Goal: Task Accomplishment & Management: Use online tool/utility

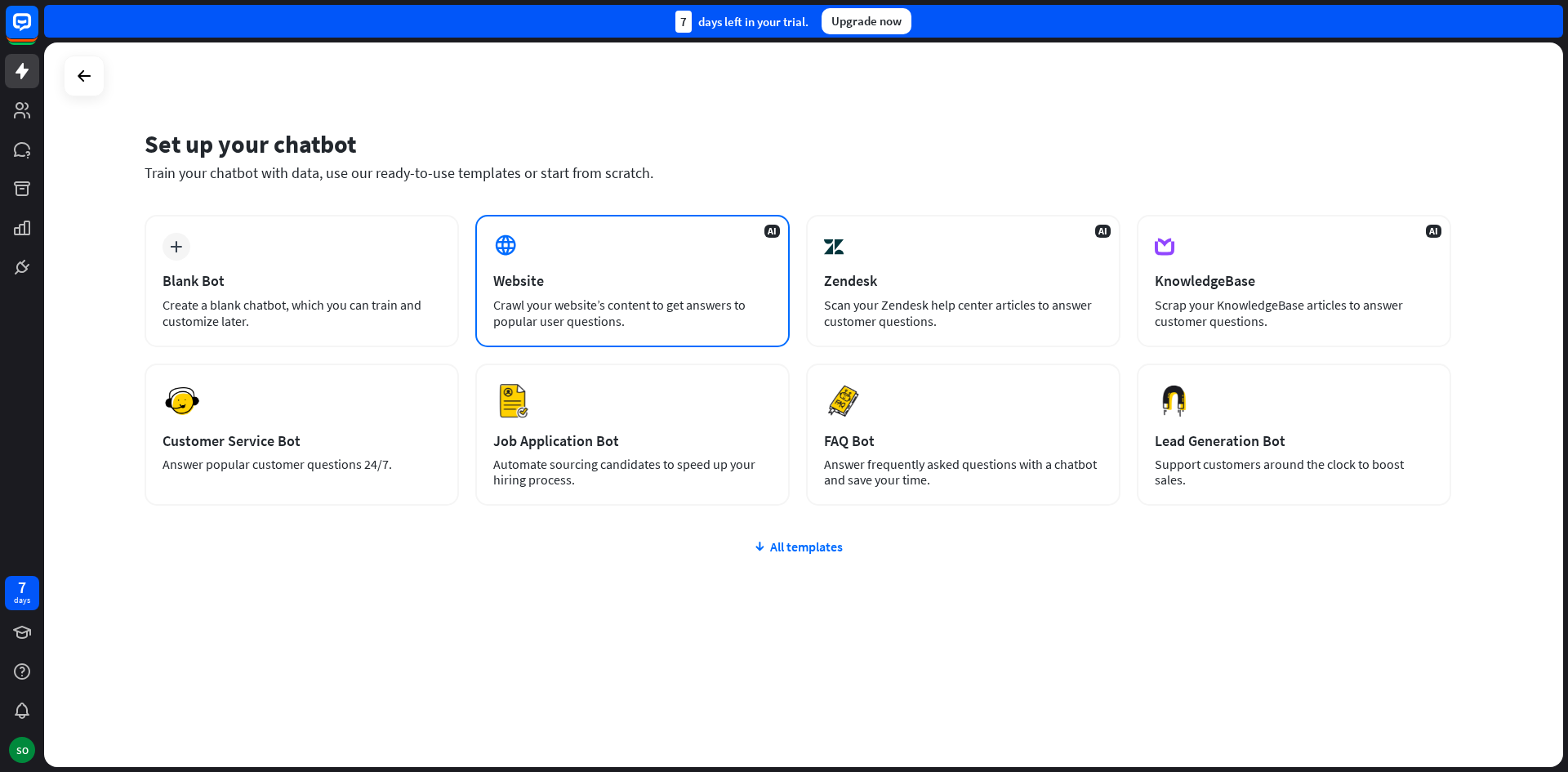
click at [648, 288] on div "Website" at bounding box center [632, 280] width 278 height 19
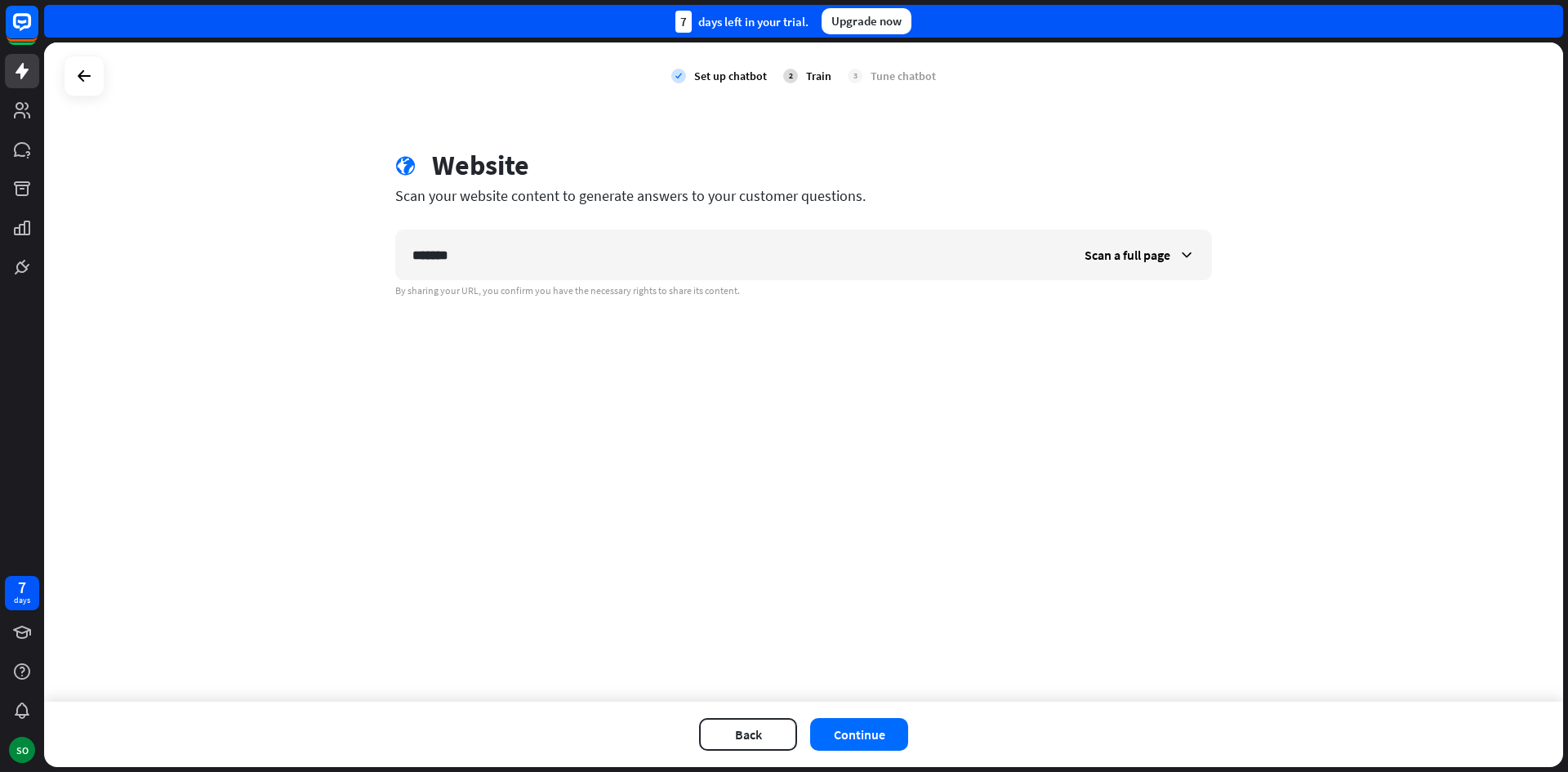
drag, startPoint x: 547, startPoint y: 263, endPoint x: 388, endPoint y: 259, distance: 159.1
click at [388, 259] on div "globe Website Scan your website content to generate answers to your customer qu…" at bounding box center [804, 223] width 856 height 149
type input "**********"
click at [1180, 250] on icon at bounding box center [1187, 255] width 17 height 17
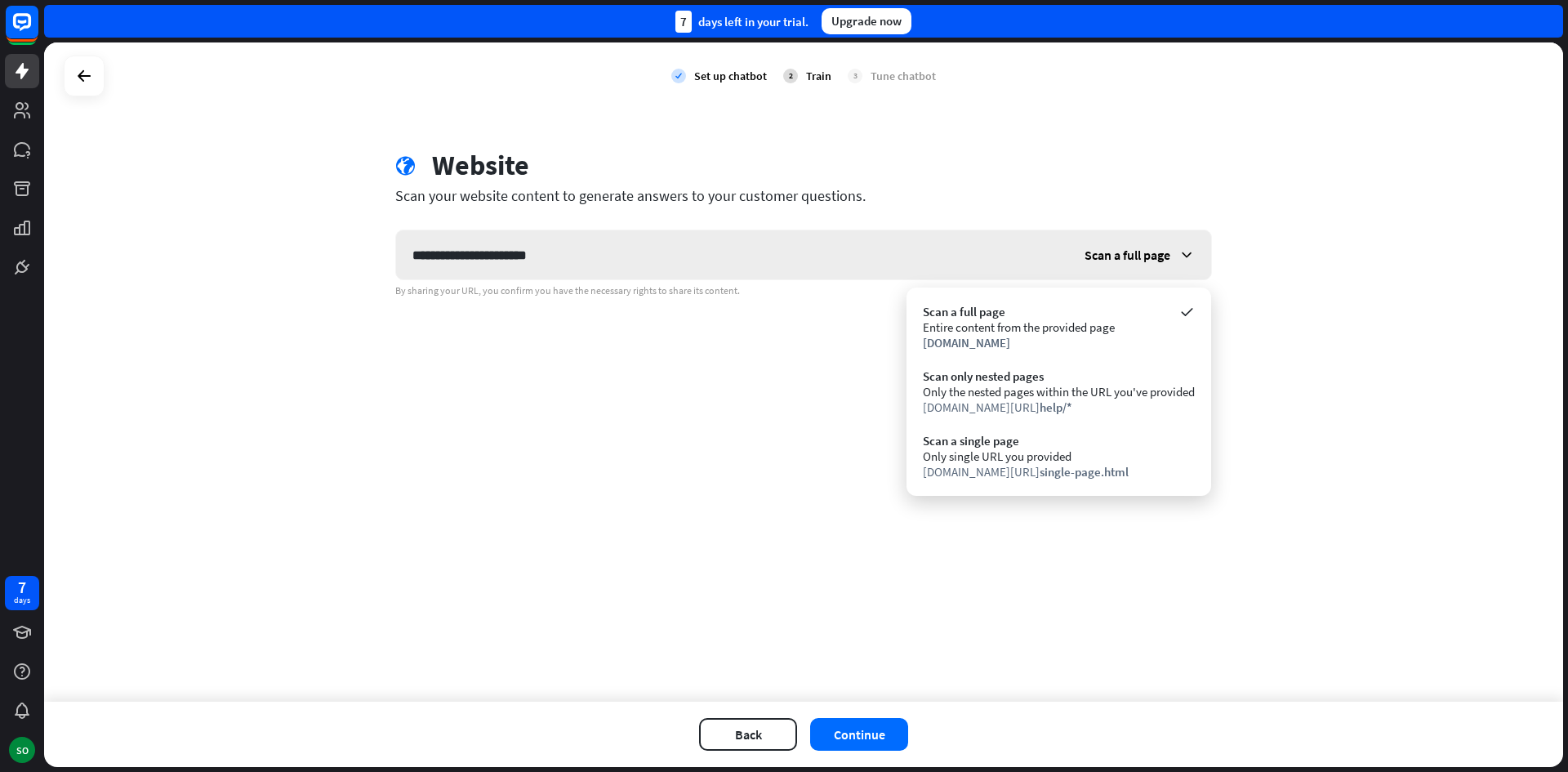
click at [1180, 250] on icon at bounding box center [1187, 255] width 17 height 17
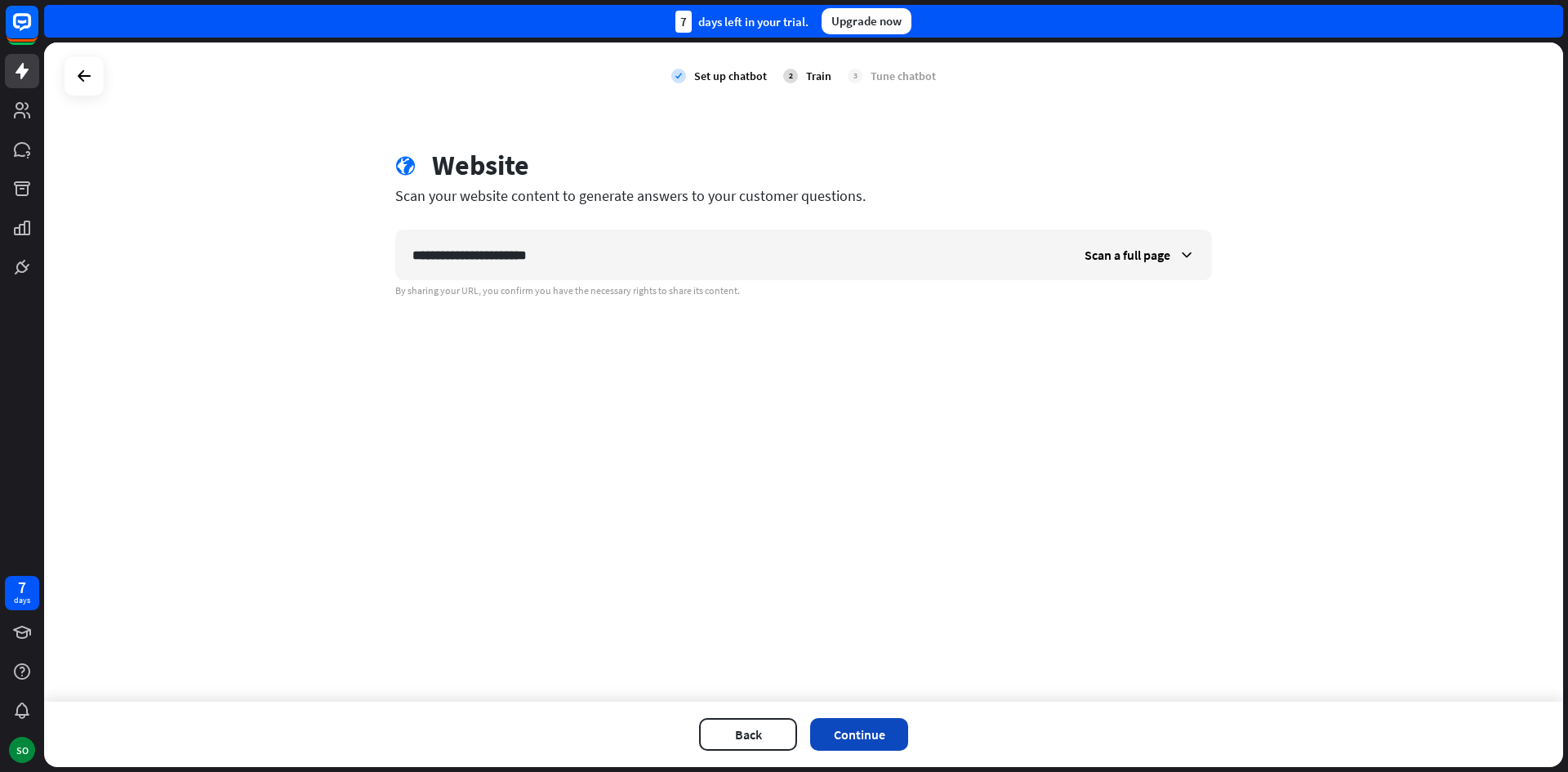
click at [887, 738] on button "Continue" at bounding box center [859, 734] width 98 height 32
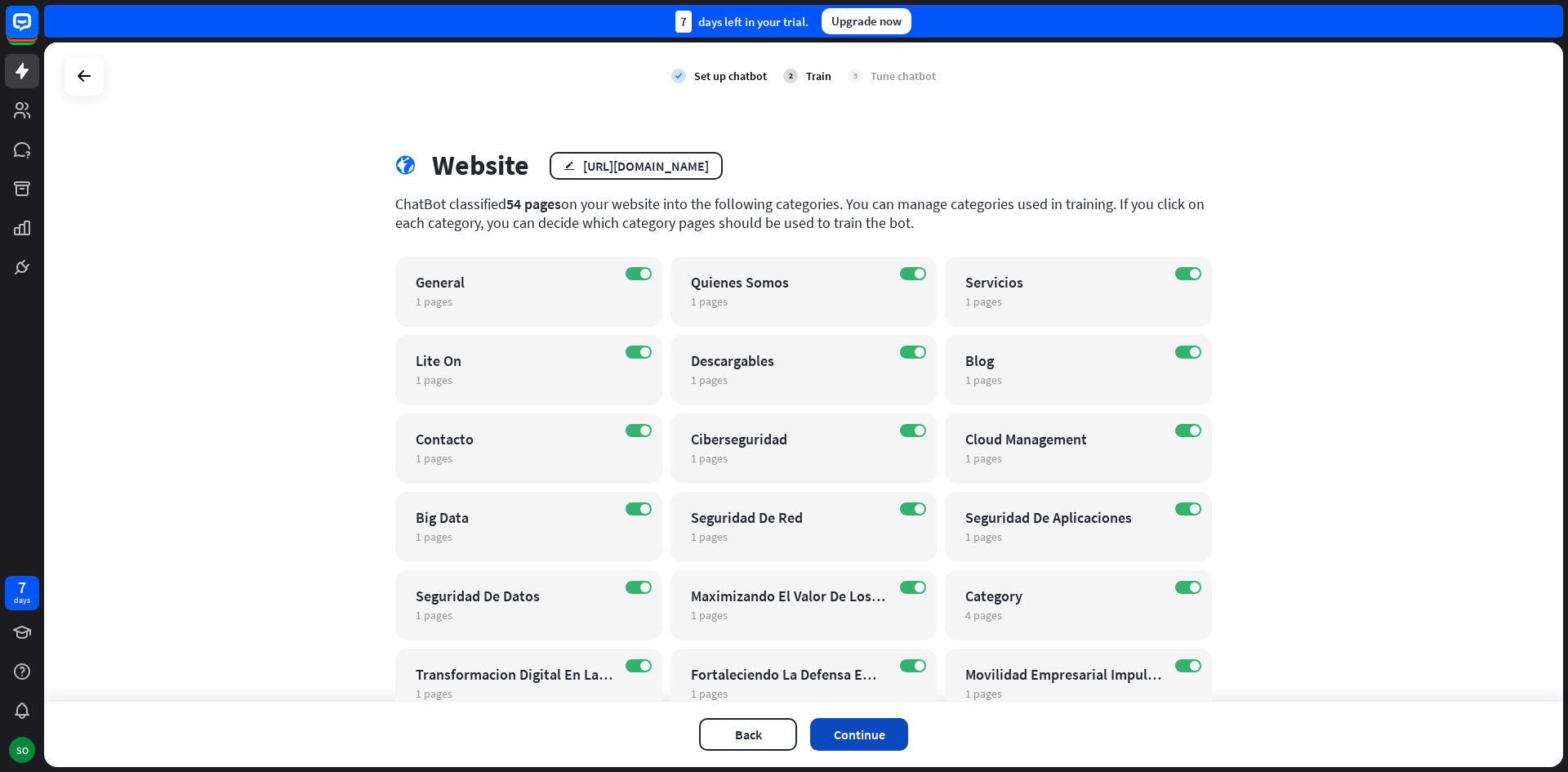
click at [882, 737] on button "Continue" at bounding box center [859, 734] width 98 height 32
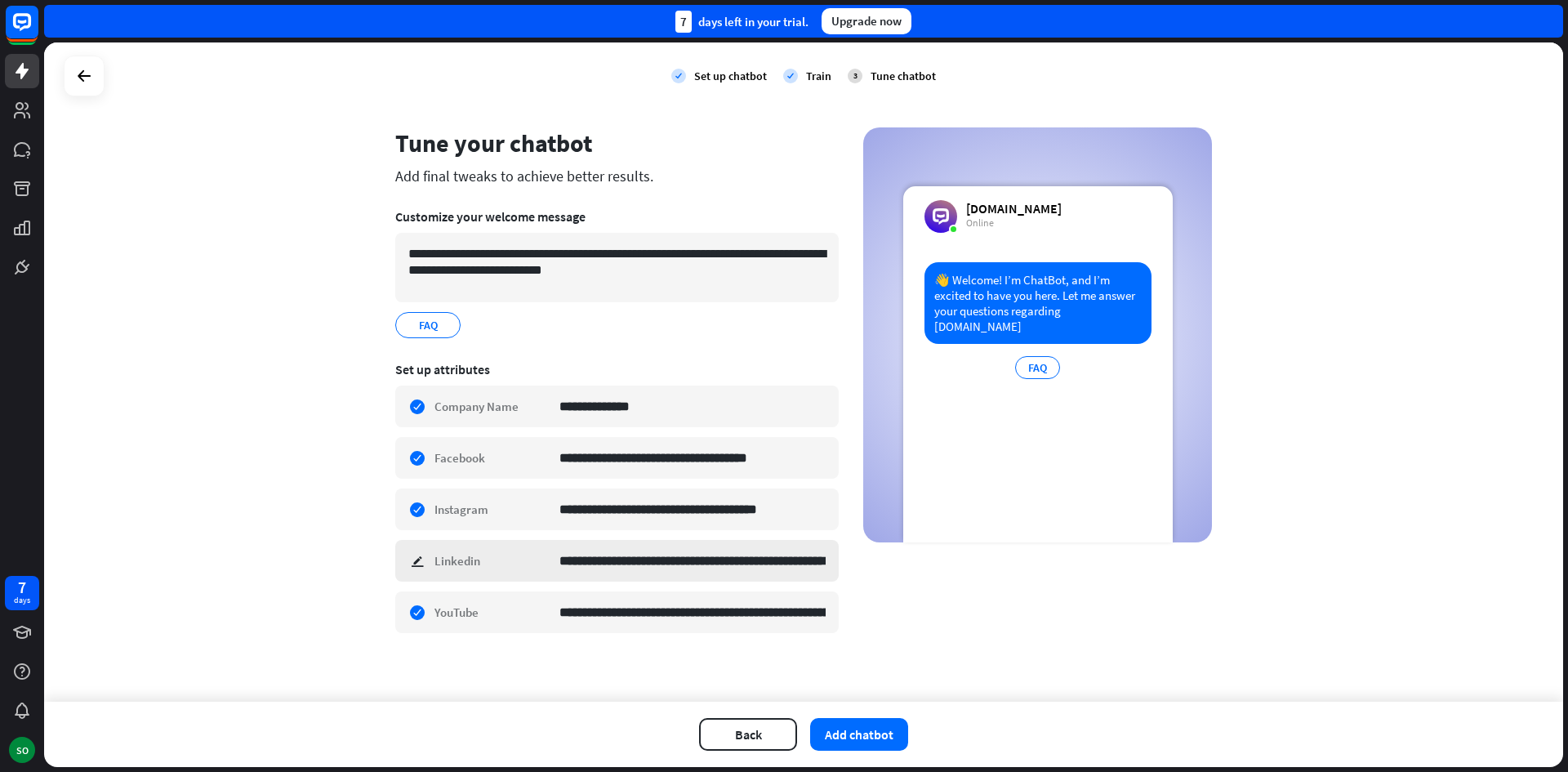
scroll to position [26, 0]
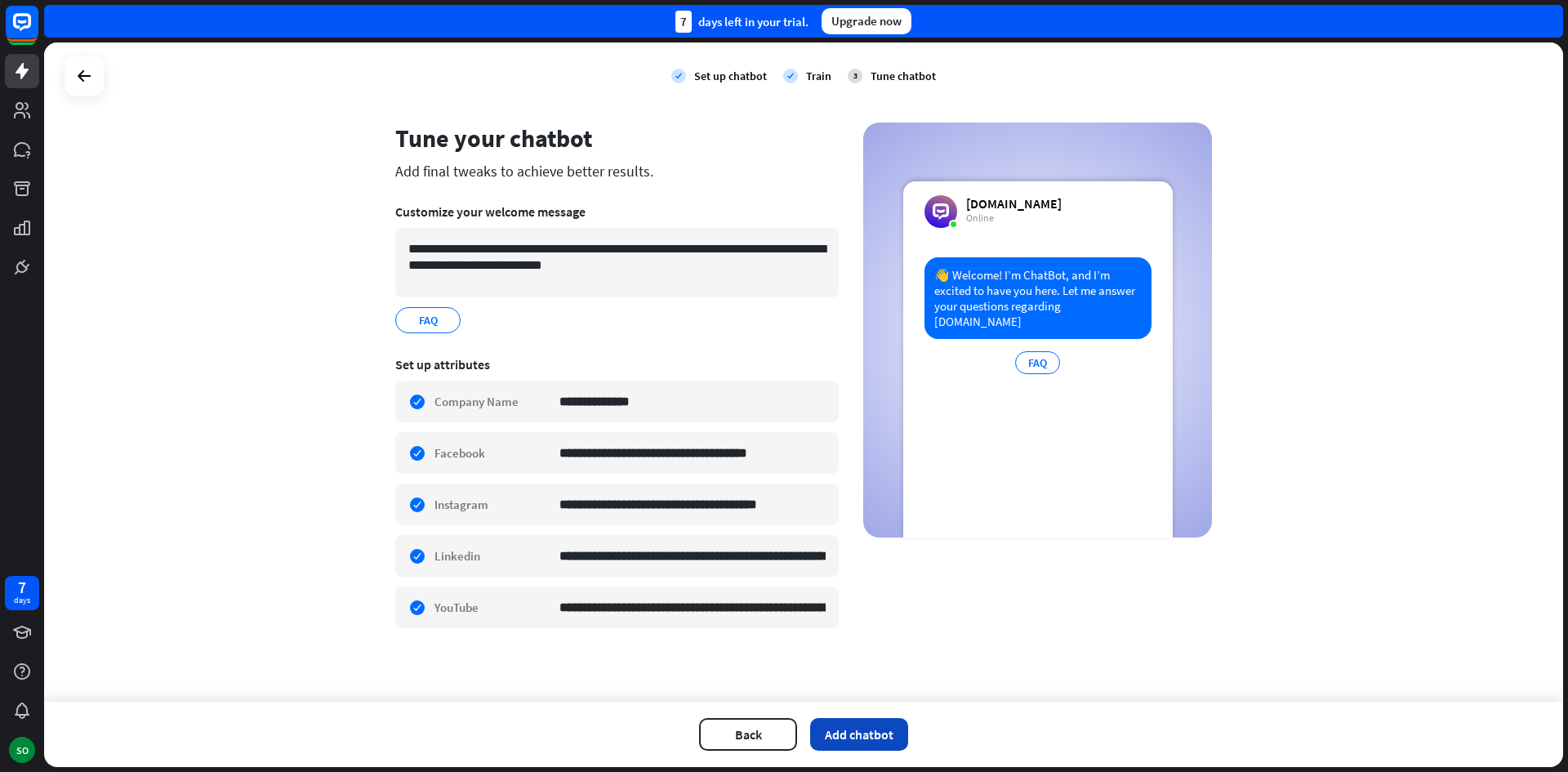
click at [861, 739] on button "Add chatbot" at bounding box center [859, 734] width 98 height 32
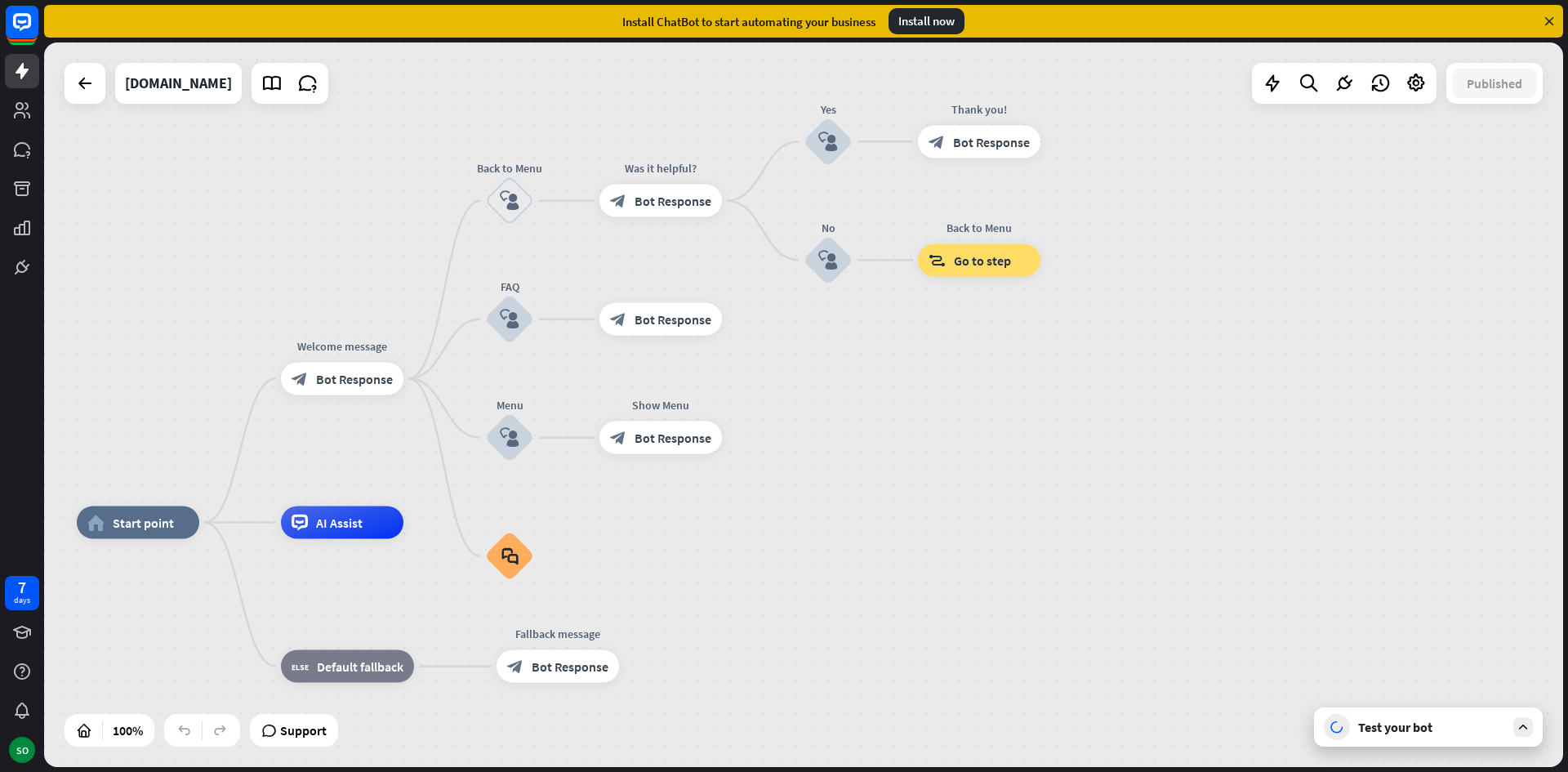
drag, startPoint x: 1256, startPoint y: 420, endPoint x: 985, endPoint y: 534, distance: 294.0
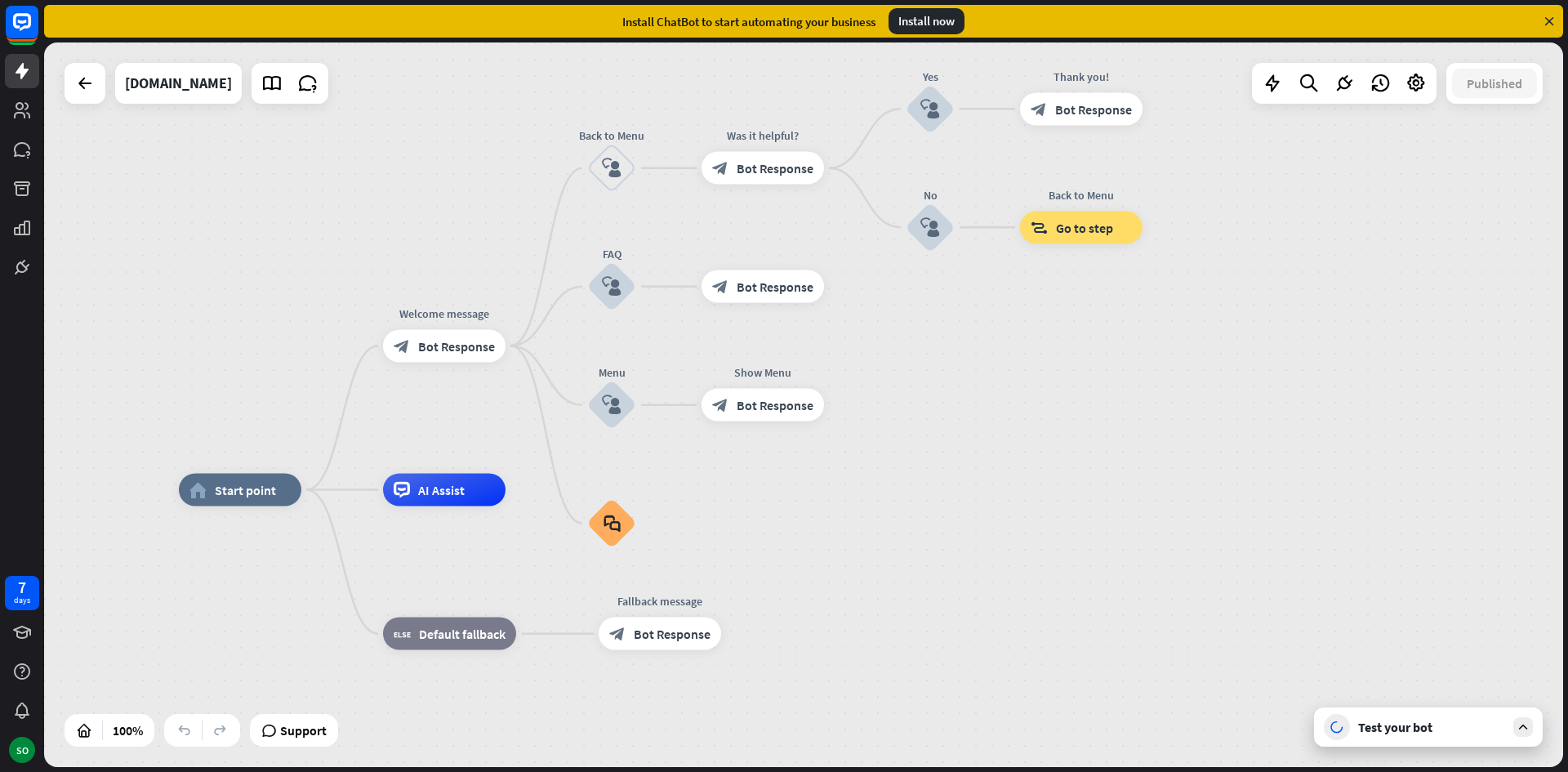
drag, startPoint x: 926, startPoint y: 420, endPoint x: 1027, endPoint y: 388, distance: 105.9
click at [1027, 388] on div "home_2 Start point Welcome message block_bot_response Bot Response Back to Menu…" at bounding box center [804, 405] width 1519 height 725
click at [1416, 729] on div "Test your bot" at bounding box center [1431, 727] width 147 height 17
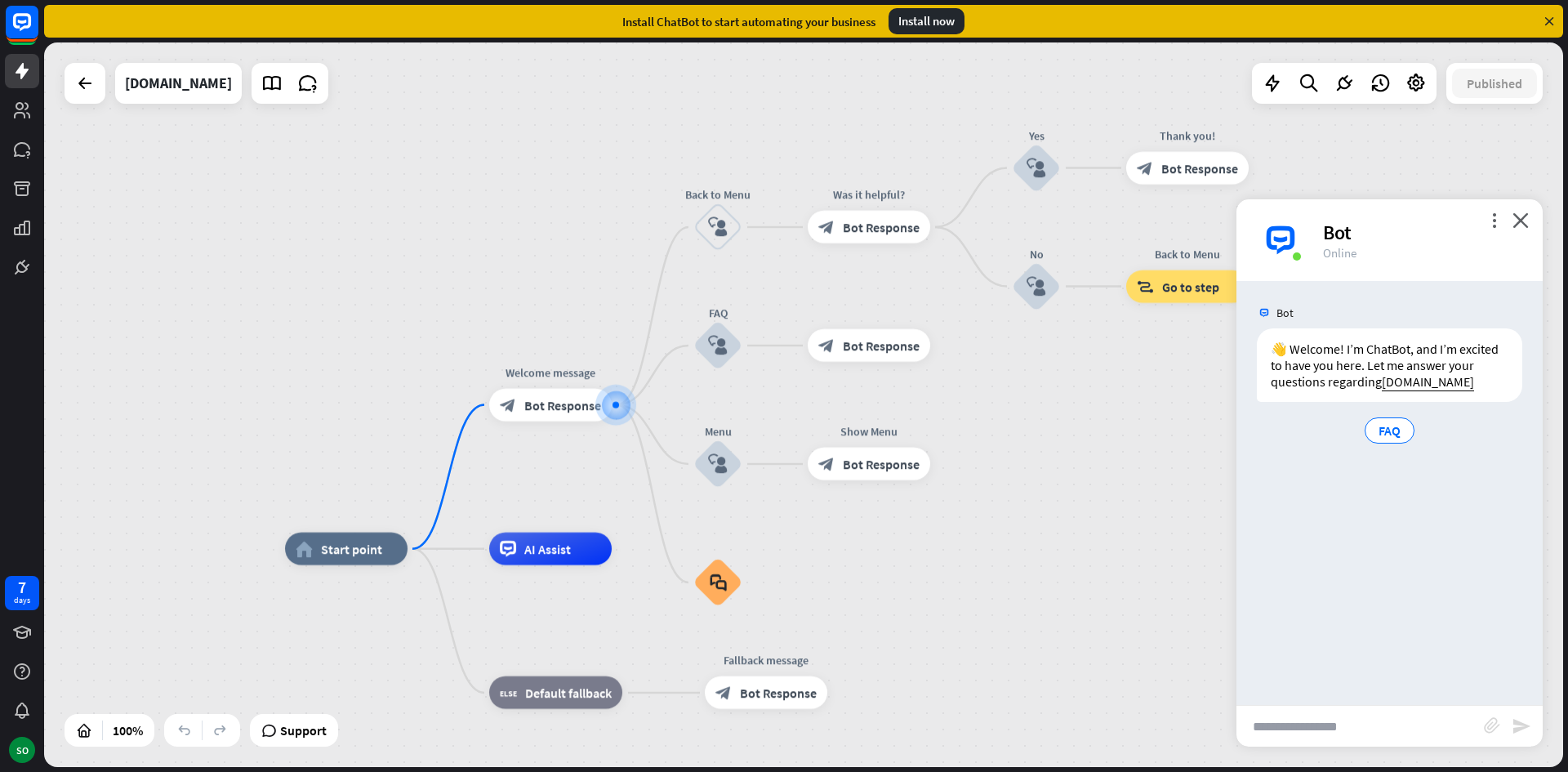
click at [1333, 713] on input "text" at bounding box center [1360, 725] width 248 height 41
click at [1418, 88] on icon at bounding box center [1416, 83] width 22 height 22
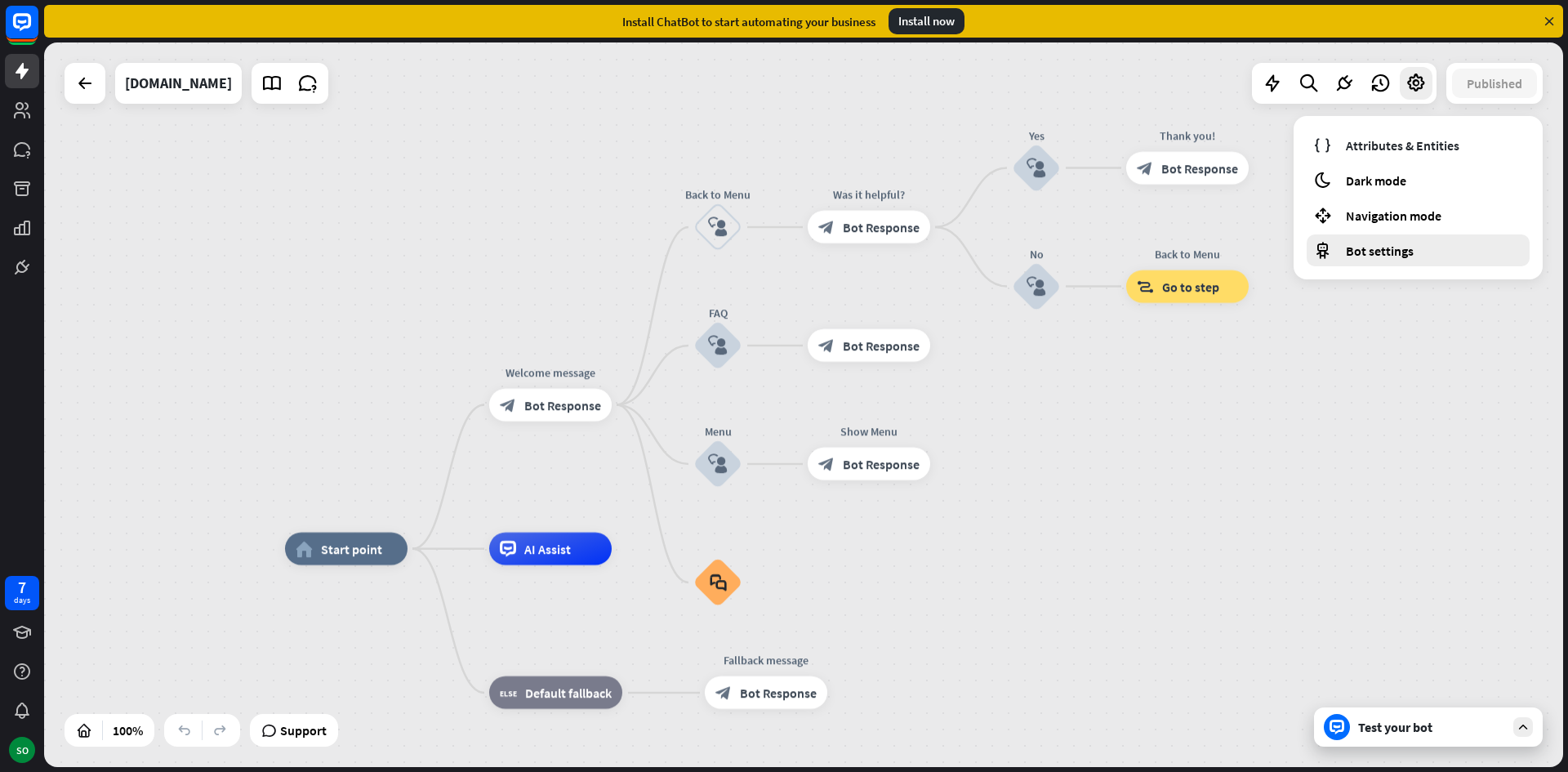
click at [1424, 254] on div "Bot settings" at bounding box center [1418, 250] width 223 height 32
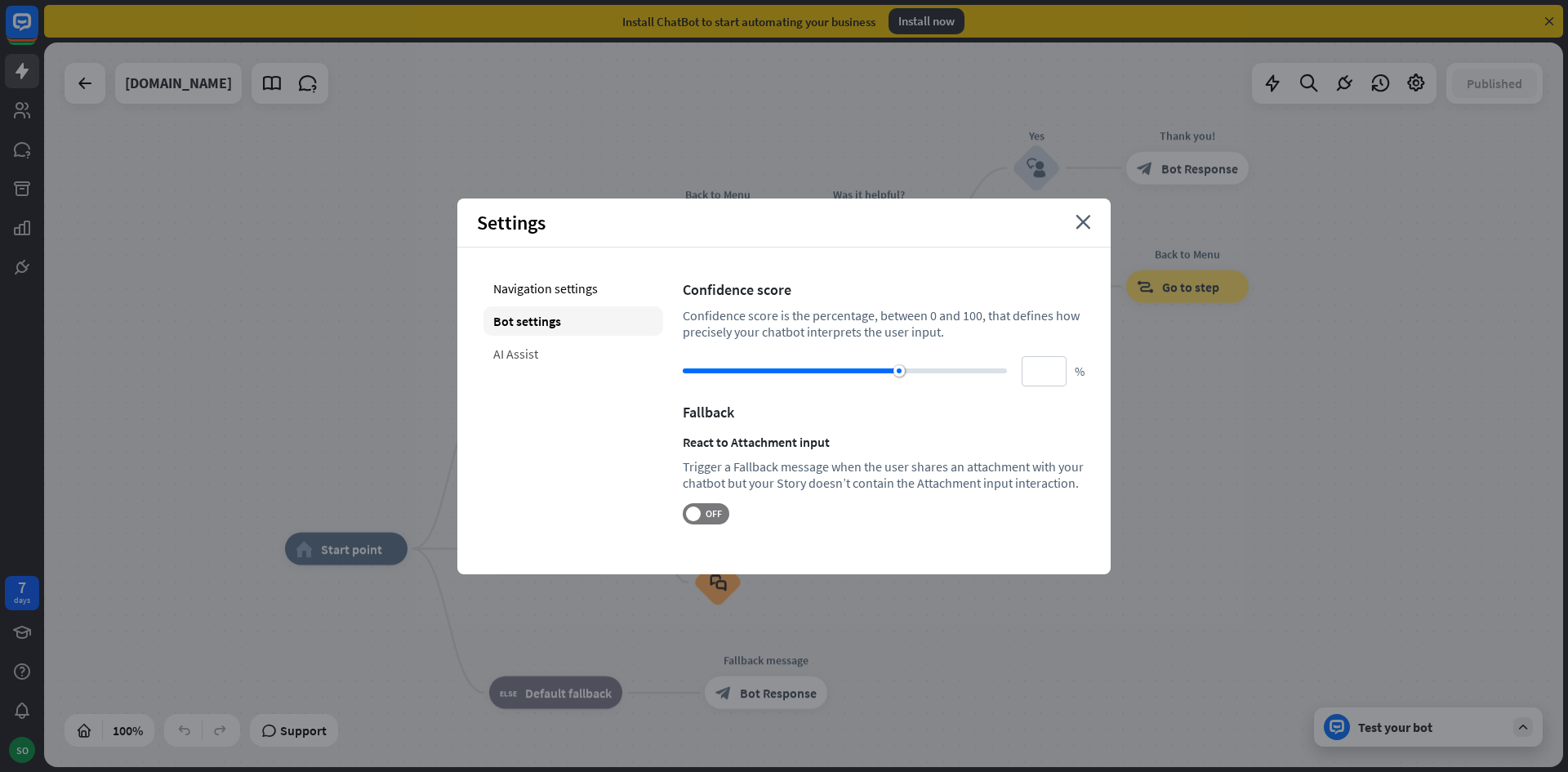
click at [564, 347] on div "AI Assist" at bounding box center [573, 353] width 179 height 29
type input "**"
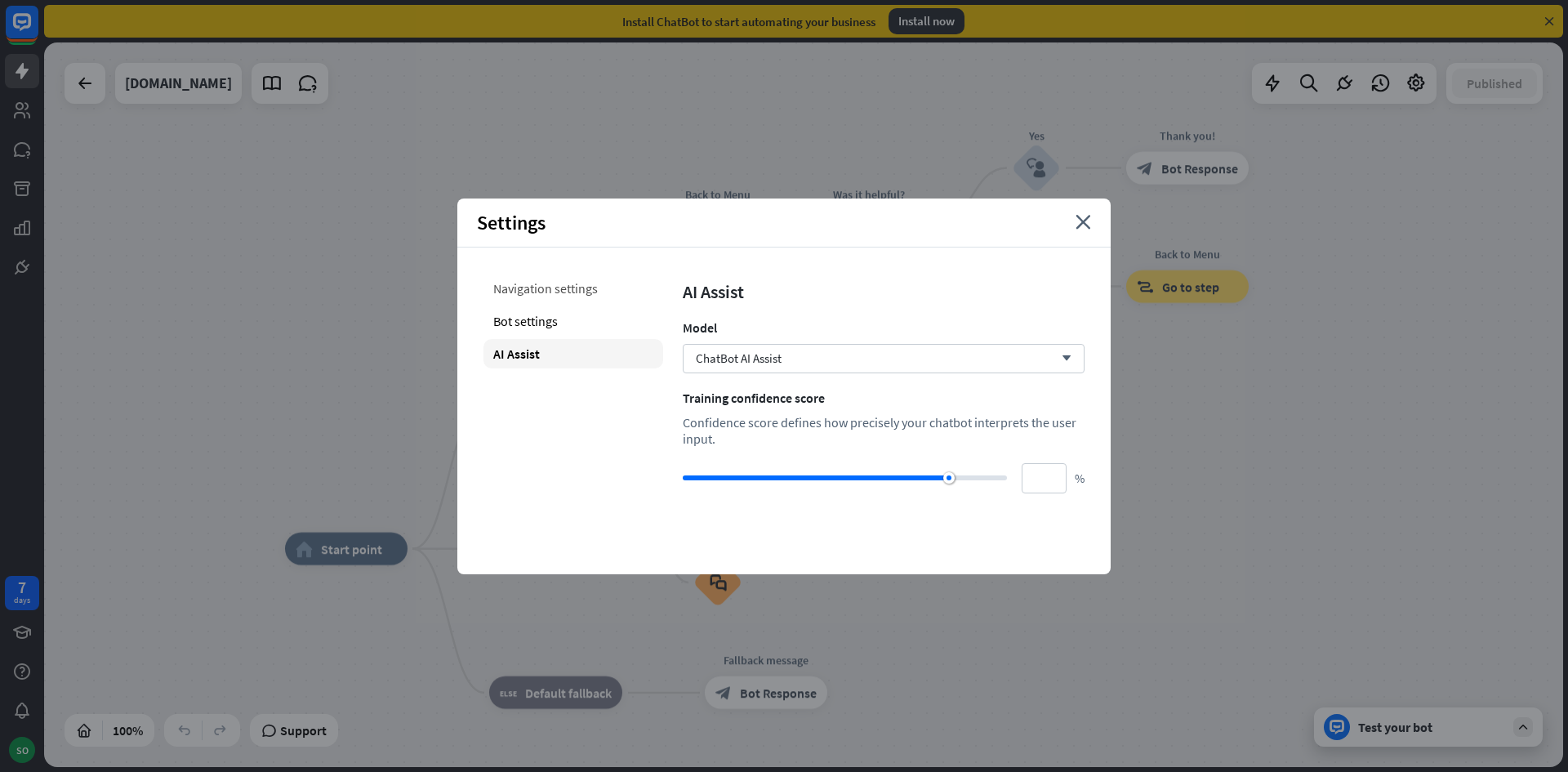
click at [578, 288] on div "Navigation settings" at bounding box center [573, 288] width 179 height 29
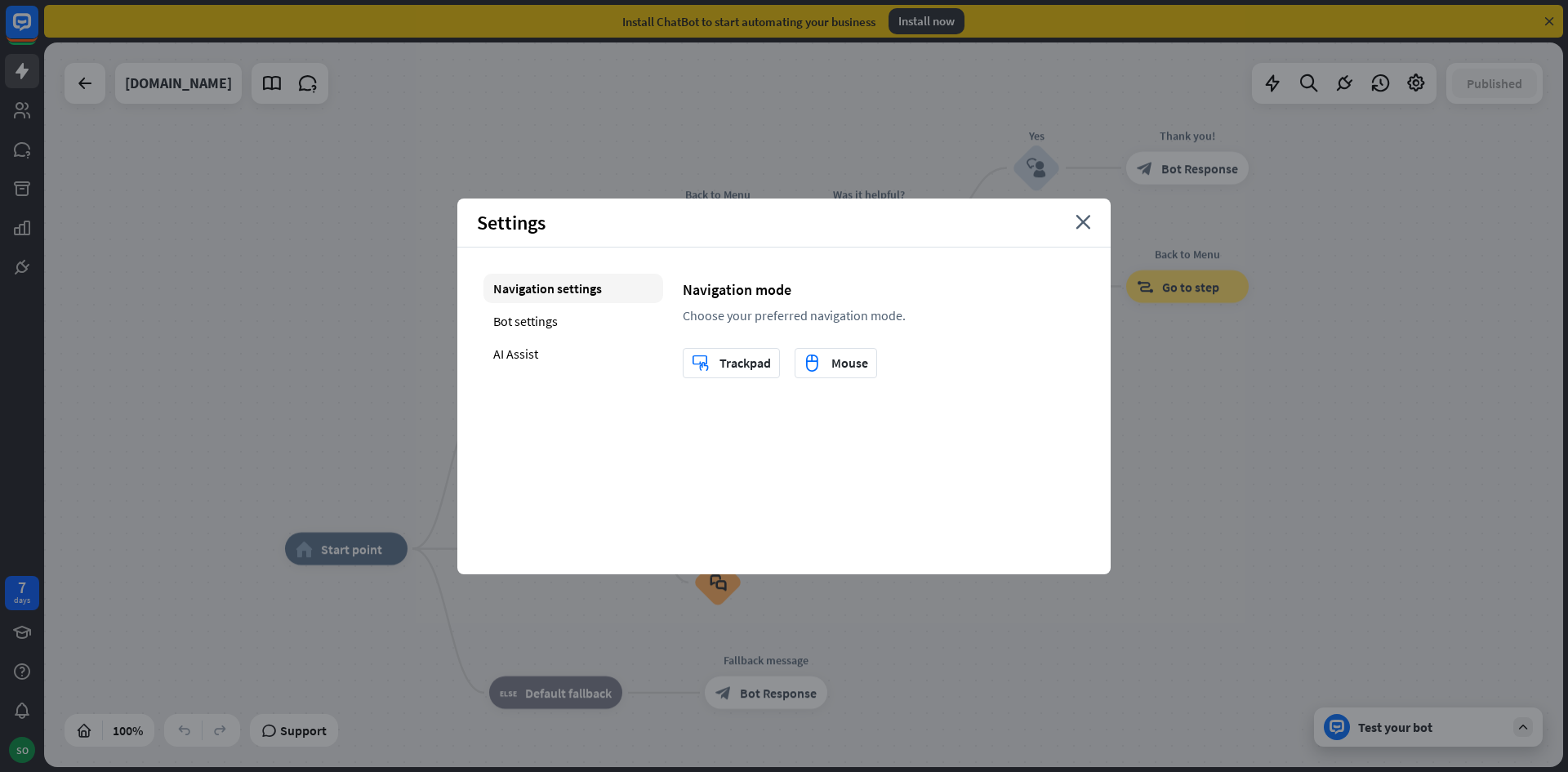
click at [1074, 226] on div "Settings close" at bounding box center [784, 223] width 653 height 49
click at [1087, 225] on icon "close" at bounding box center [1083, 222] width 16 height 15
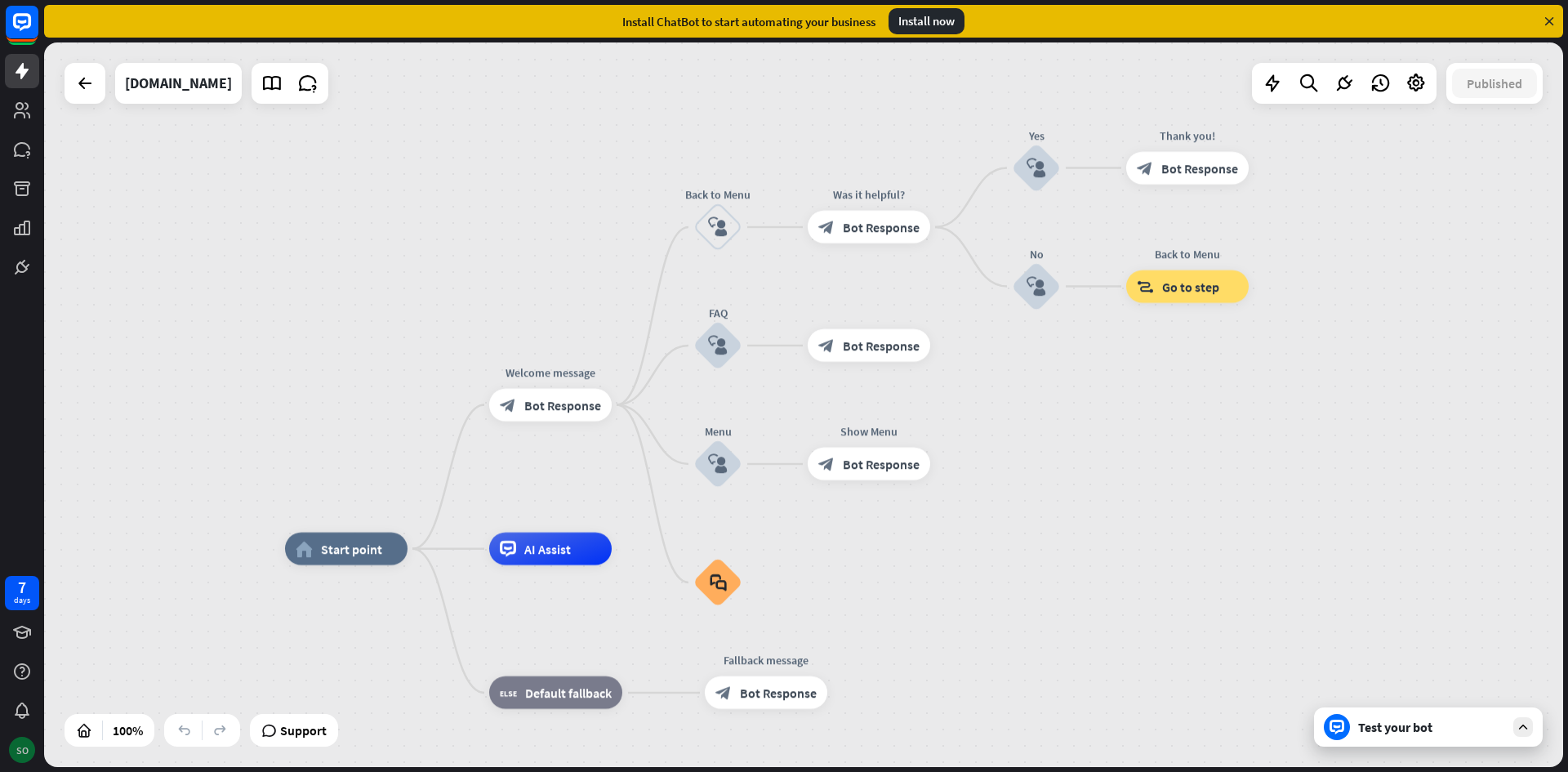
click at [12, 750] on div "SO" at bounding box center [22, 749] width 26 height 26
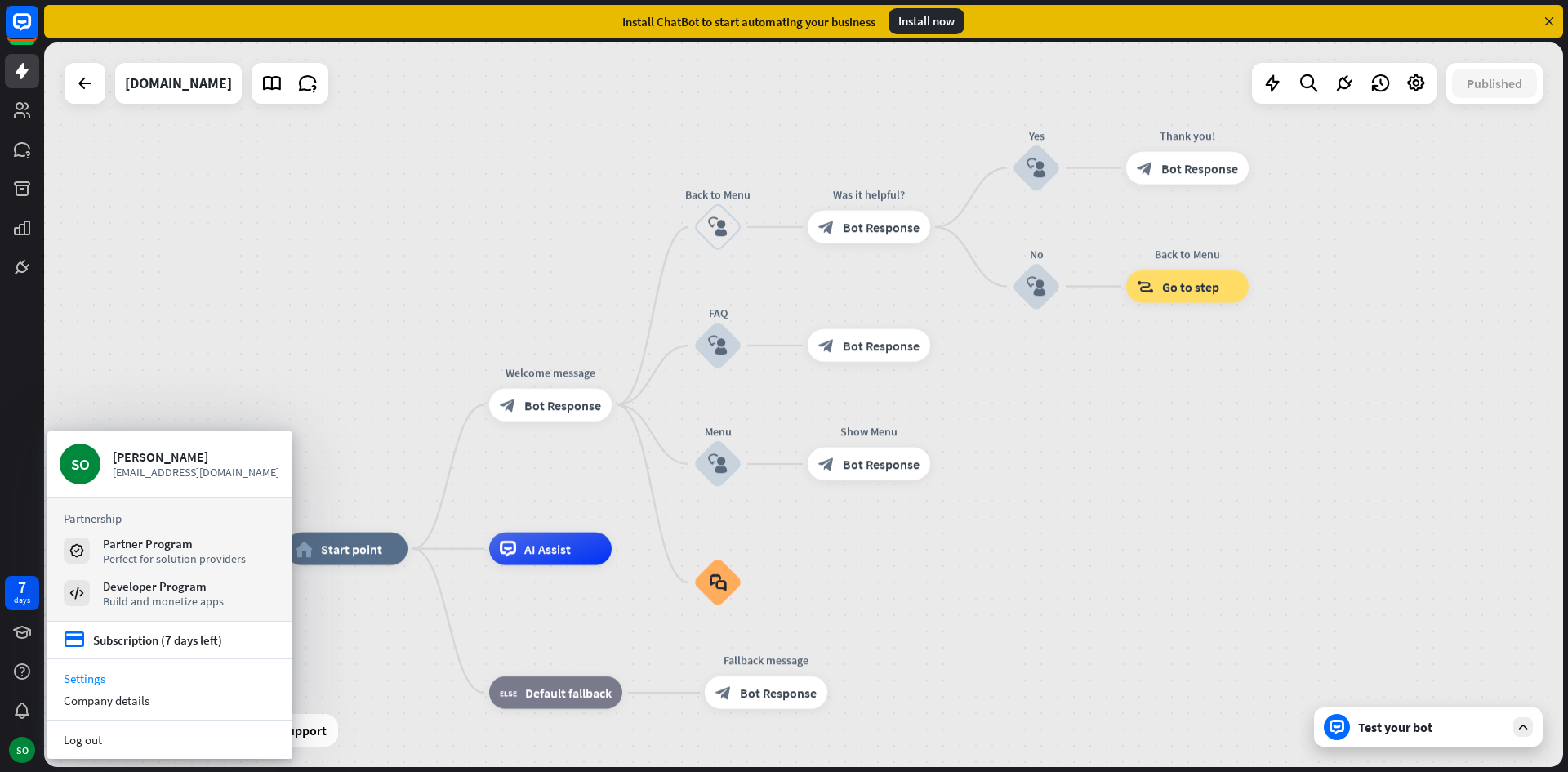
click at [71, 671] on link "Settings" at bounding box center [170, 678] width 245 height 22
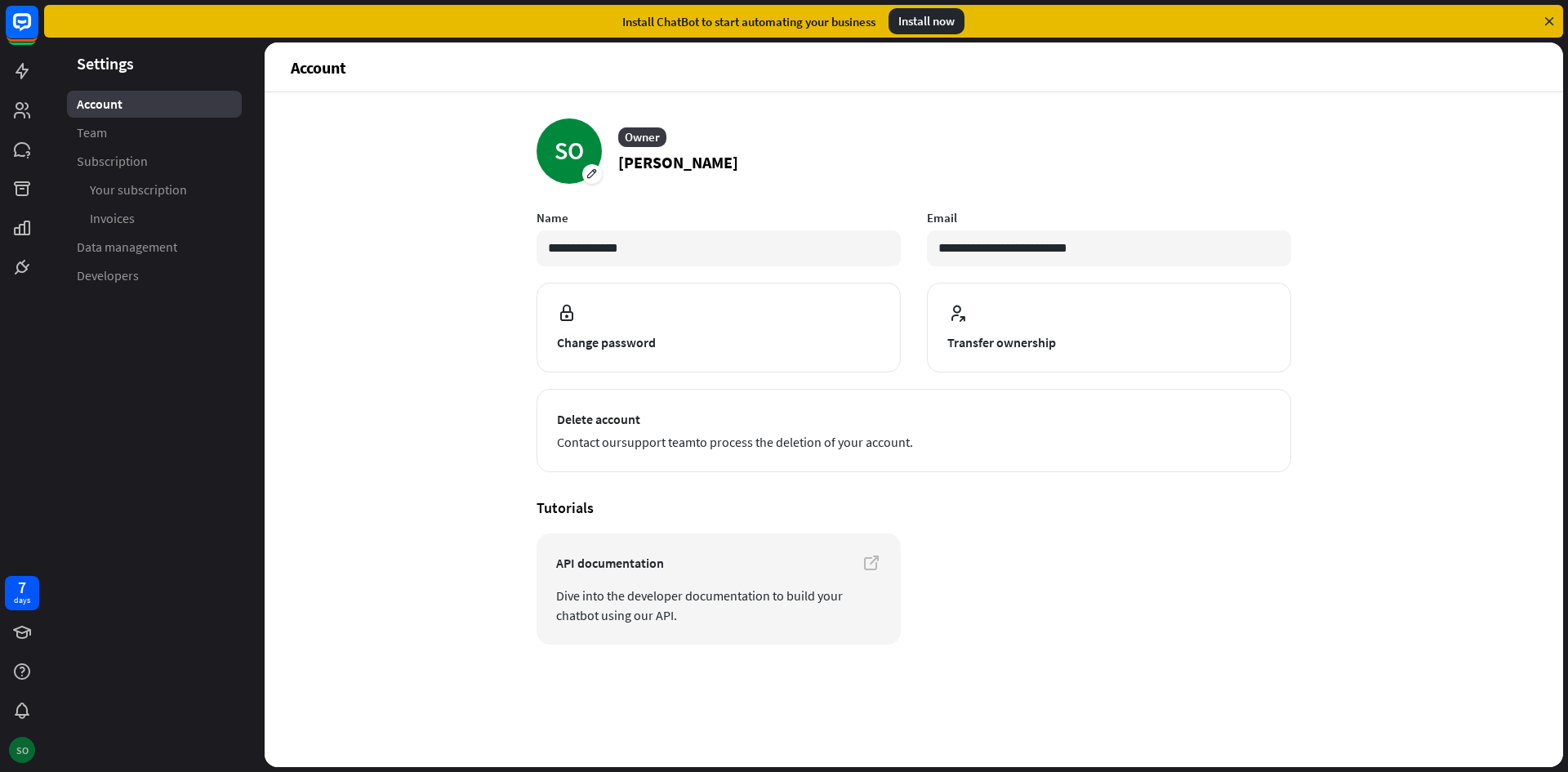
click at [24, 753] on div "SO" at bounding box center [22, 749] width 26 height 26
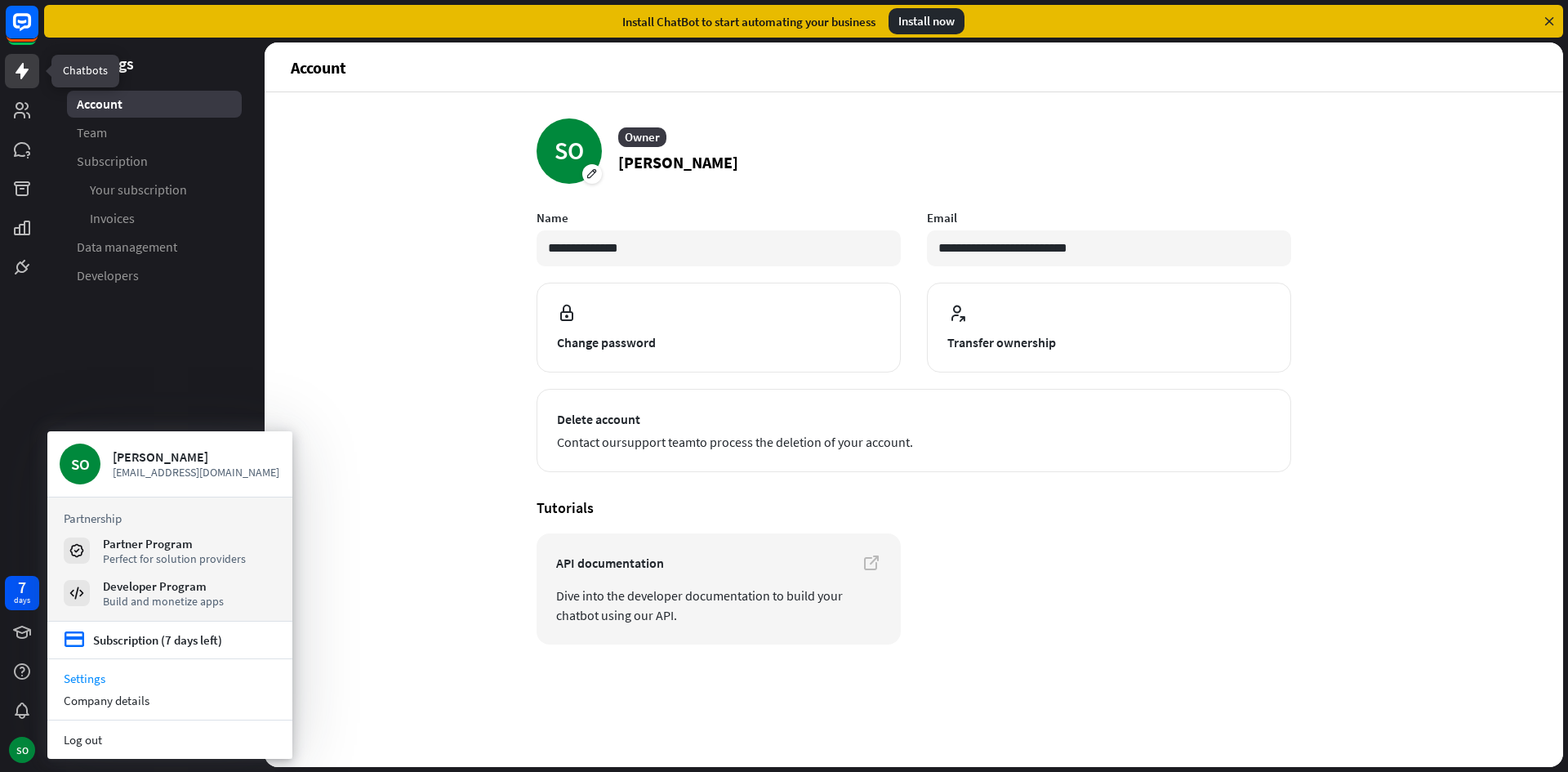
click at [22, 74] on icon at bounding box center [22, 71] width 13 height 17
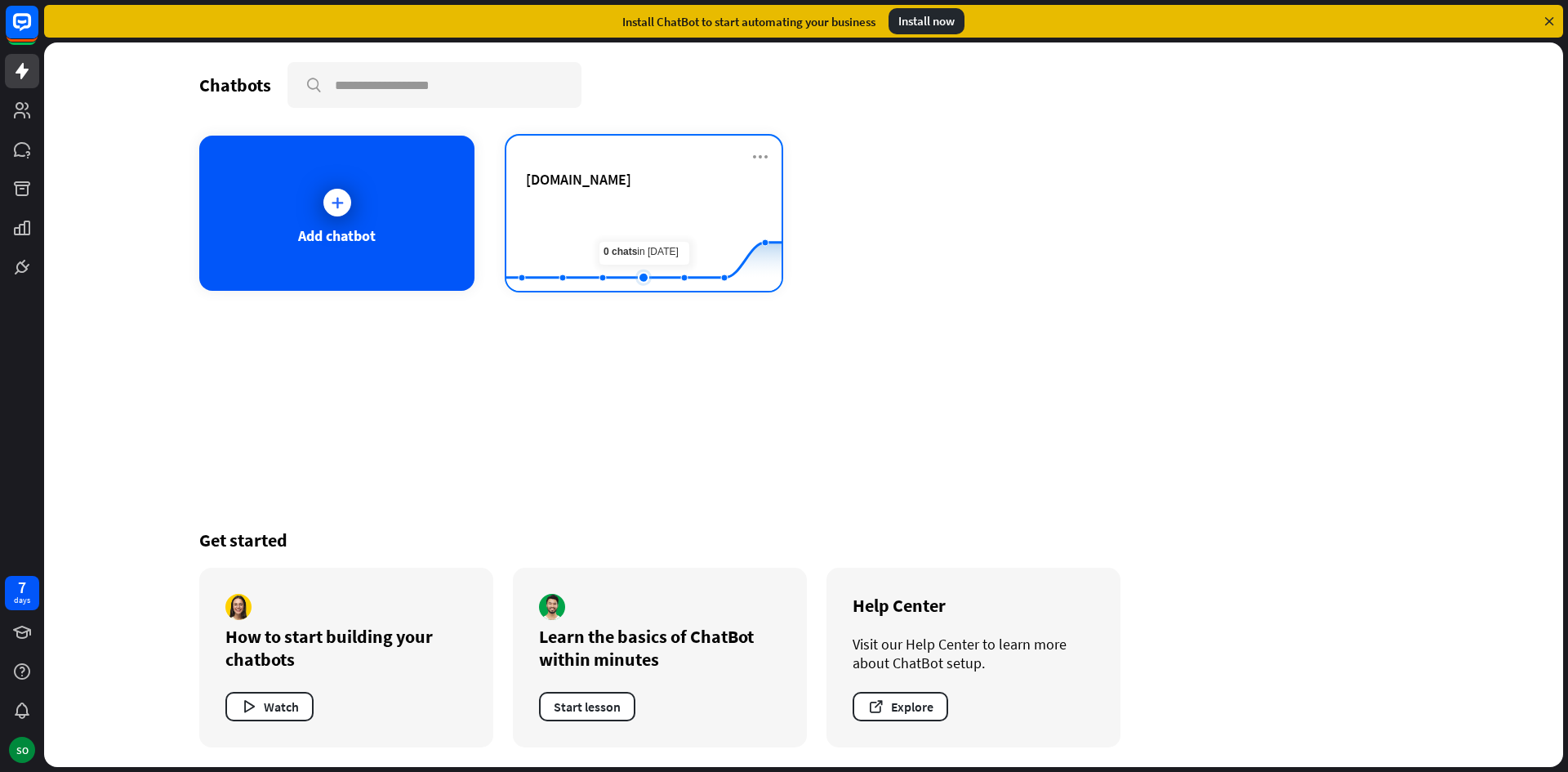
click at [629, 226] on rect at bounding box center [643, 250] width 275 height 102
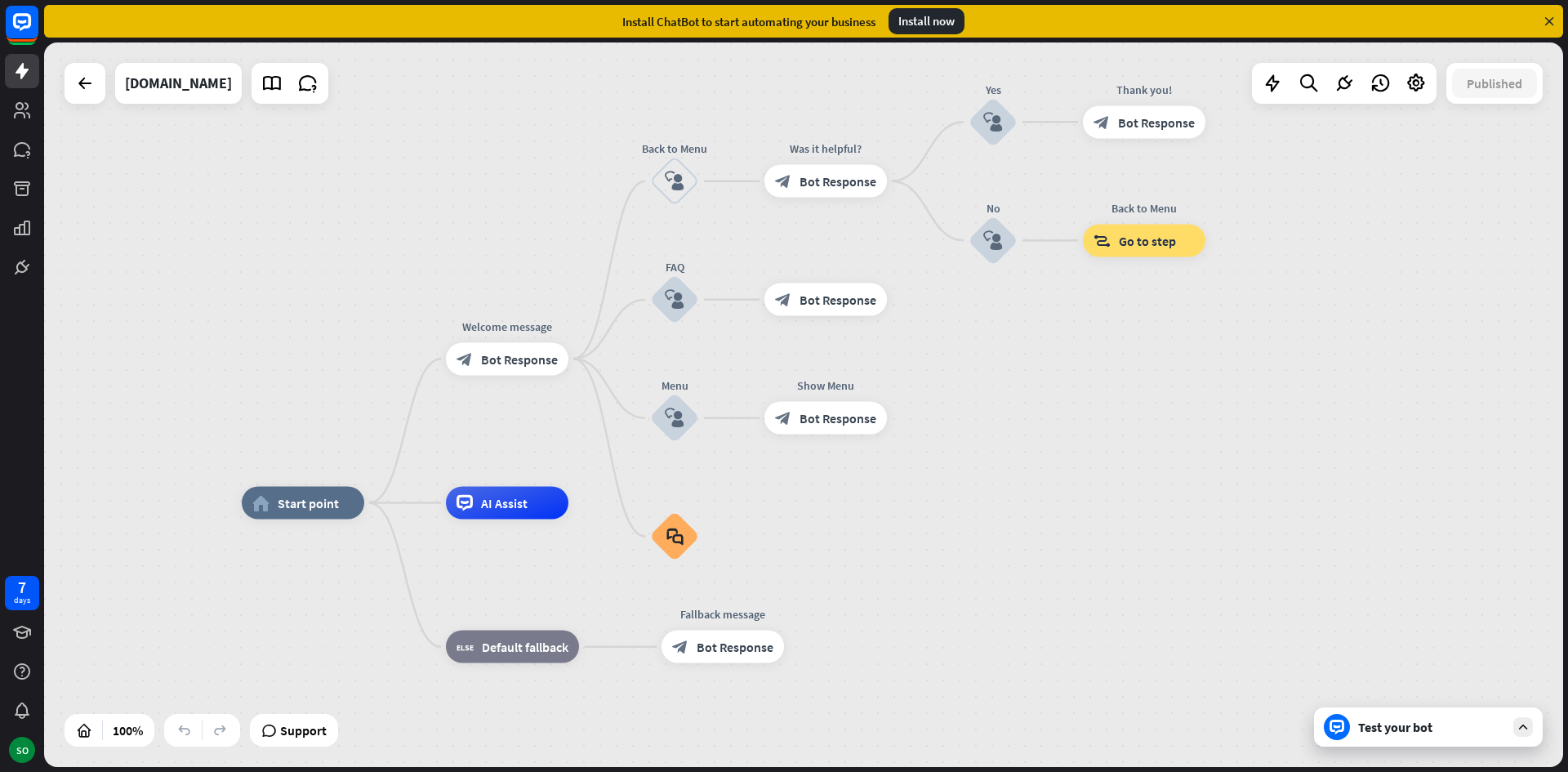
drag, startPoint x: 1158, startPoint y: 392, endPoint x: 1050, endPoint y: 490, distance: 145.8
click at [1050, 490] on div "home_2 Start point Welcome message block_bot_response Bot Response Back to Menu…" at bounding box center [804, 405] width 1519 height 725
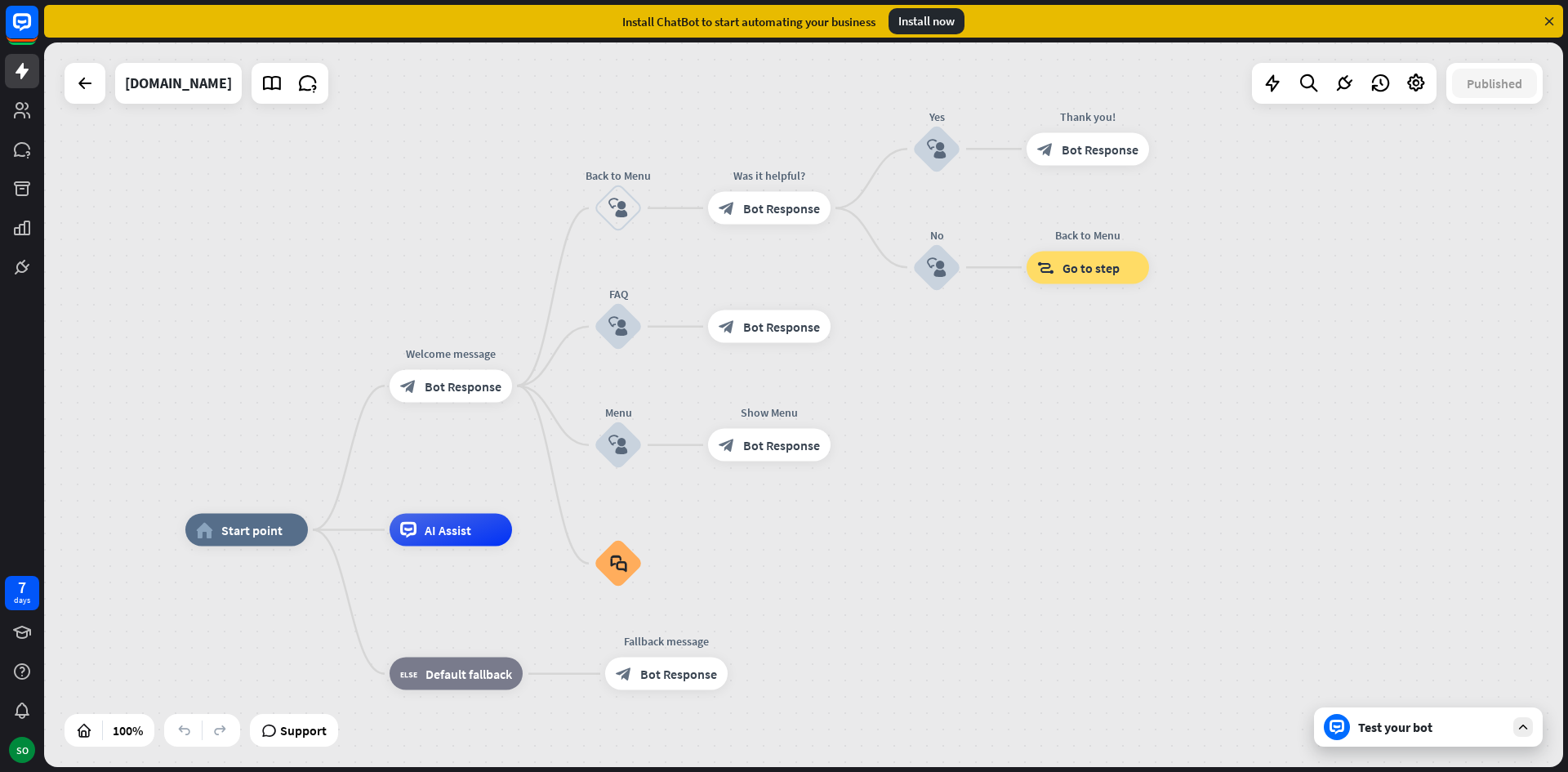
drag, startPoint x: 1177, startPoint y: 431, endPoint x: 1111, endPoint y: 459, distance: 71.7
click at [1116, 459] on div "home_2 Start point Welcome message block_bot_response Bot Response Back to Menu…" at bounding box center [804, 405] width 1519 height 725
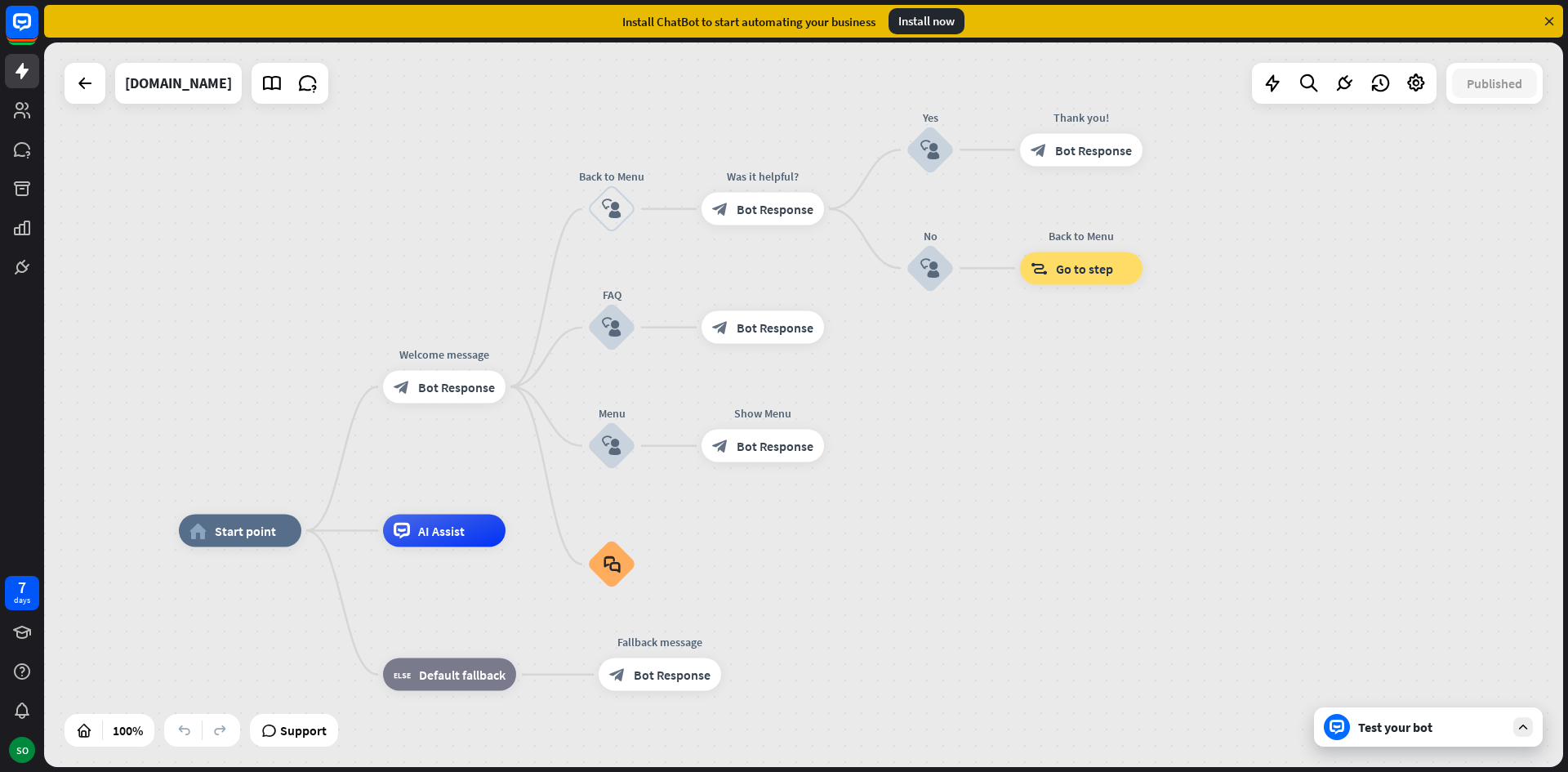
click at [1372, 730] on div "Test your bot" at bounding box center [1431, 727] width 147 height 17
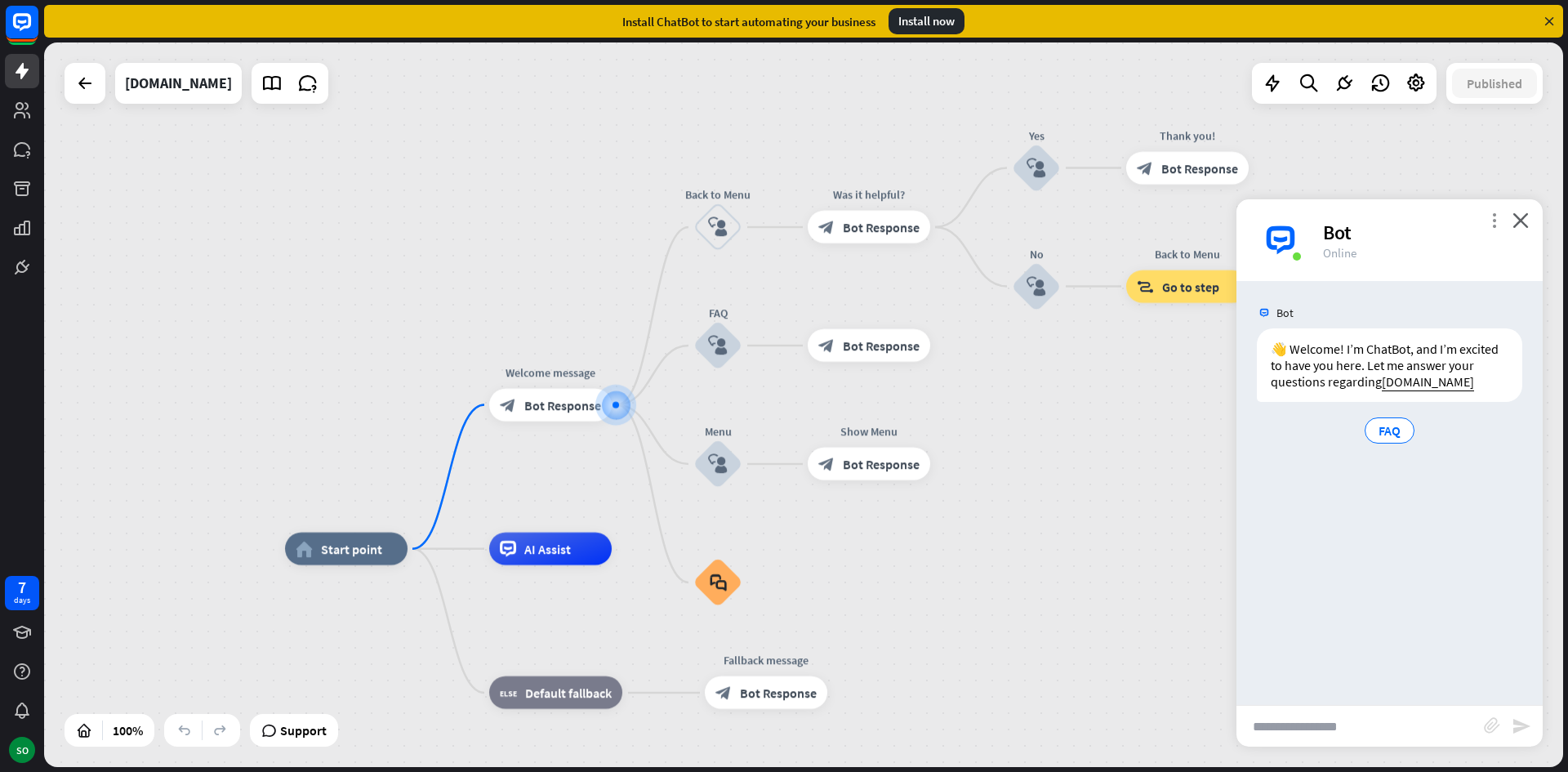
click at [1489, 221] on icon "more_vert" at bounding box center [1494, 220] width 16 height 16
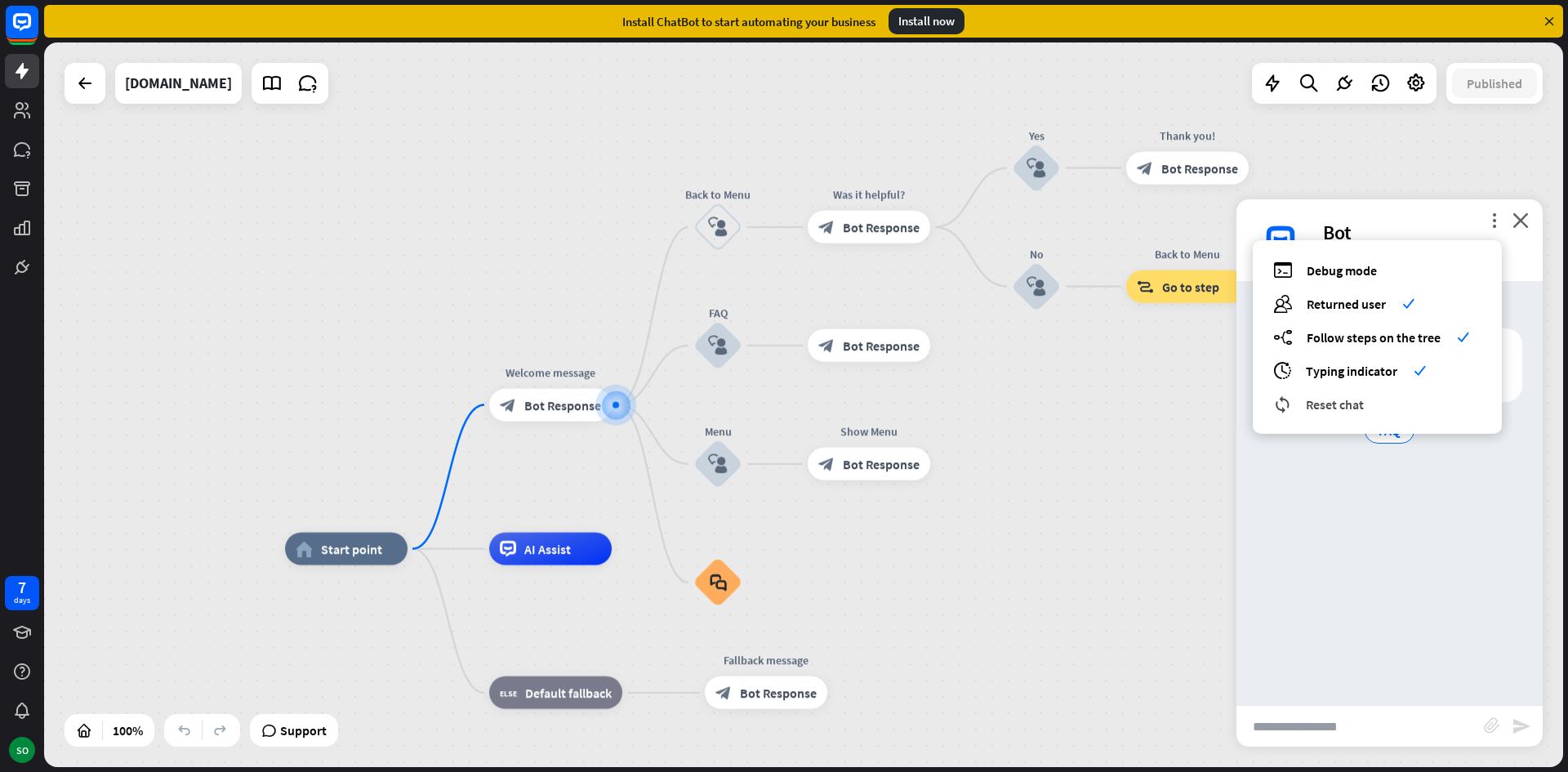
click at [1354, 401] on span "Reset chat" at bounding box center [1335, 405] width 58 height 17
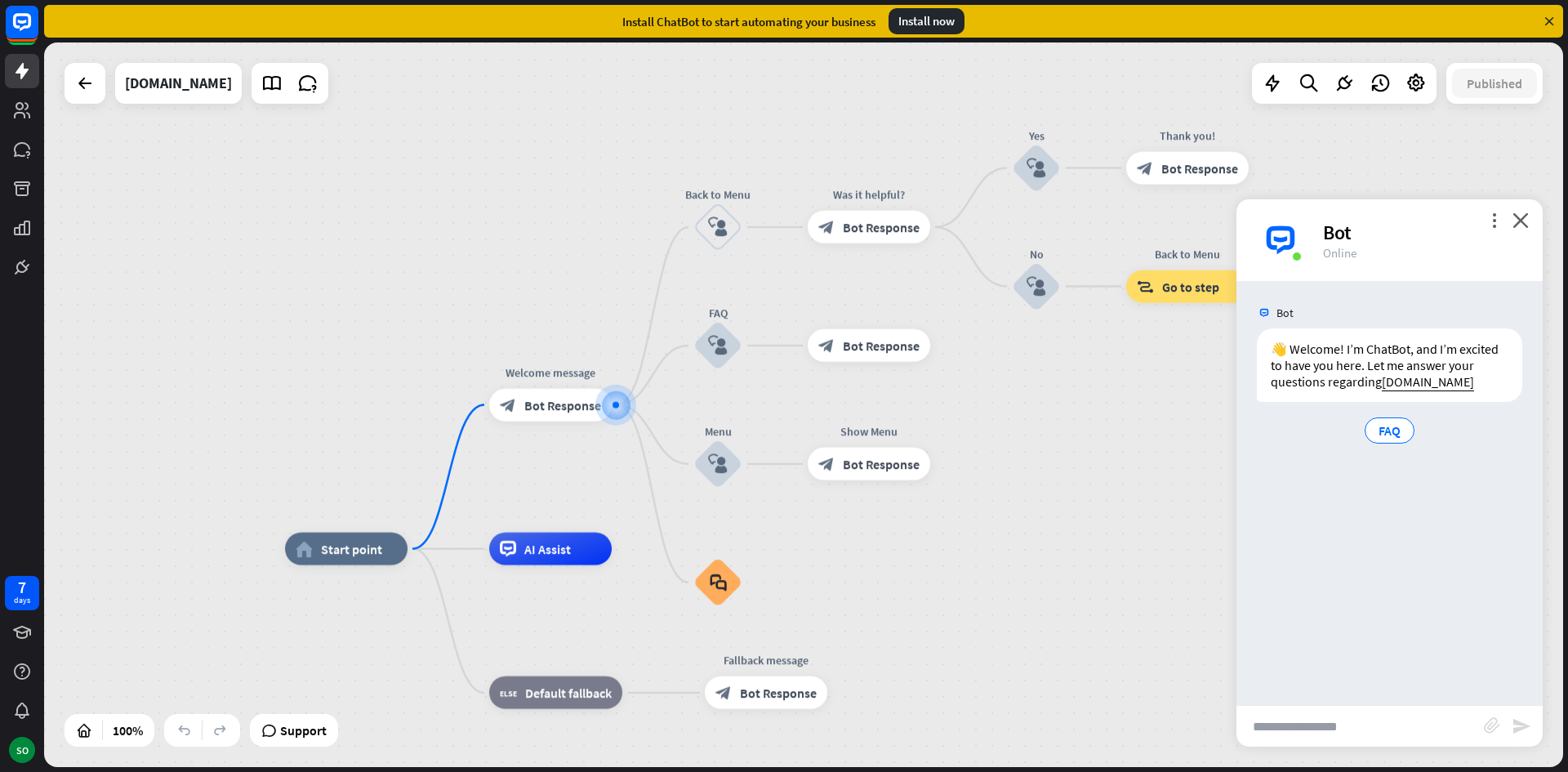
click at [1347, 731] on input "text" at bounding box center [1360, 725] width 248 height 41
type input "**********"
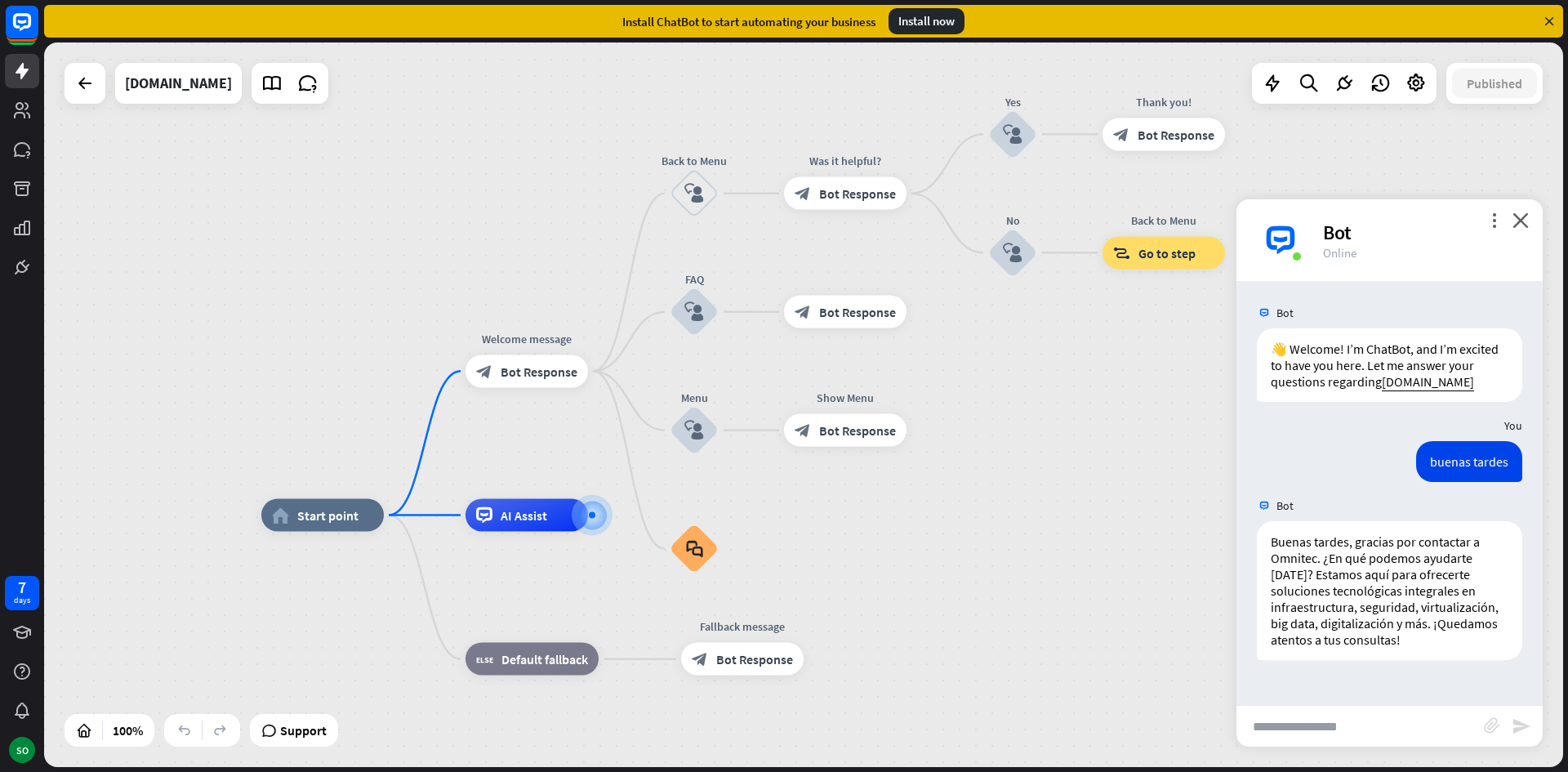
drag, startPoint x: 1134, startPoint y: 464, endPoint x: 1112, endPoint y: 574, distance: 112.2
click at [1338, 736] on input "text" at bounding box center [1360, 725] width 248 height 41
type input "*"
type input "**********"
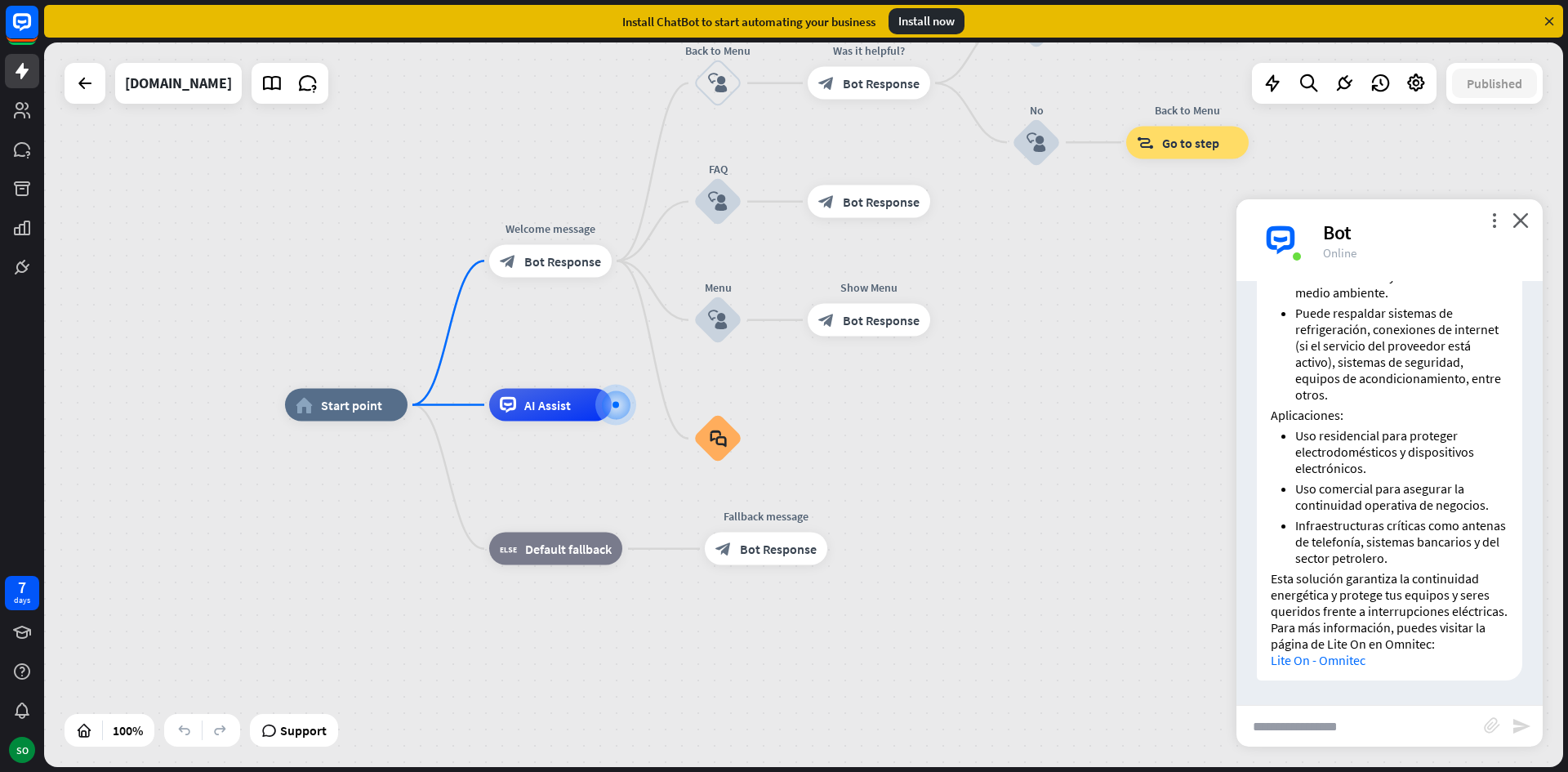
scroll to position [773, 0]
click at [1364, 725] on input "text" at bounding box center [1360, 725] width 248 height 41
type input "********"
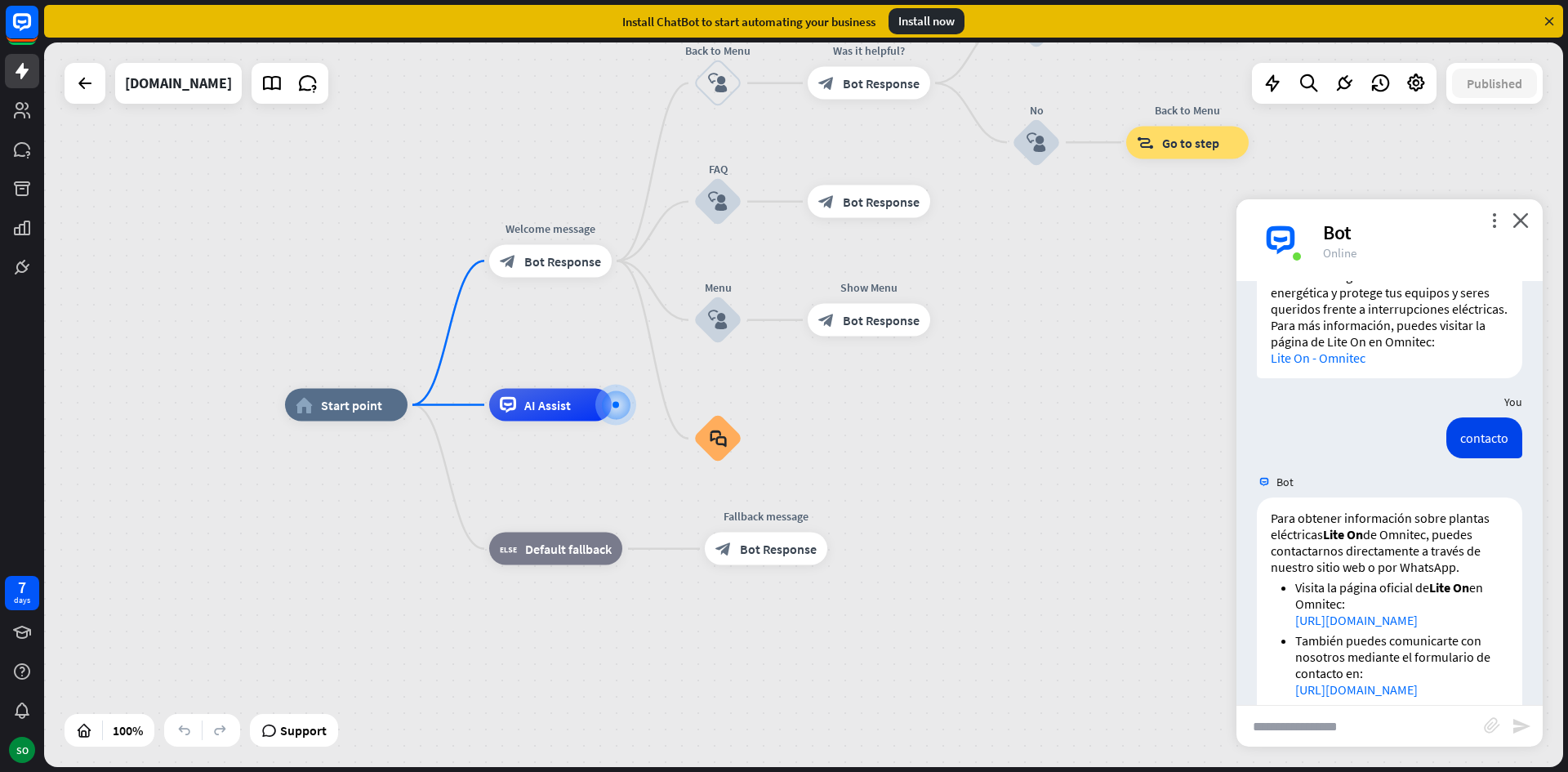
scroll to position [1222, 0]
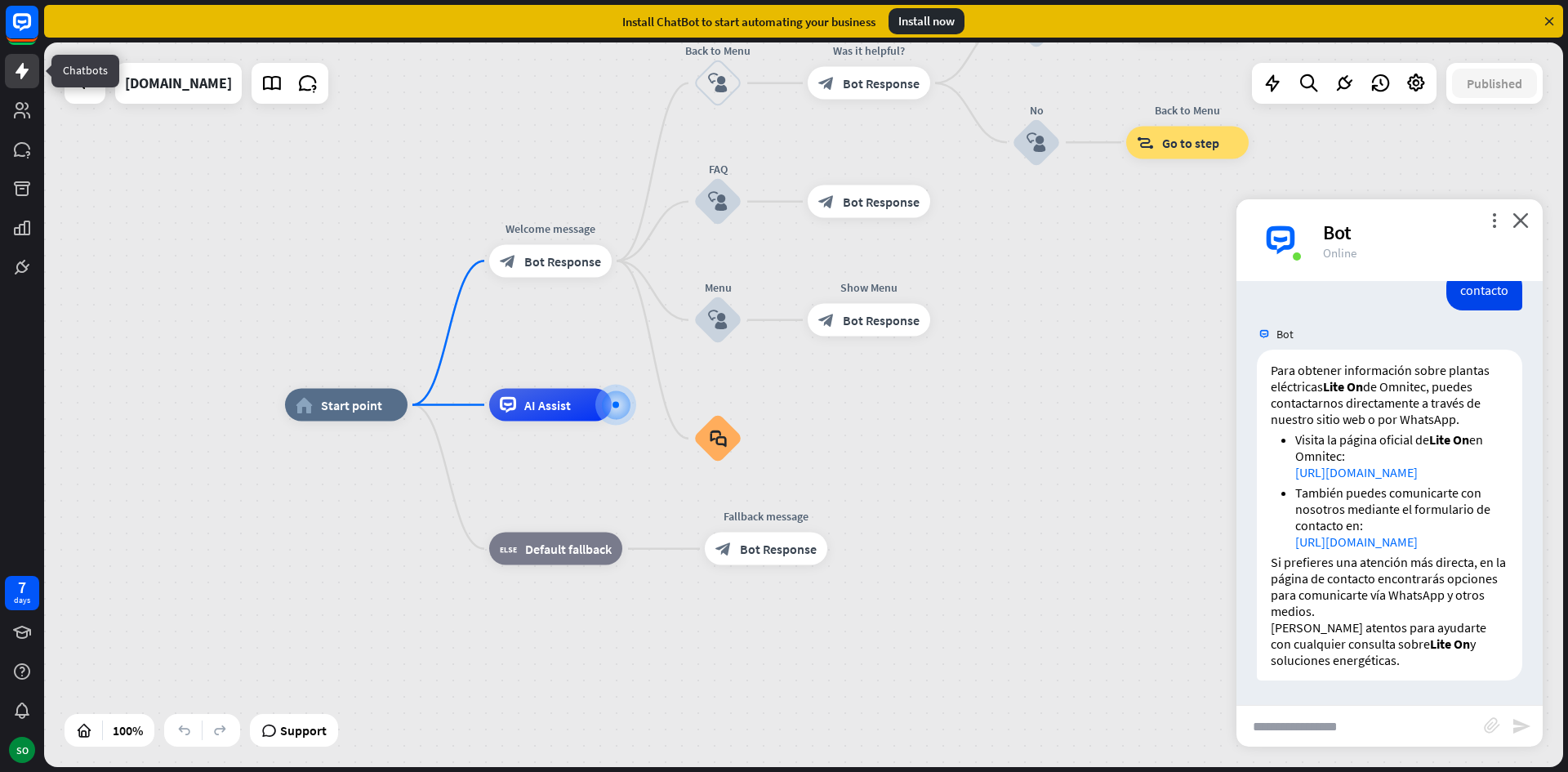
click at [10, 70] on link at bounding box center [22, 71] width 34 height 34
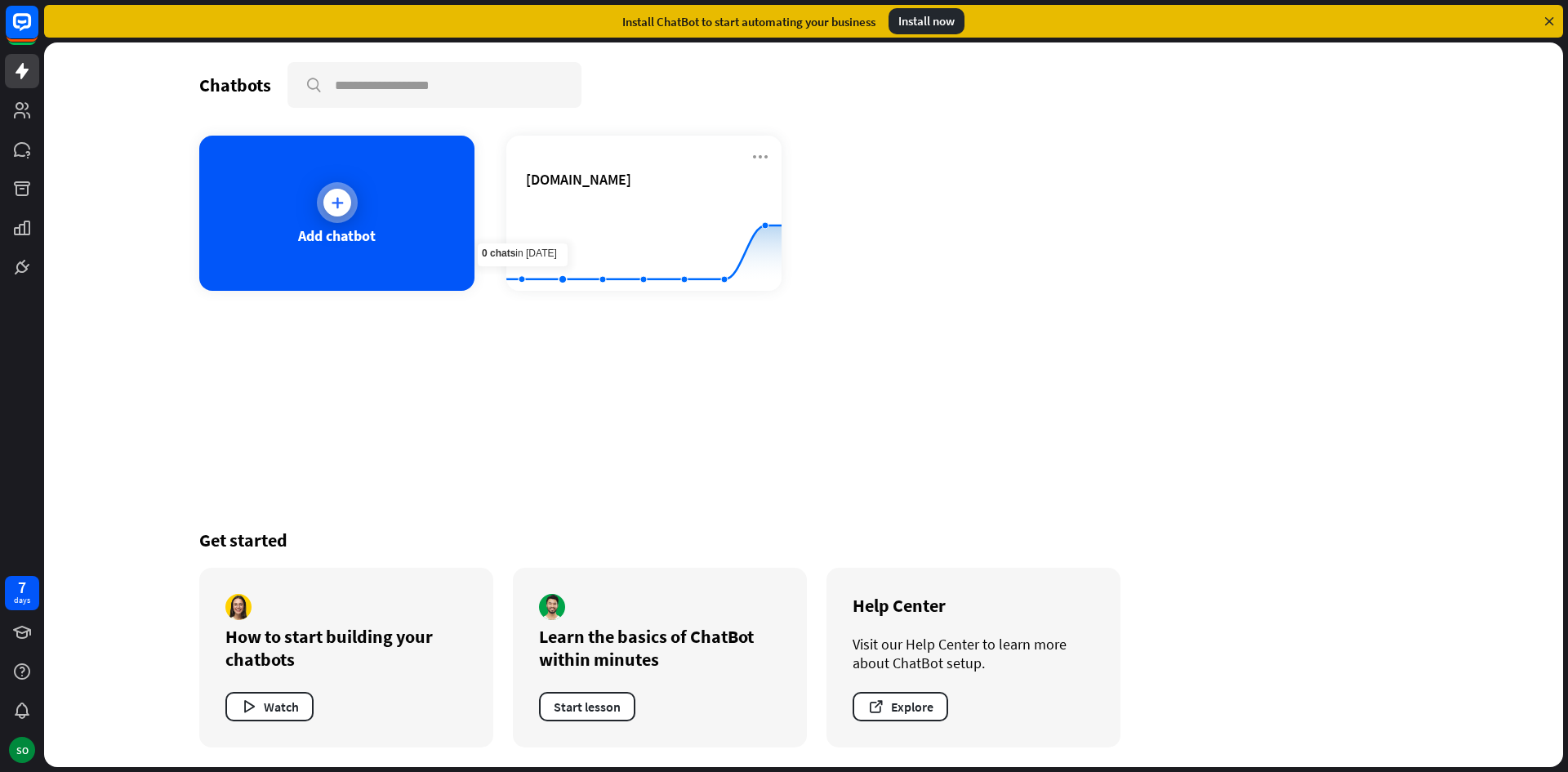
click at [339, 179] on div "Add chatbot" at bounding box center [337, 213] width 275 height 155
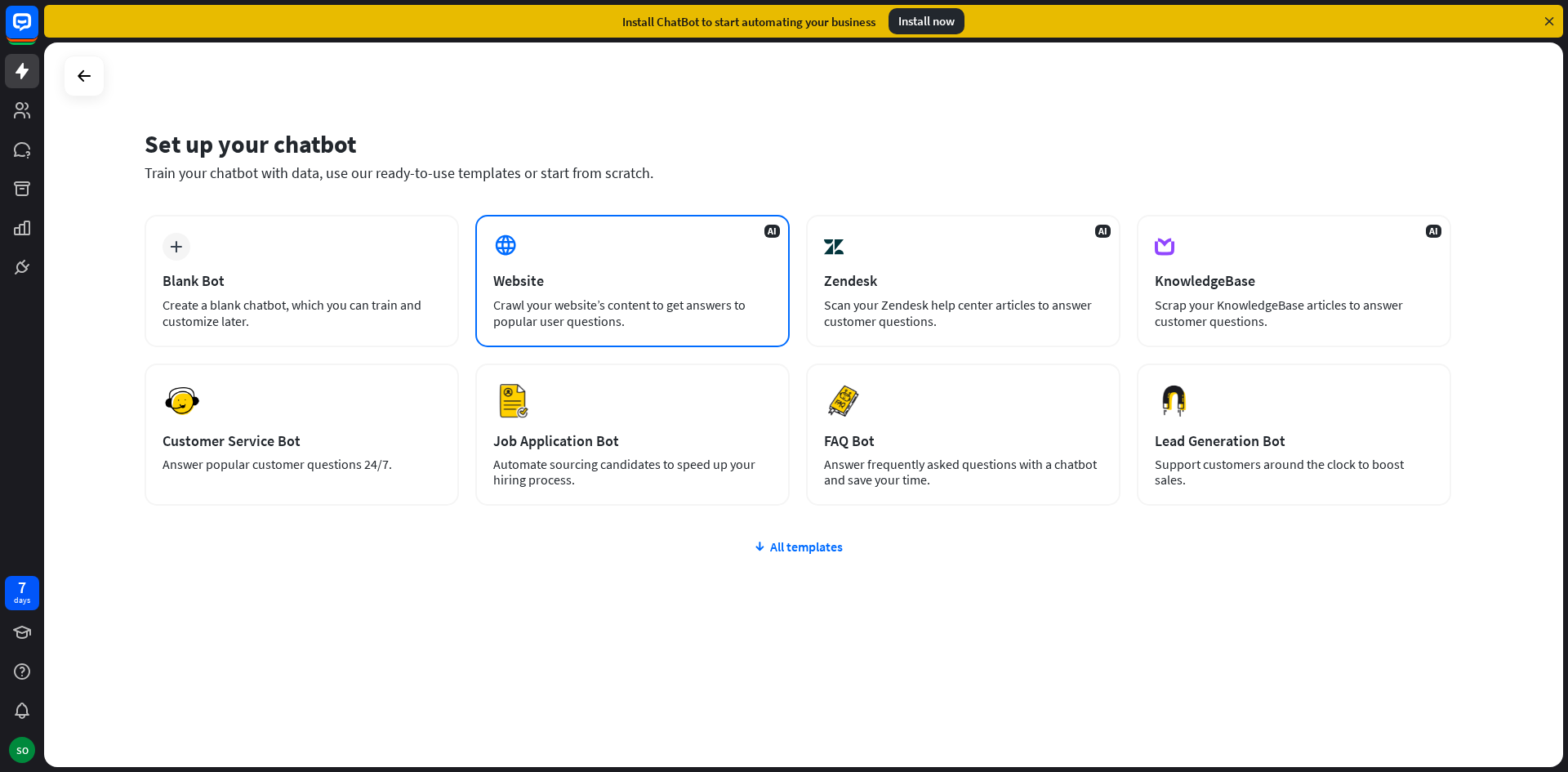
click at [564, 265] on div "AI Website Crawl your website’s content to get answers to popular user question…" at bounding box center [632, 280] width 314 height 132
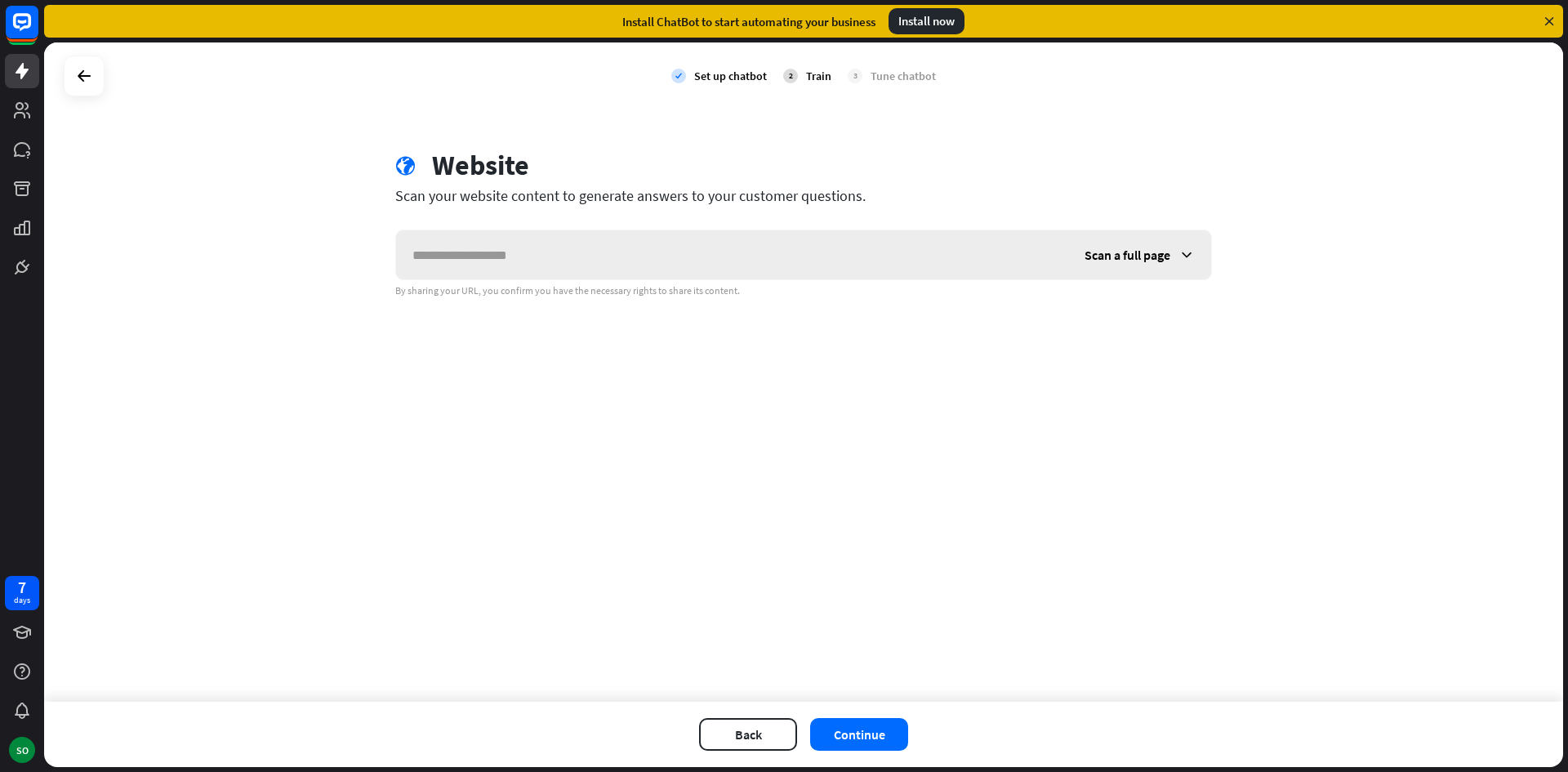
click at [585, 245] on input "text" at bounding box center [732, 254] width 672 height 49
type input "**********"
drag, startPoint x: 558, startPoint y: 255, endPoint x: 351, endPoint y: 258, distance: 207.0
click at [351, 258] on div "**********" at bounding box center [804, 371] width 1519 height 659
paste input "**********"
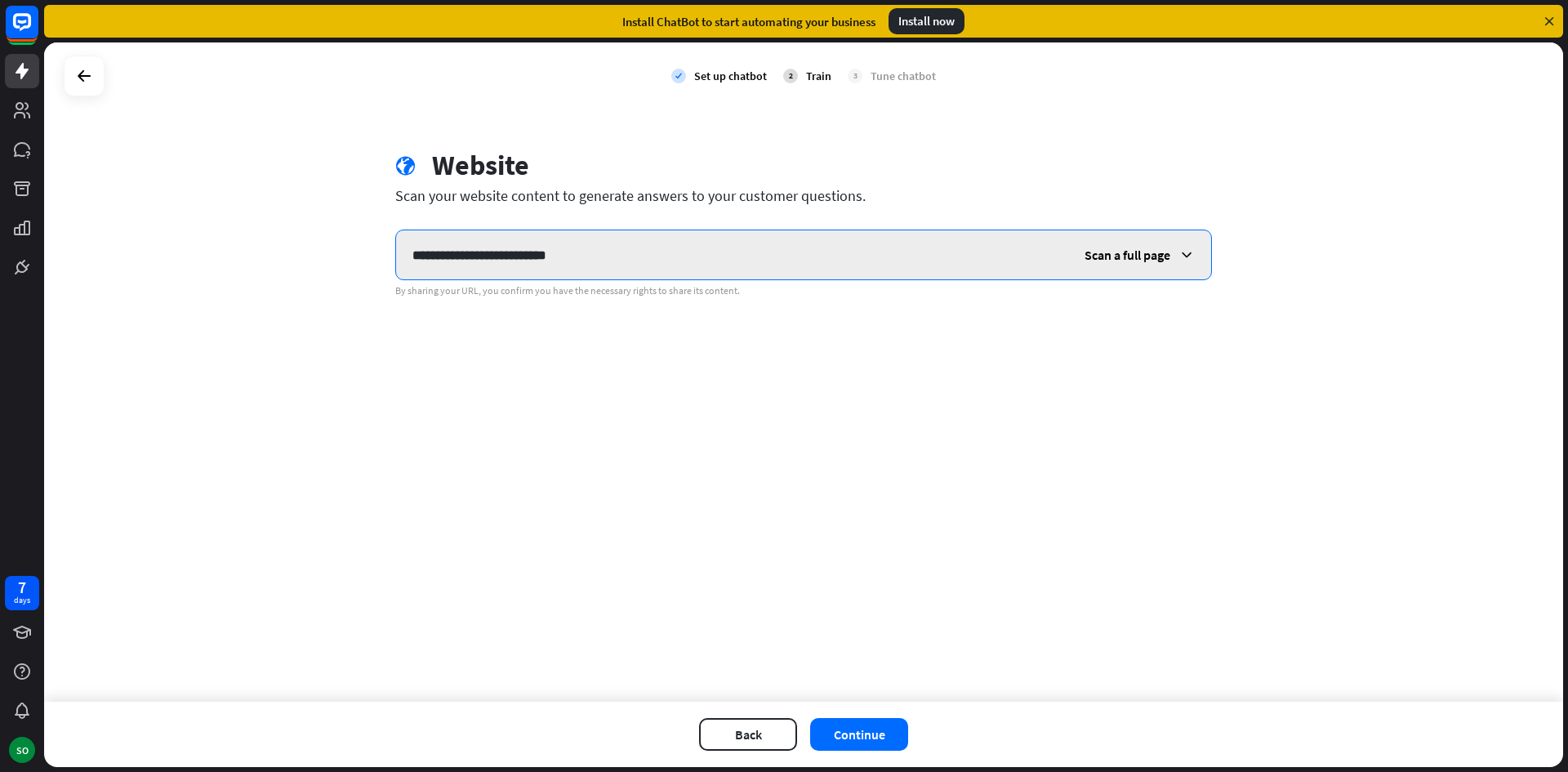
type input "**********"
click at [1184, 262] on icon at bounding box center [1187, 255] width 17 height 17
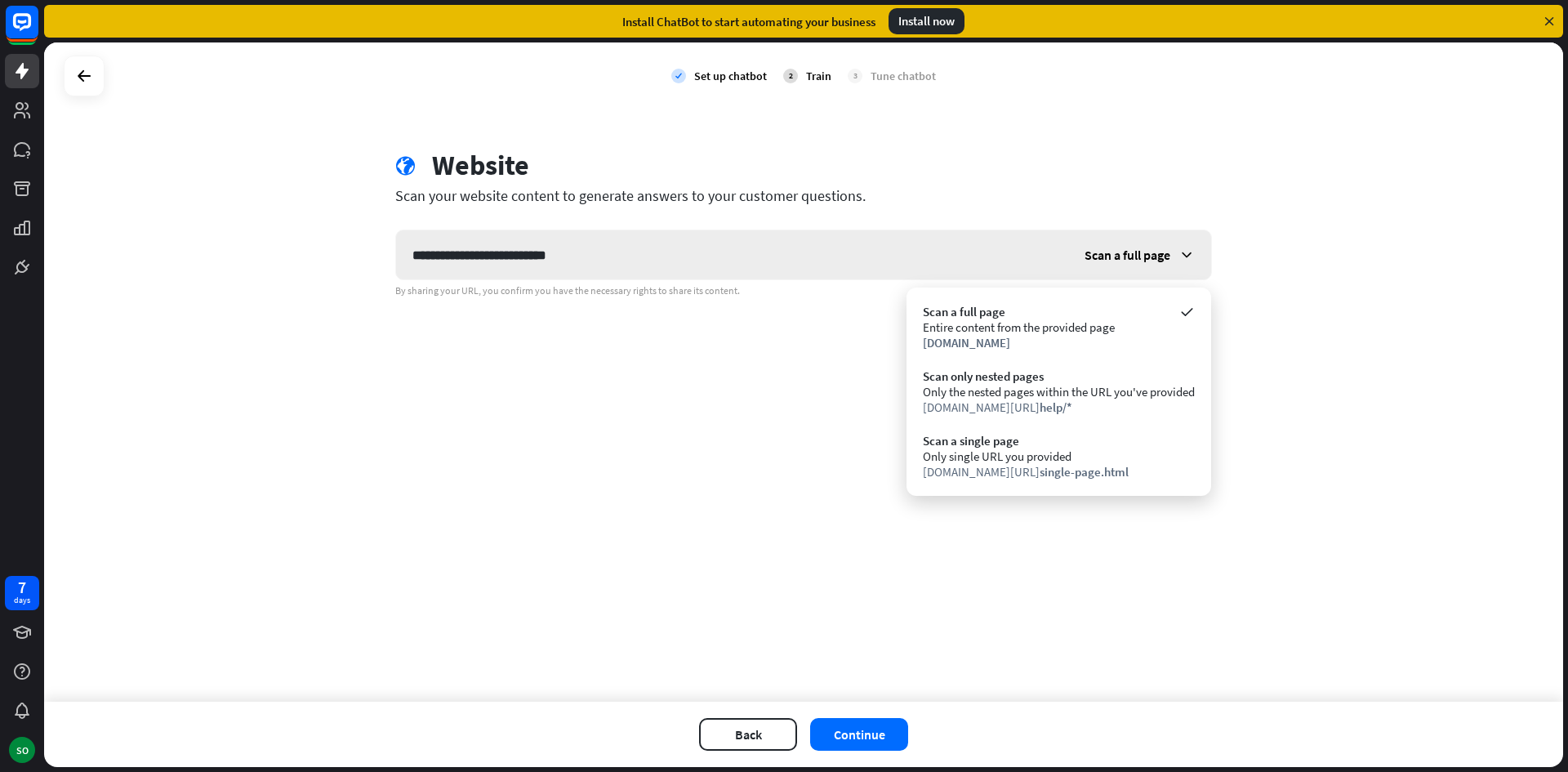
click at [1184, 260] on icon at bounding box center [1187, 255] width 17 height 17
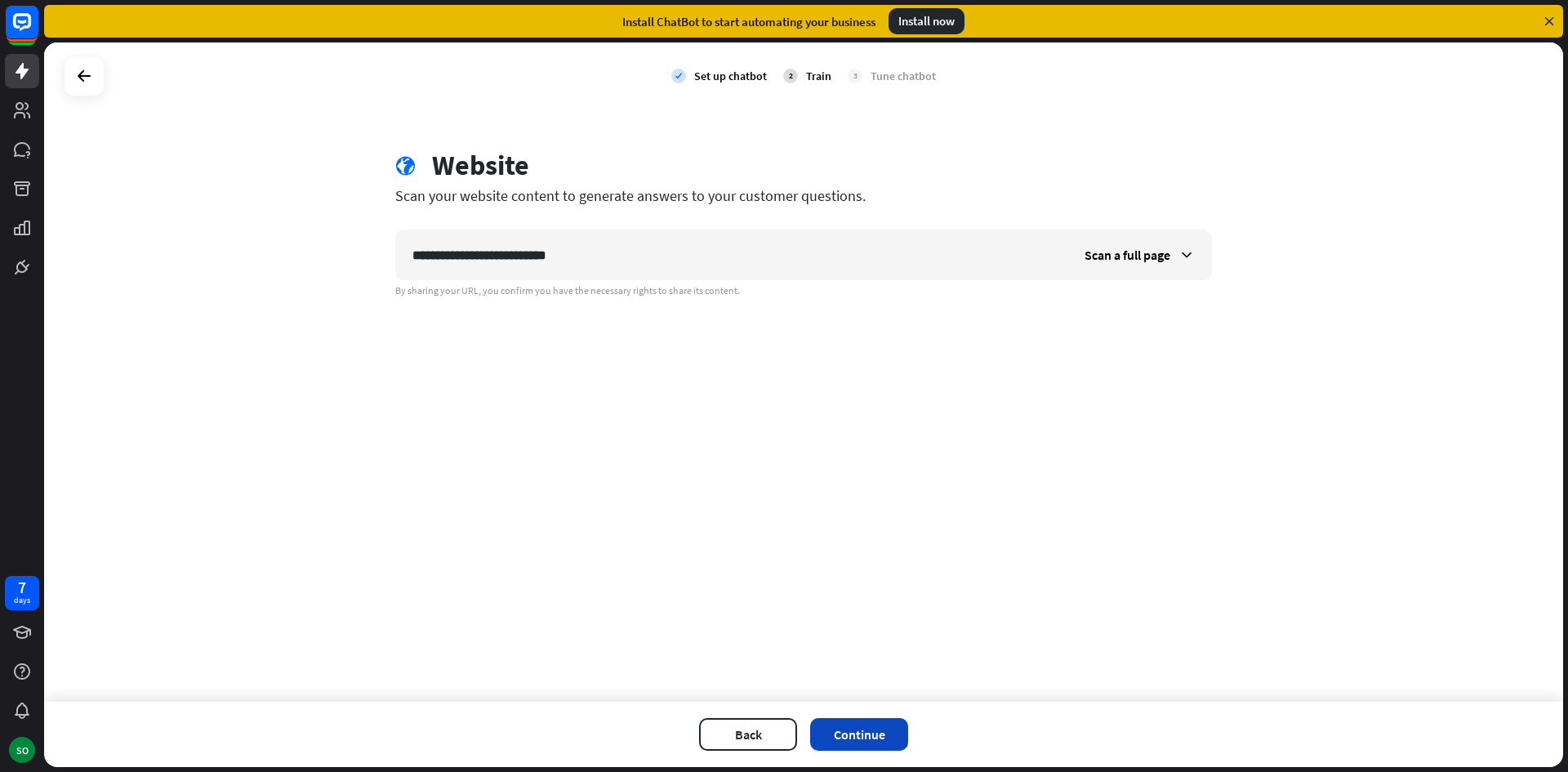
click at [860, 722] on button "Continue" at bounding box center [859, 734] width 98 height 32
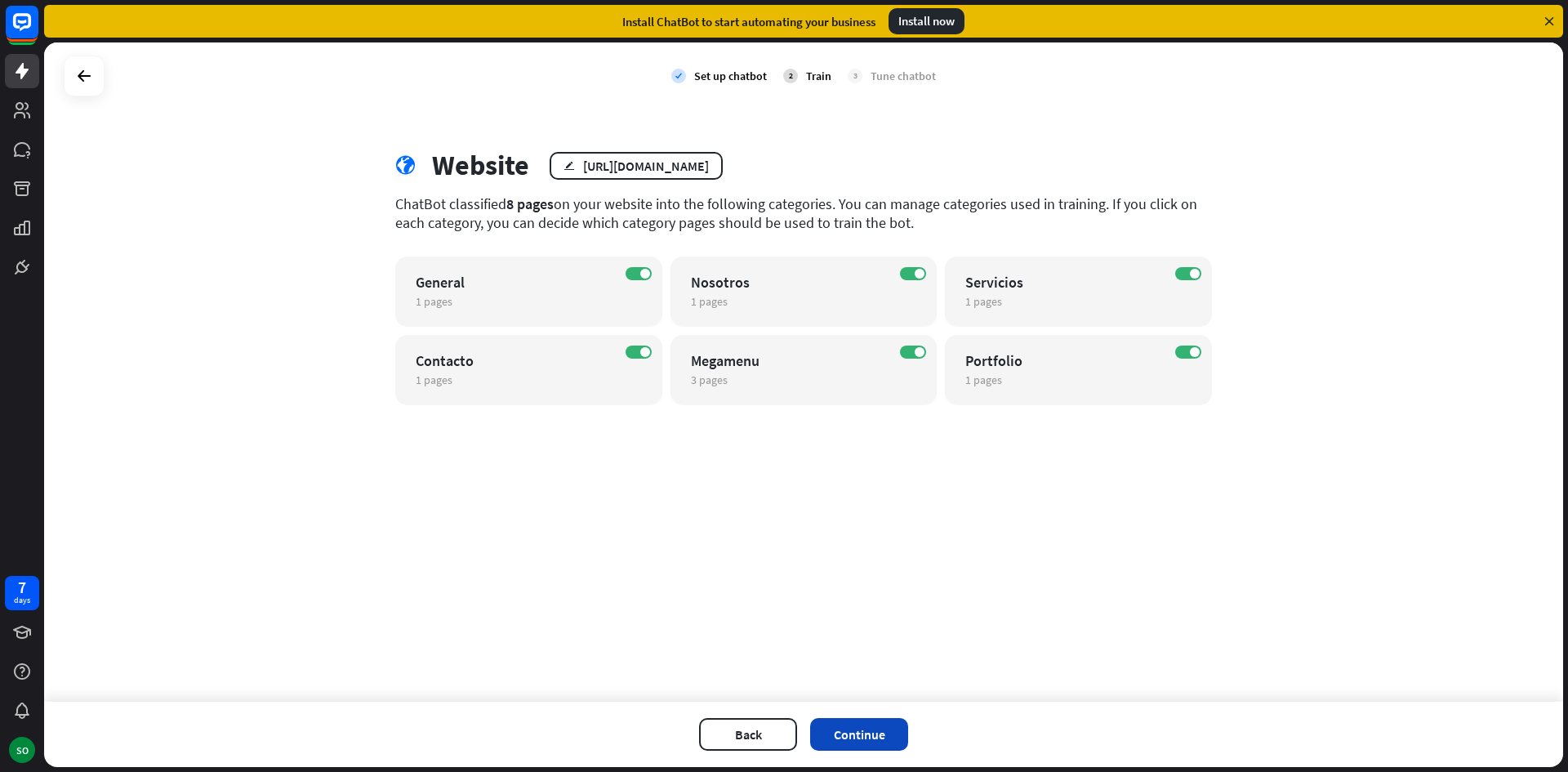
click at [876, 726] on button "Continue" at bounding box center [859, 734] width 98 height 32
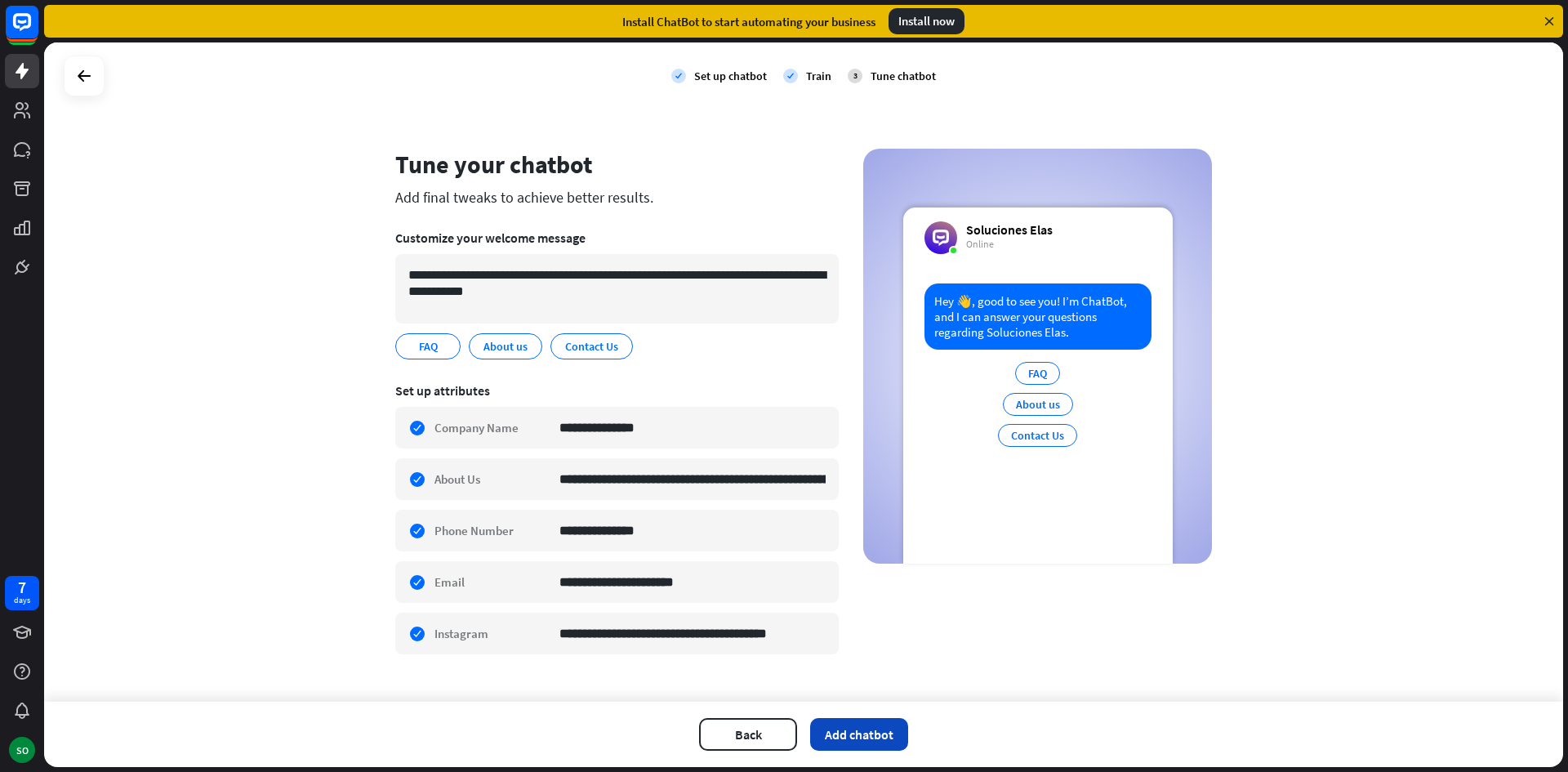
click at [850, 730] on button "Add chatbot" at bounding box center [859, 734] width 98 height 32
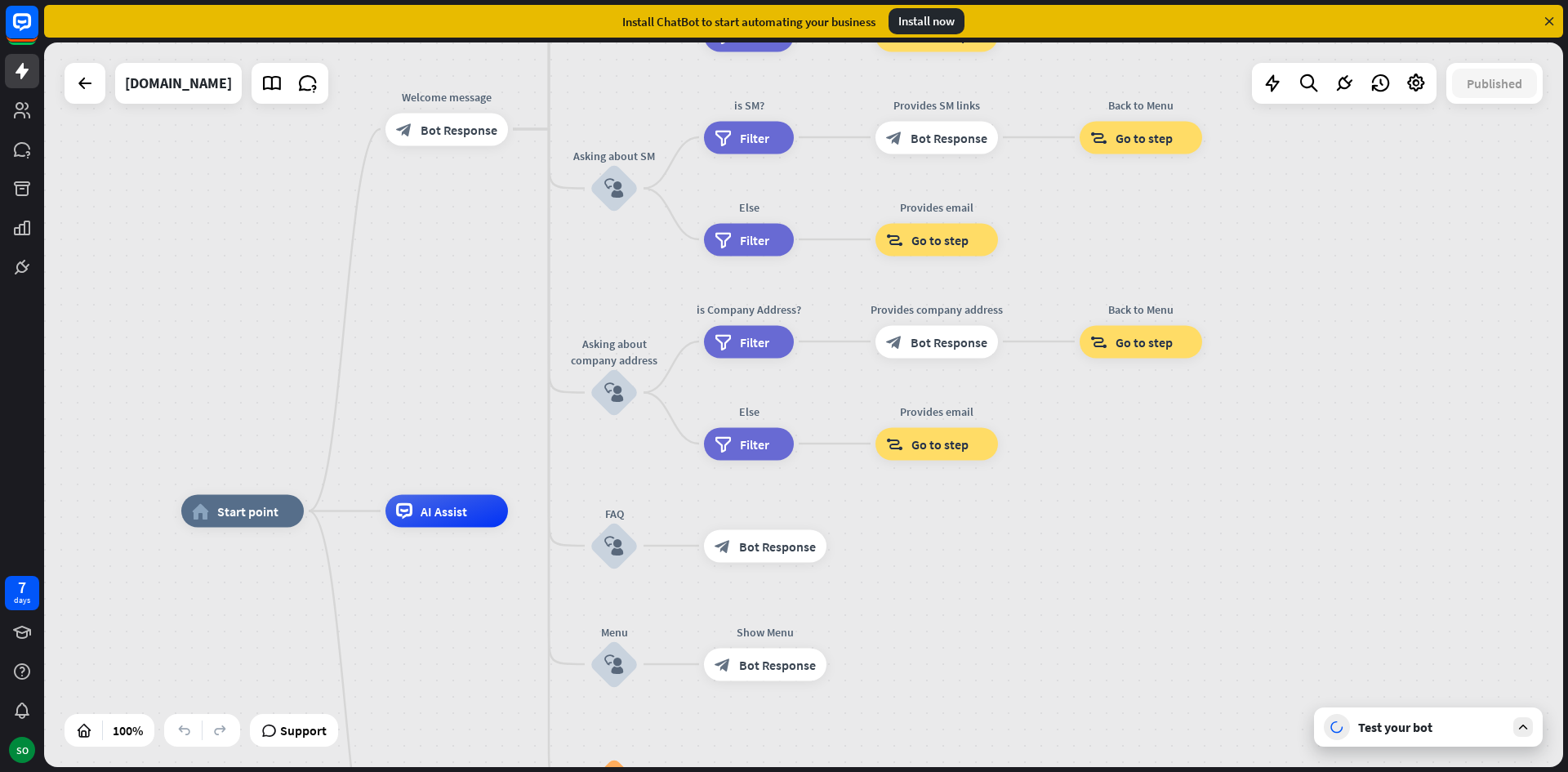
drag, startPoint x: 1290, startPoint y: 538, endPoint x: 1123, endPoint y: 644, distance: 197.8
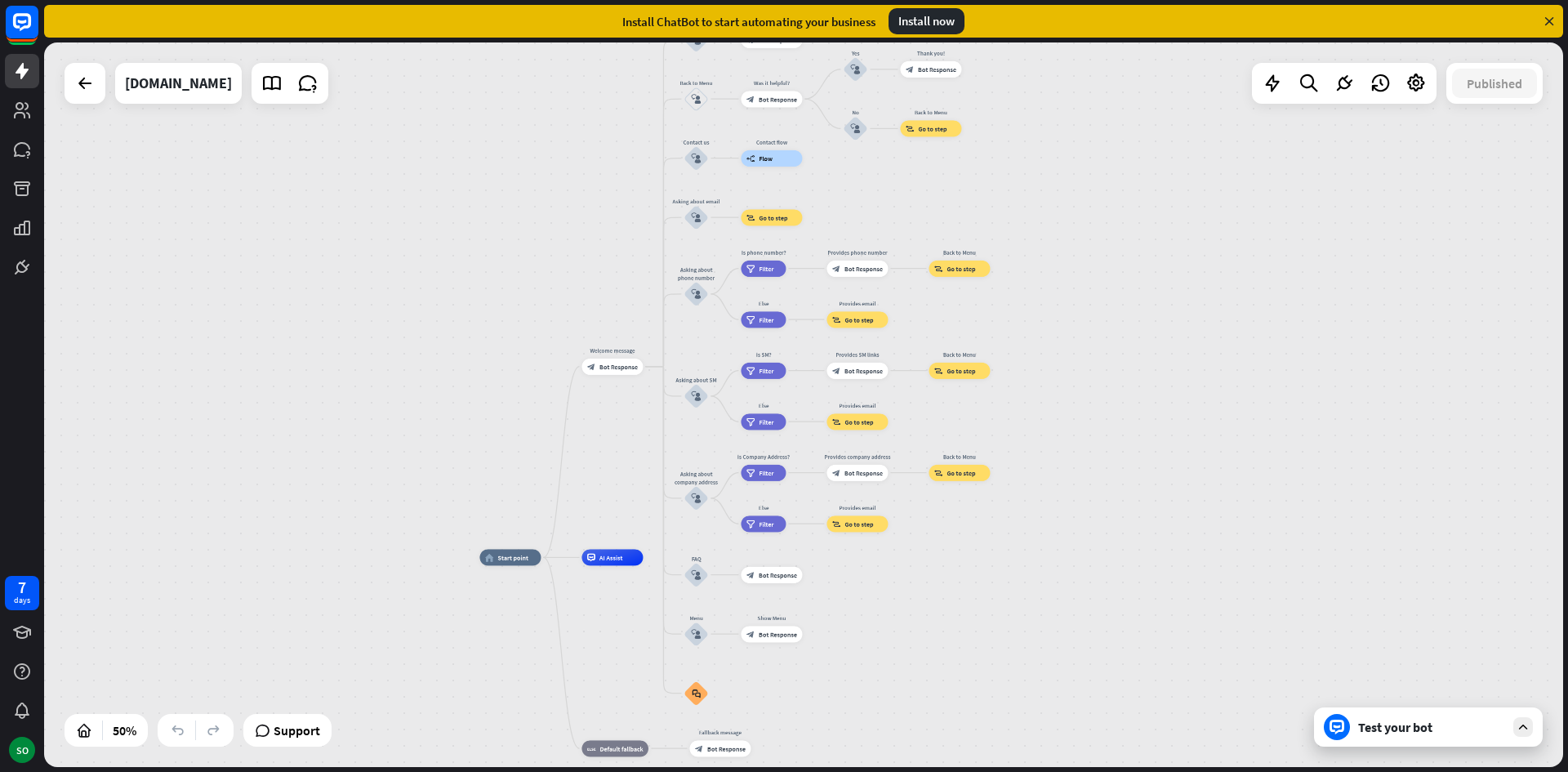
drag, startPoint x: 1318, startPoint y: 507, endPoint x: 1109, endPoint y: 504, distance: 209.0
click at [1116, 506] on div "home_2 Start point Welcome message block_bot_response Bot Response About us blo…" at bounding box center [804, 405] width 1519 height 725
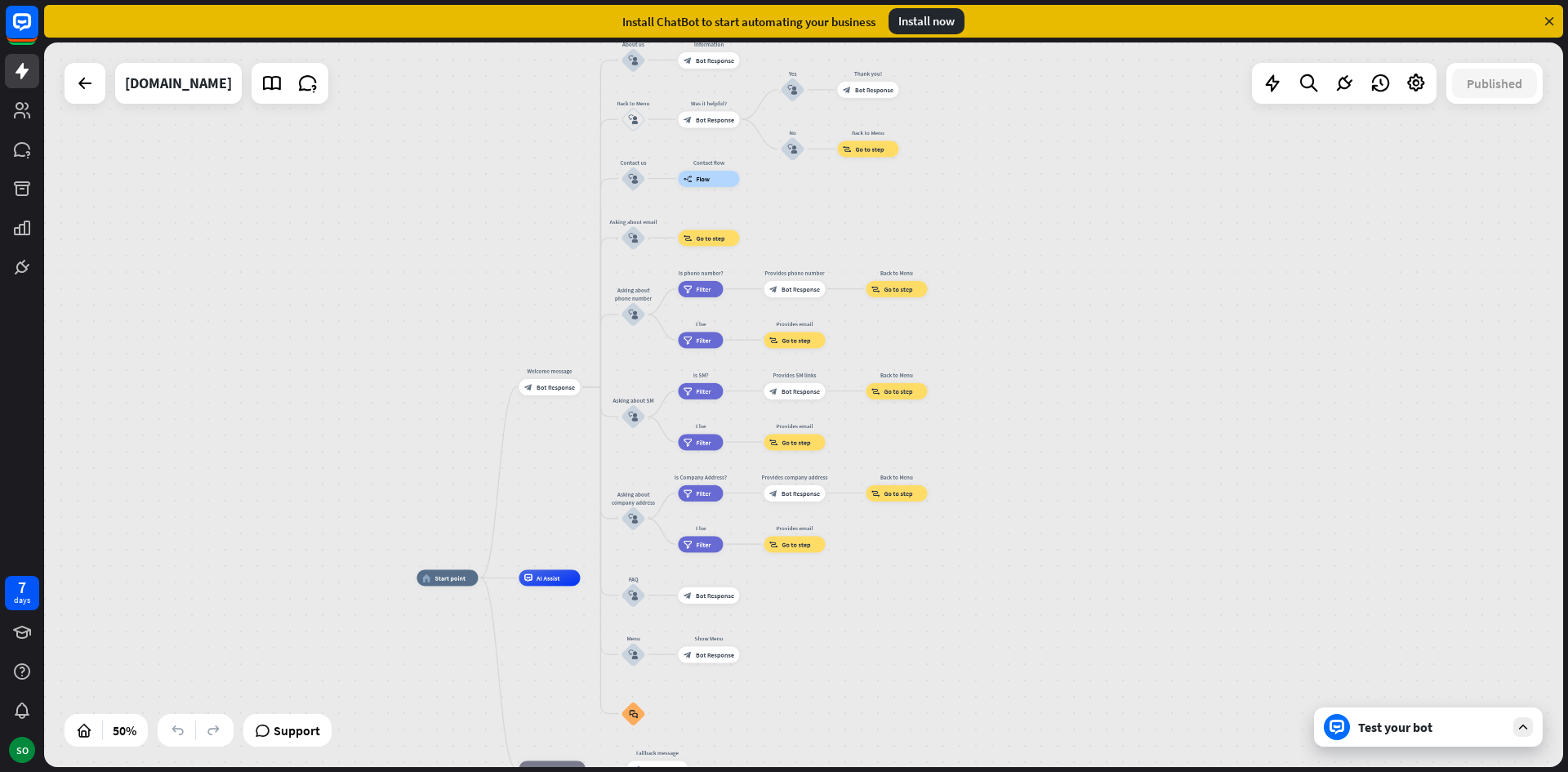
drag, startPoint x: 1080, startPoint y: 516, endPoint x: 1033, endPoint y: 534, distance: 50.3
click at [1033, 534] on div "home_2 Start point Welcome message block_bot_response Bot Response About us blo…" at bounding box center [804, 405] width 1519 height 725
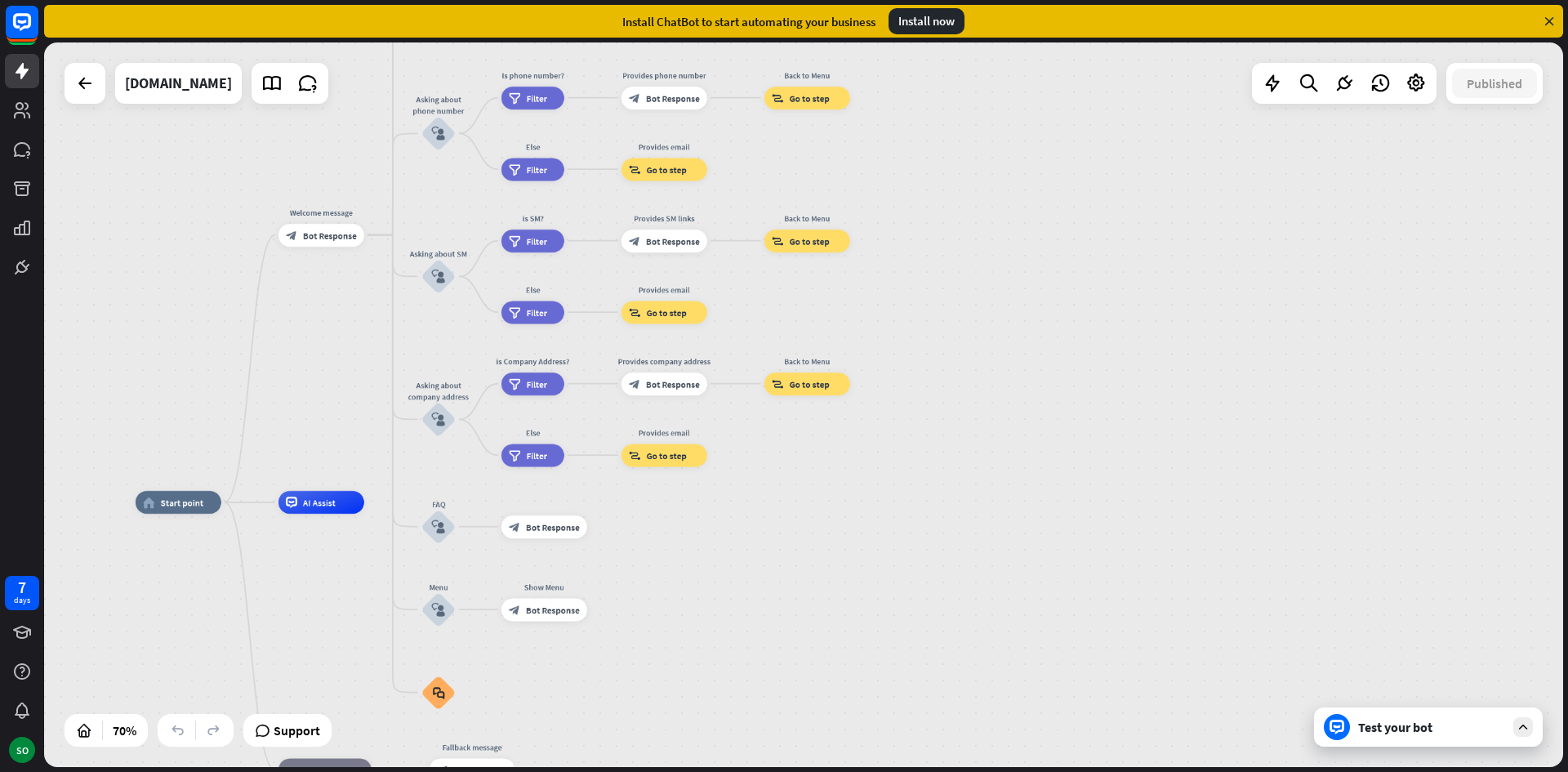
drag, startPoint x: 1010, startPoint y: 671, endPoint x: 970, endPoint y: 556, distance: 121.8
click at [970, 556] on div "home_2 Start point Welcome message block_bot_response Bot Response About us blo…" at bounding box center [667, 755] width 1064 height 507
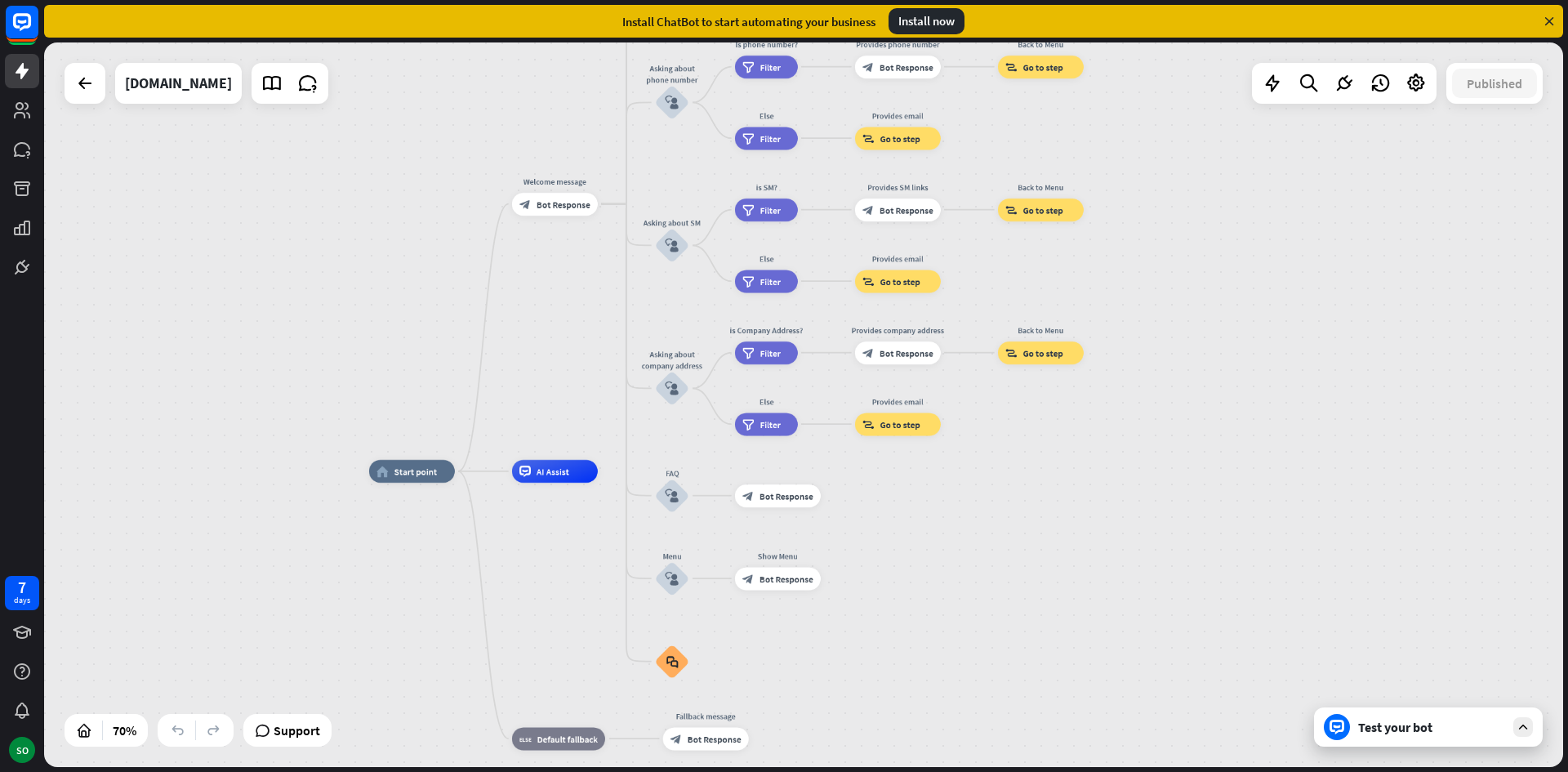
drag, startPoint x: 927, startPoint y: 577, endPoint x: 1156, endPoint y: 548, distance: 230.8
click at [1156, 548] on div "home_2 Start point Welcome message block_bot_response Bot Response About us blo…" at bounding box center [901, 725] width 1064 height 507
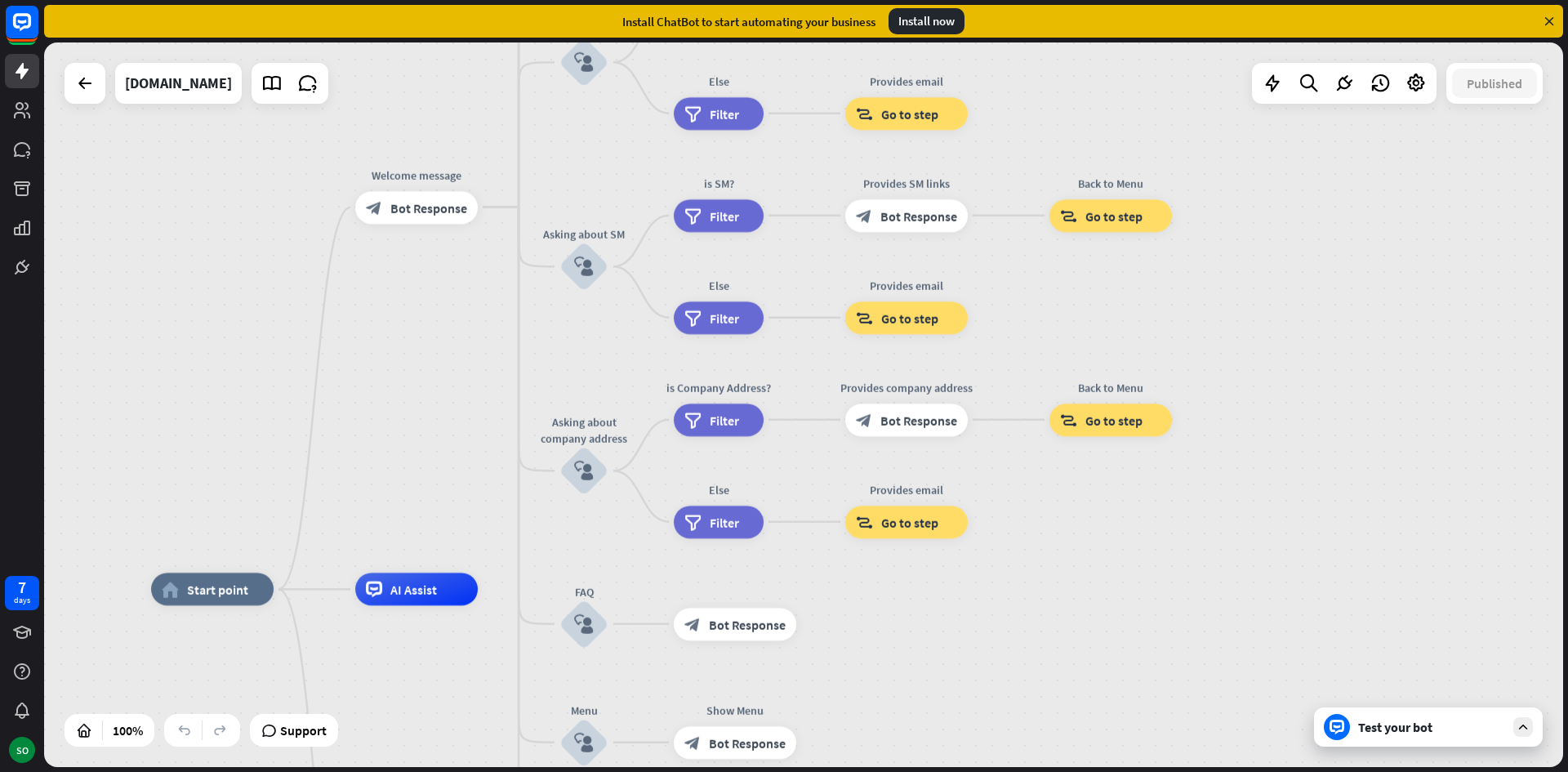
drag, startPoint x: 1172, startPoint y: 602, endPoint x: 1325, endPoint y: 735, distance: 202.7
click at [1325, 735] on div "home_2 Start point Welcome message block_bot_response Bot Response About us blo…" at bounding box center [804, 405] width 1519 height 725
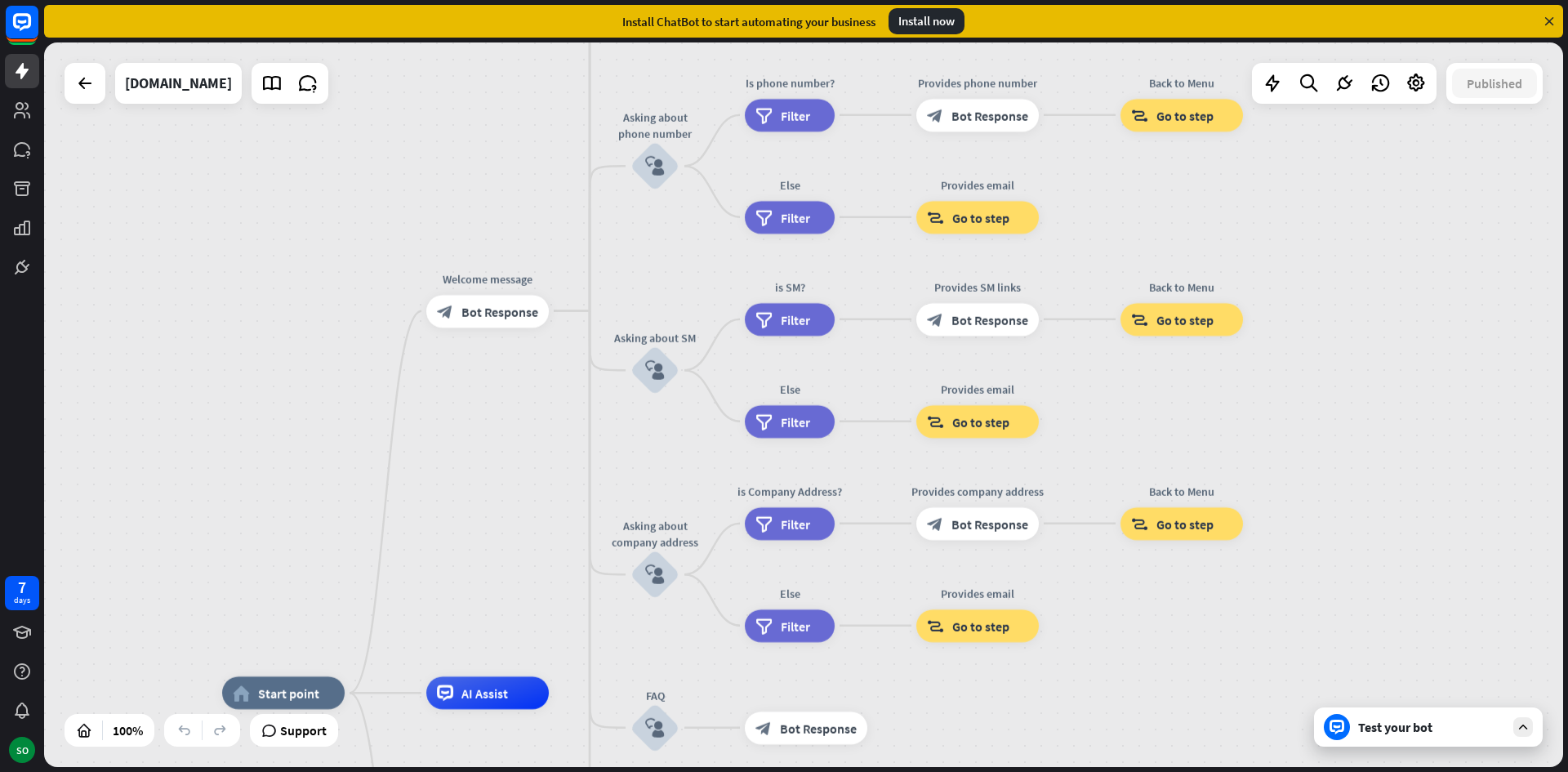
drag, startPoint x: 1161, startPoint y: 658, endPoint x: 1178, endPoint y: 723, distance: 67.2
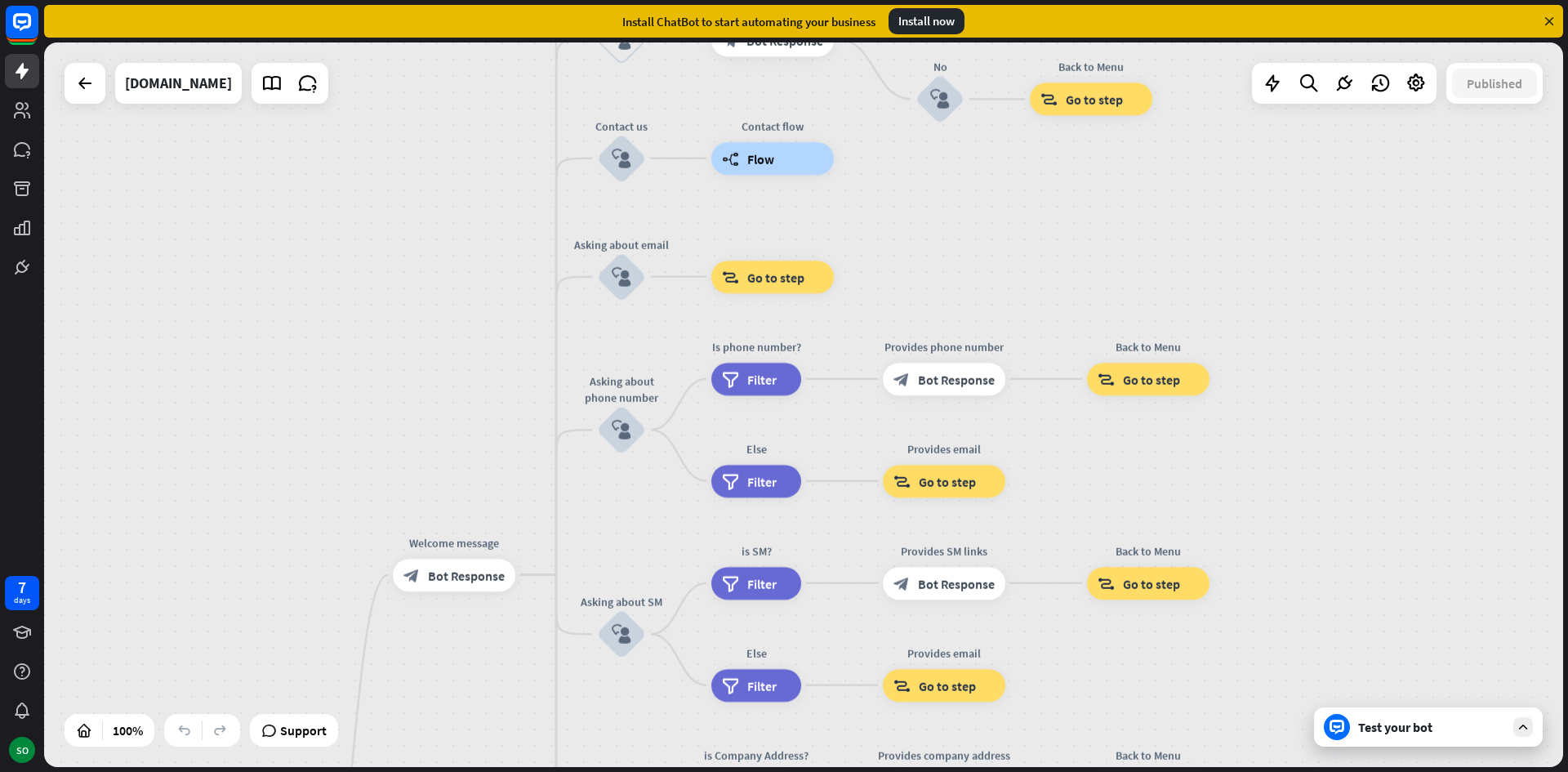
drag, startPoint x: 1369, startPoint y: 269, endPoint x: 1335, endPoint y: 542, distance: 275.1
click at [1335, 542] on div "home_2 Start point Welcome message block_bot_response Bot Response About us blo…" at bounding box center [804, 405] width 1519 height 725
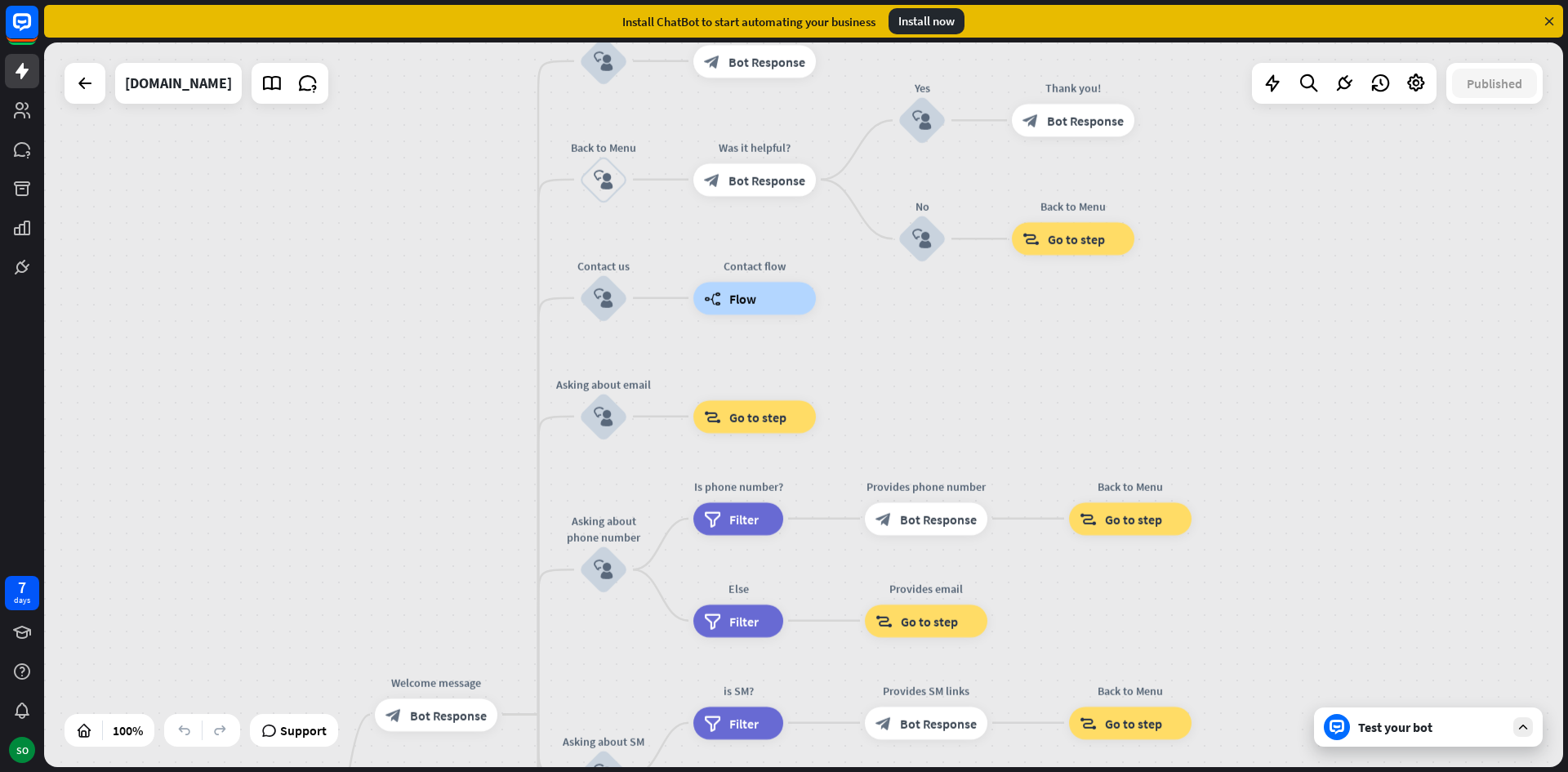
drag, startPoint x: 1357, startPoint y: 376, endPoint x: 1342, endPoint y: 525, distance: 149.8
click at [1339, 516] on div "home_2 Start point Welcome message block_bot_response Bot Response About us blo…" at bounding box center [804, 405] width 1519 height 725
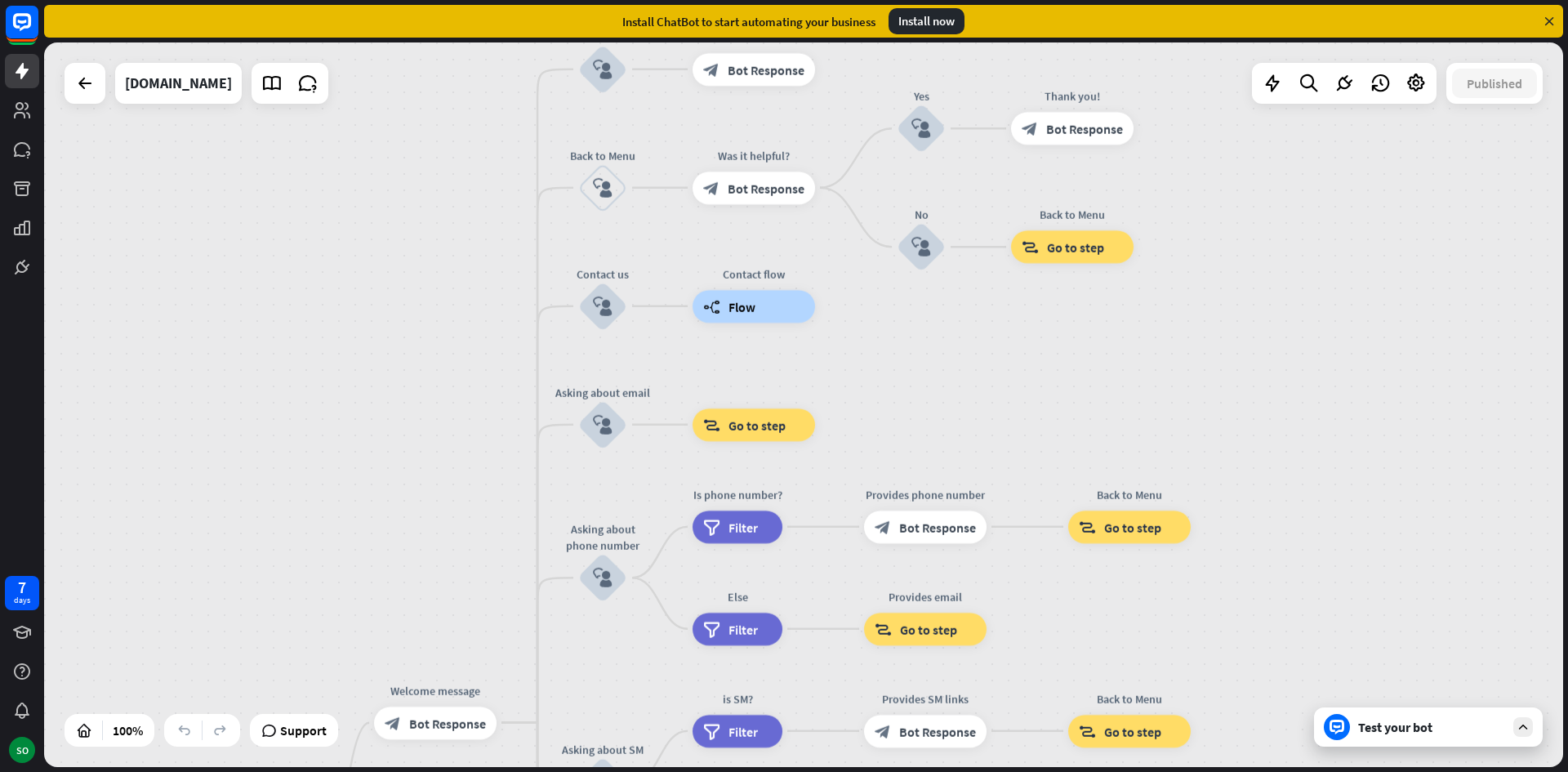
click at [1456, 734] on div "Test your bot" at bounding box center [1431, 727] width 147 height 17
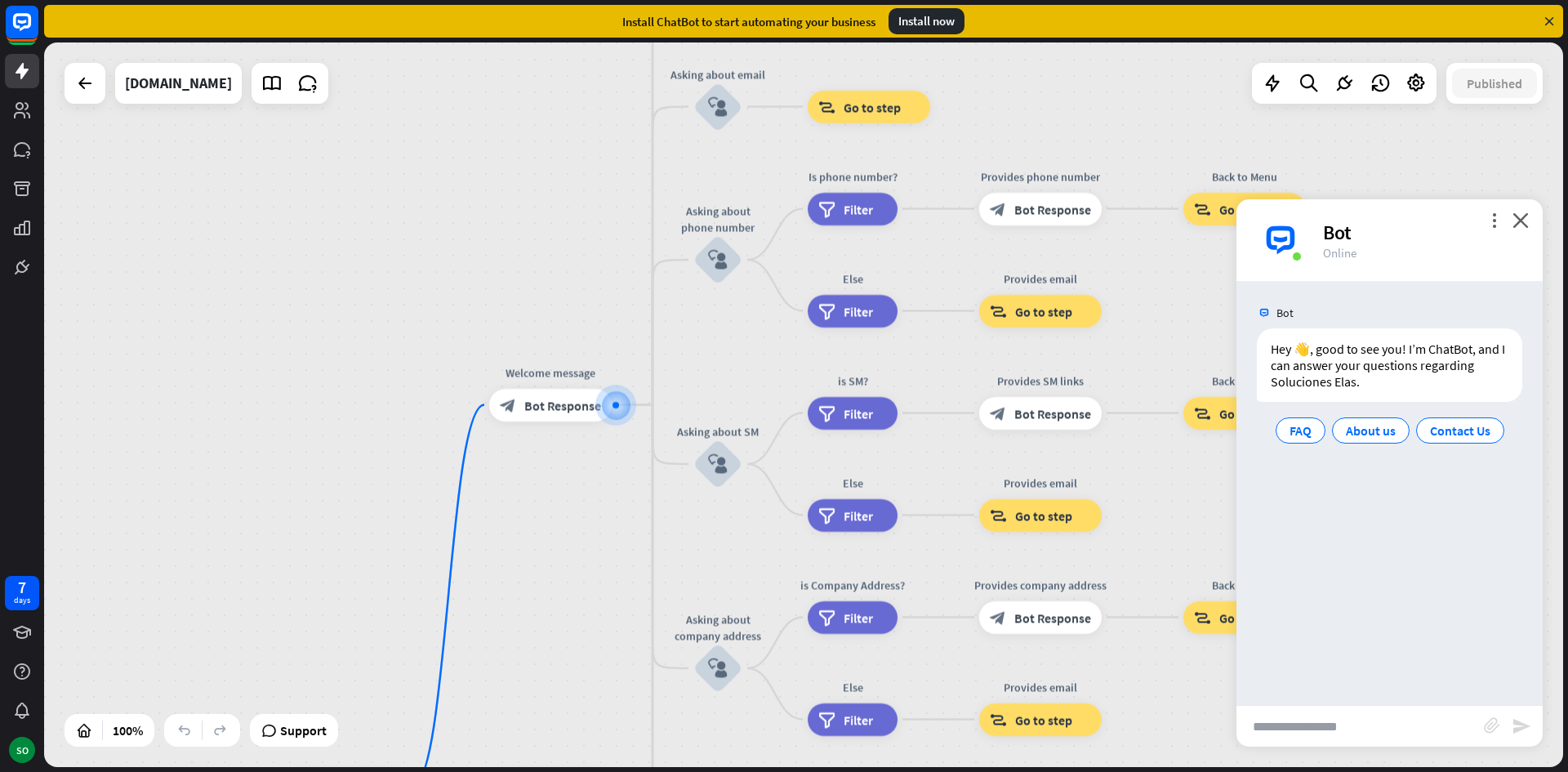
click at [1346, 730] on input "text" at bounding box center [1360, 725] width 248 height 41
type input "**********"
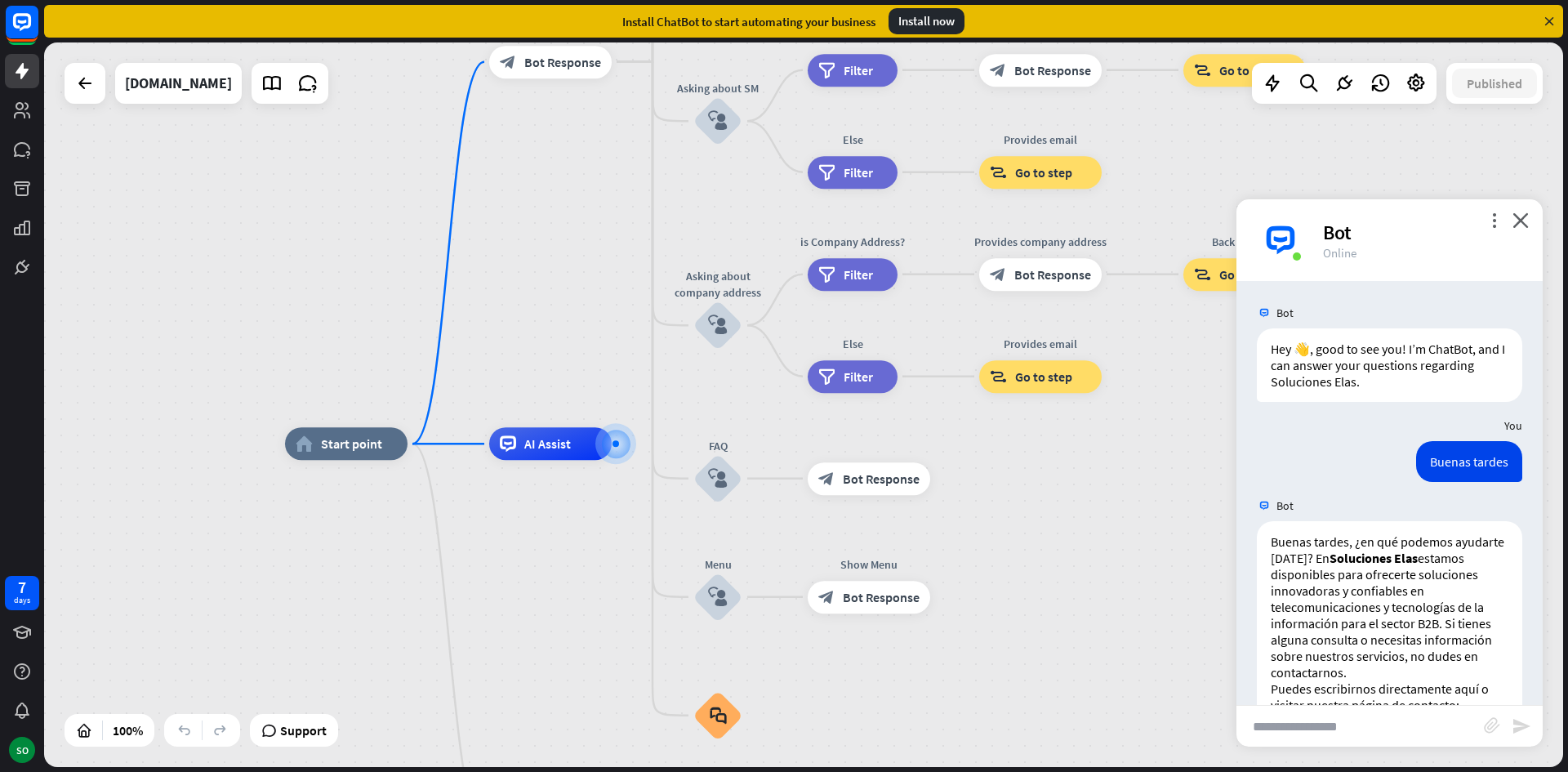
scroll to position [77, 0]
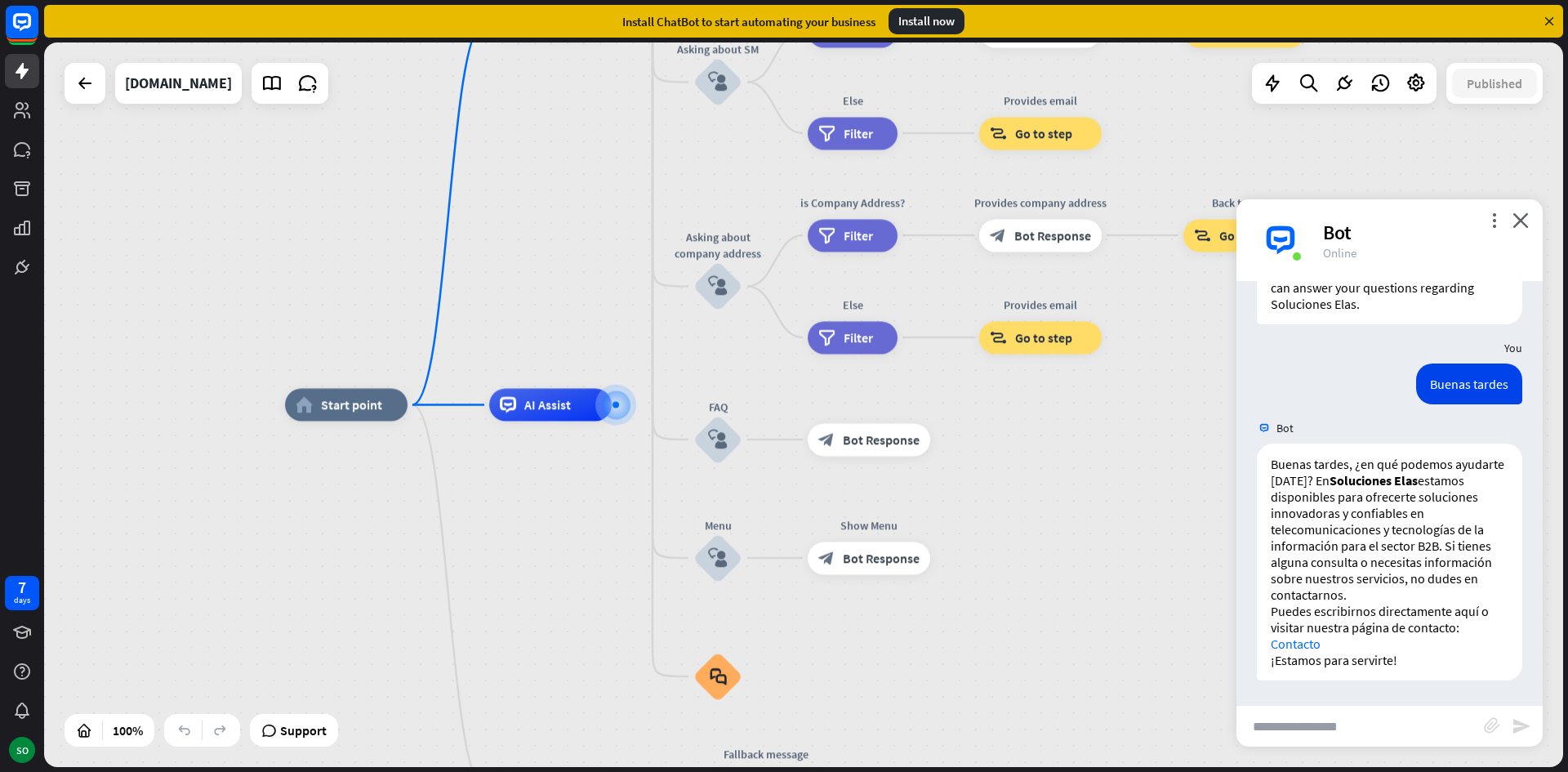
click at [1323, 706] on input "text" at bounding box center [1360, 725] width 248 height 41
type input "********"
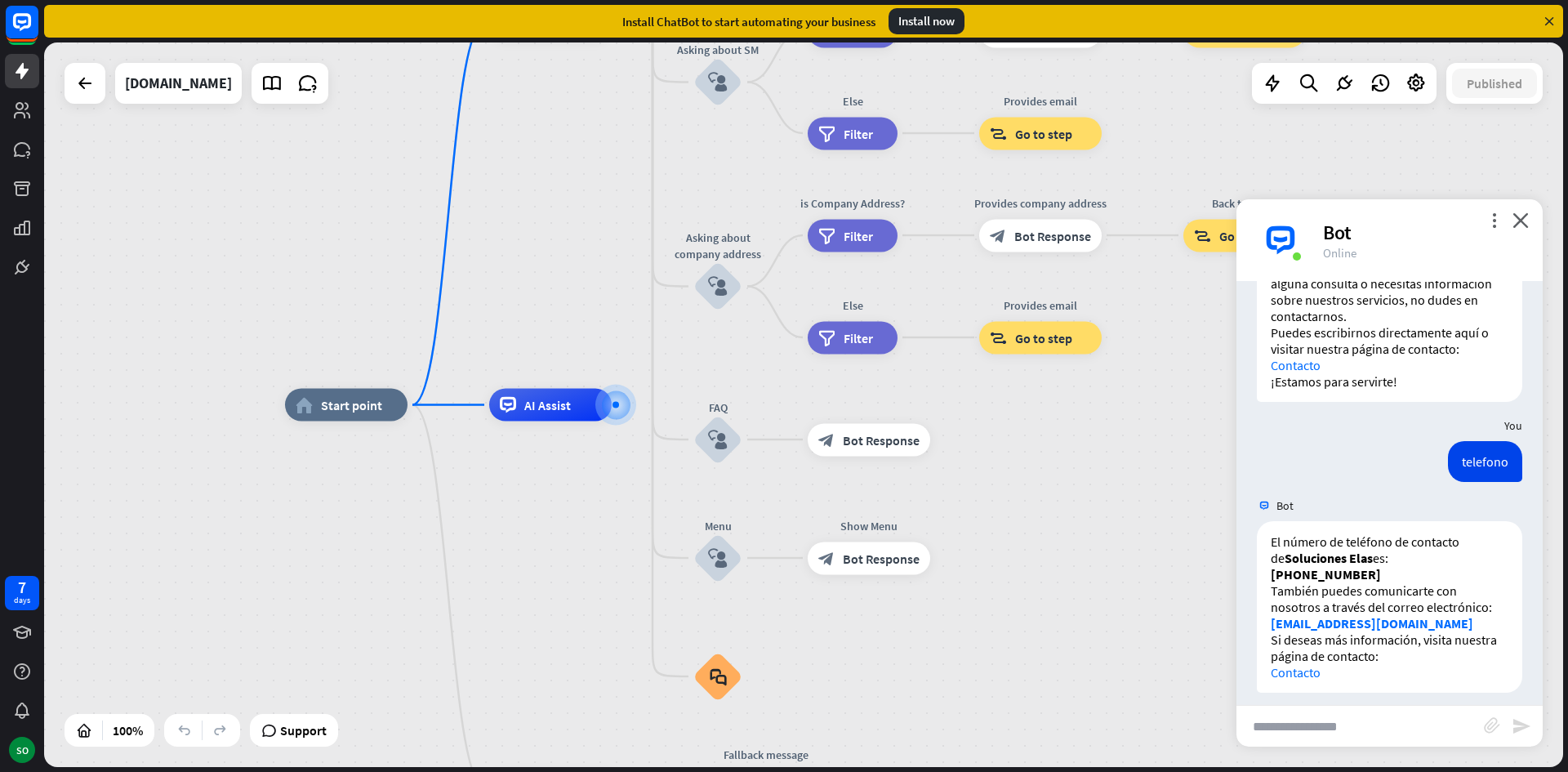
scroll to position [368, 0]
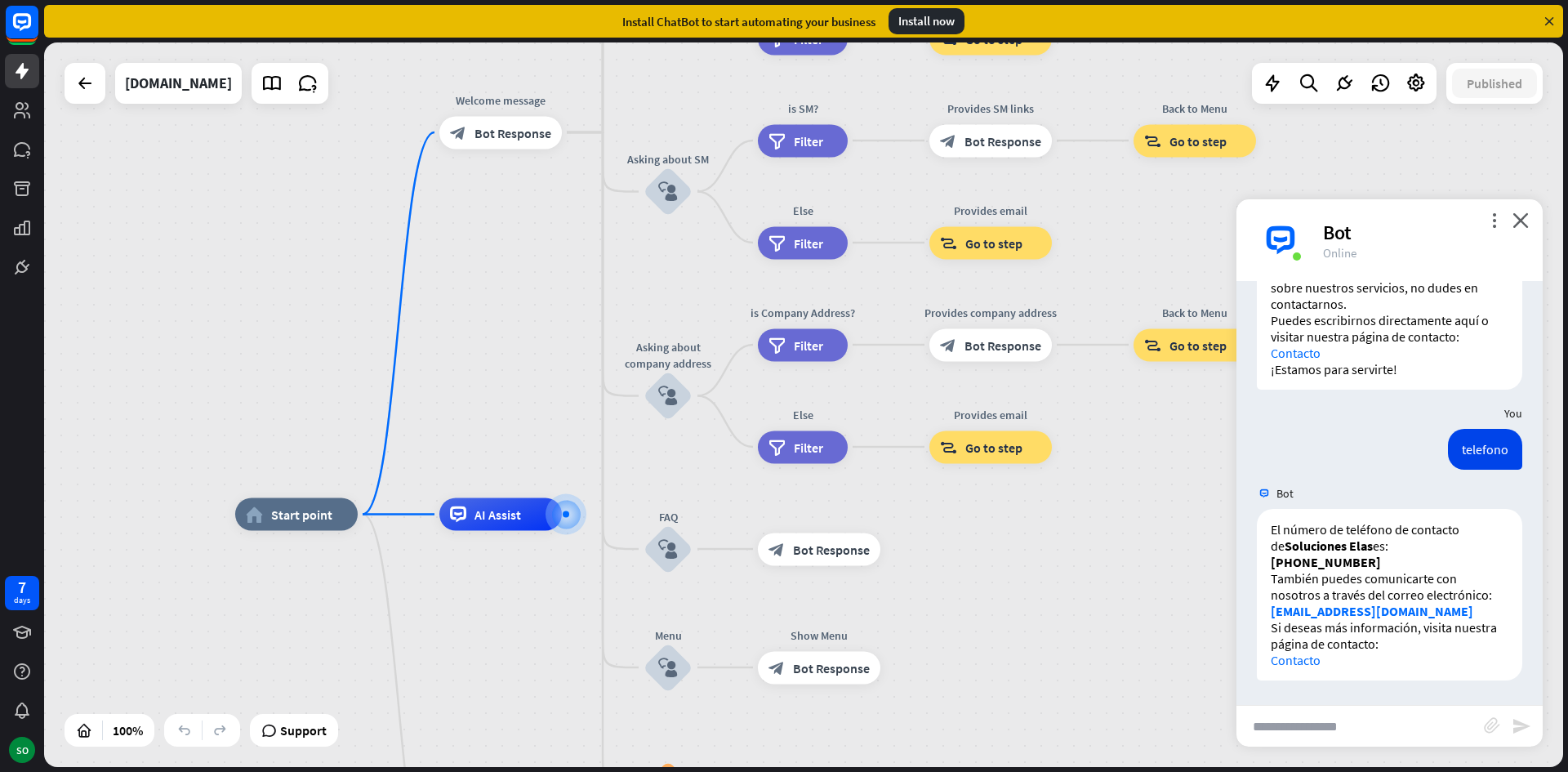
drag, startPoint x: 1088, startPoint y: 425, endPoint x: 1026, endPoint y: 539, distance: 129.8
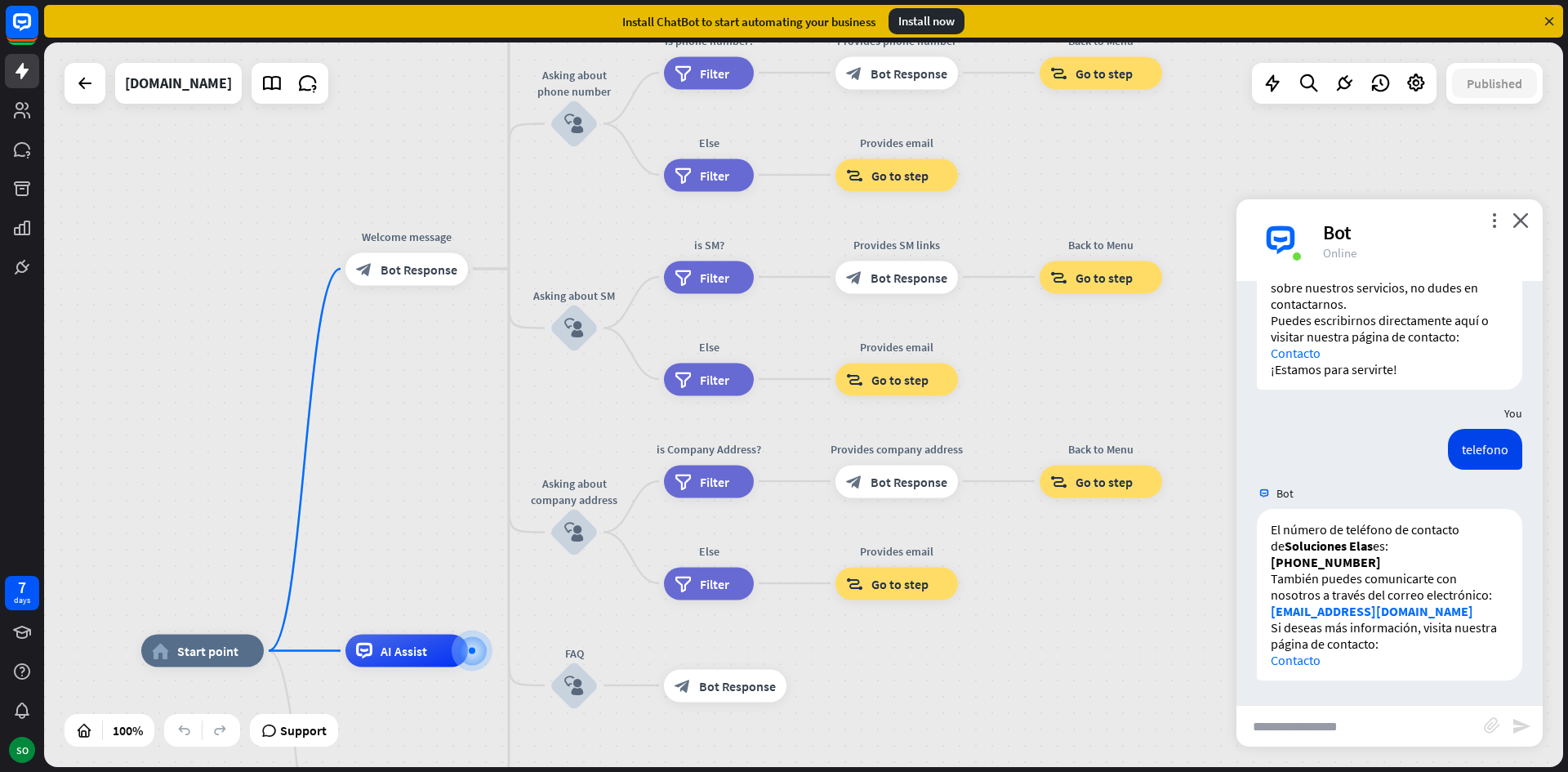
drag, startPoint x: 1056, startPoint y: 584, endPoint x: 973, endPoint y: 703, distance: 145.1
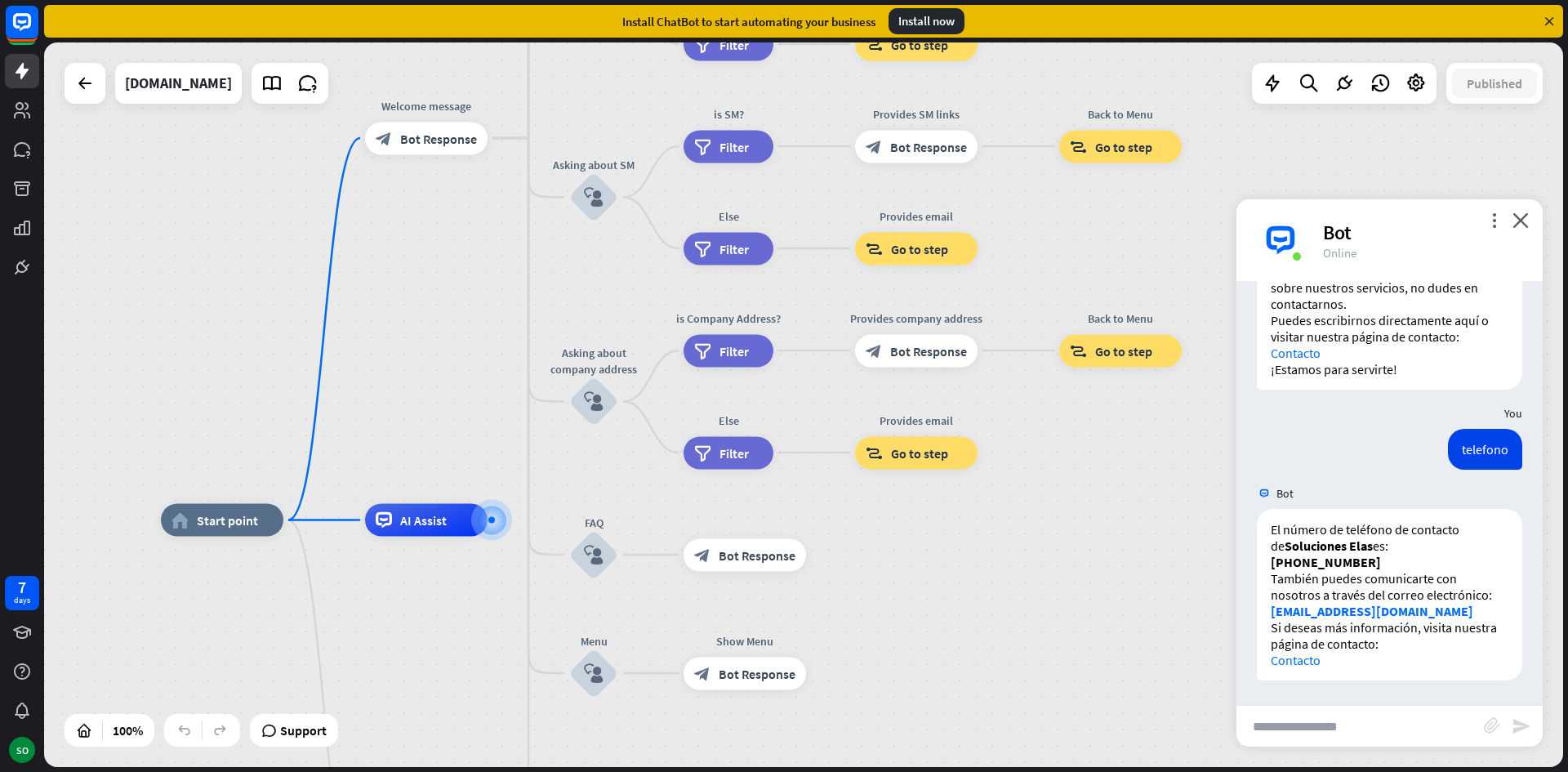
drag, startPoint x: 1074, startPoint y: 686, endPoint x: 1094, endPoint y: 553, distance: 134.5
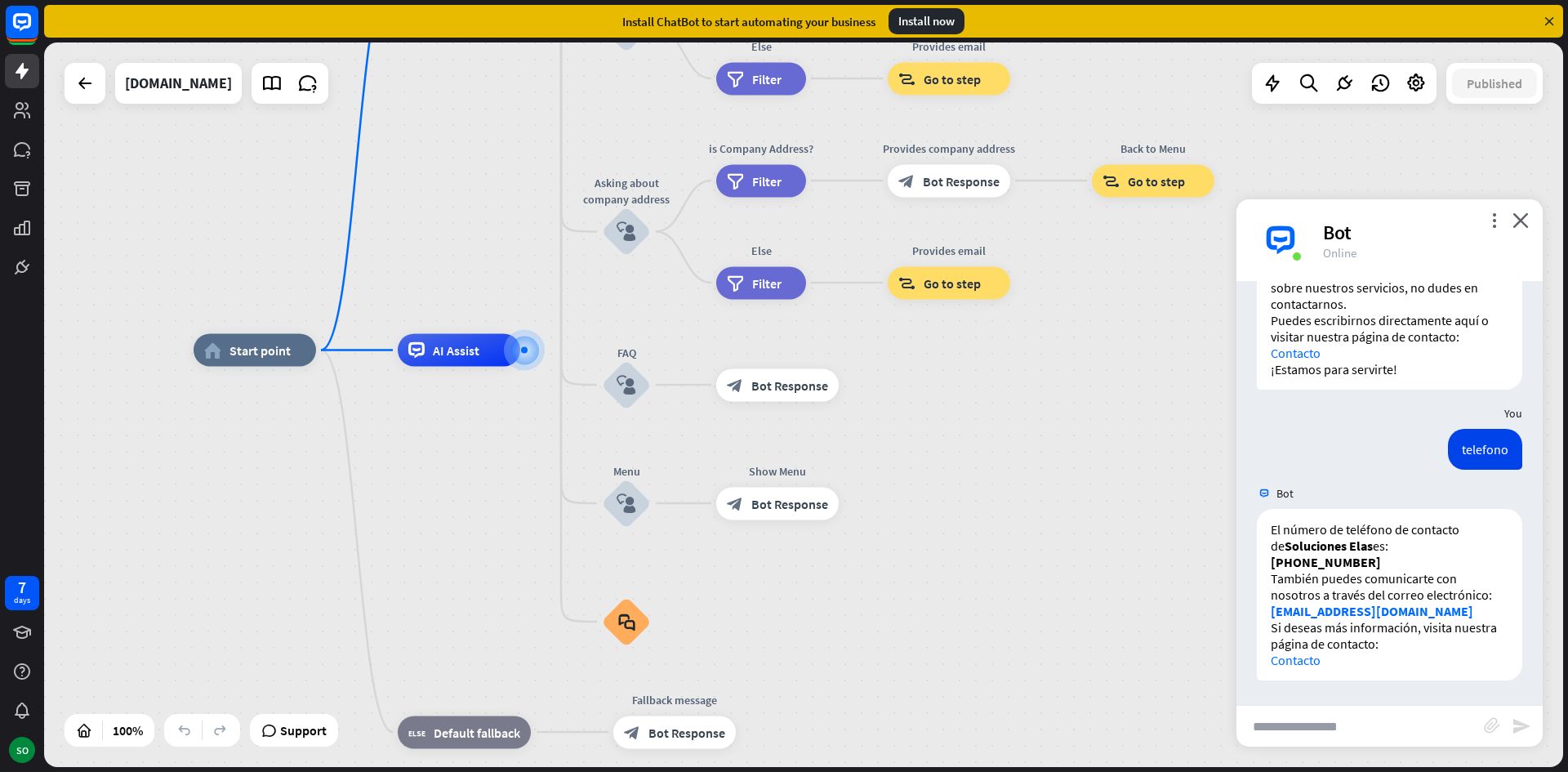
drag, startPoint x: 1059, startPoint y: 607, endPoint x: 1095, endPoint y: 429, distance: 181.6
click at [1095, 429] on div "home_2 Start point Welcome message block_bot_response Bot Response About us blo…" at bounding box center [953, 713] width 1519 height 725
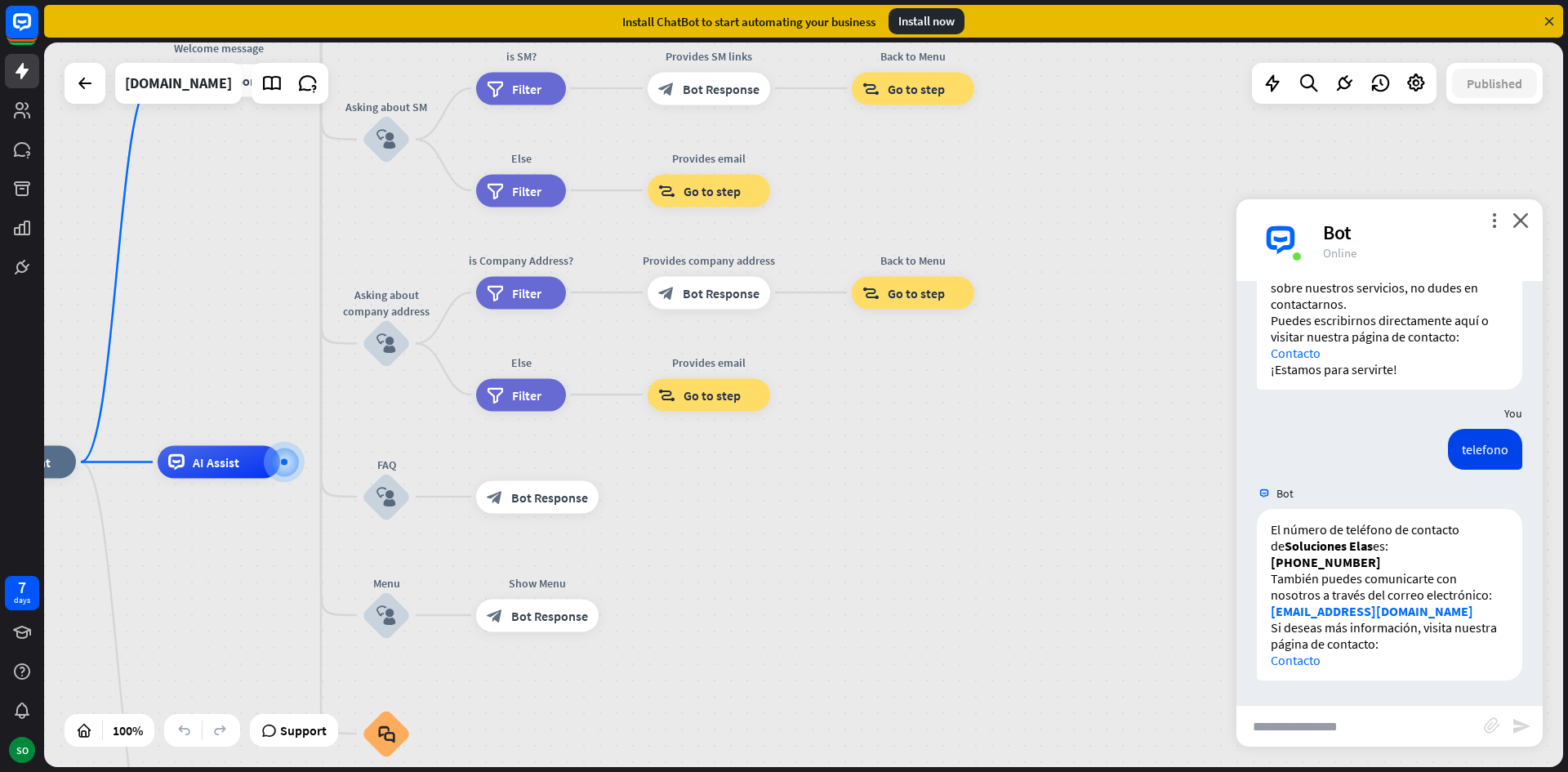
drag, startPoint x: 1069, startPoint y: 468, endPoint x: 834, endPoint y: 584, distance: 262.1
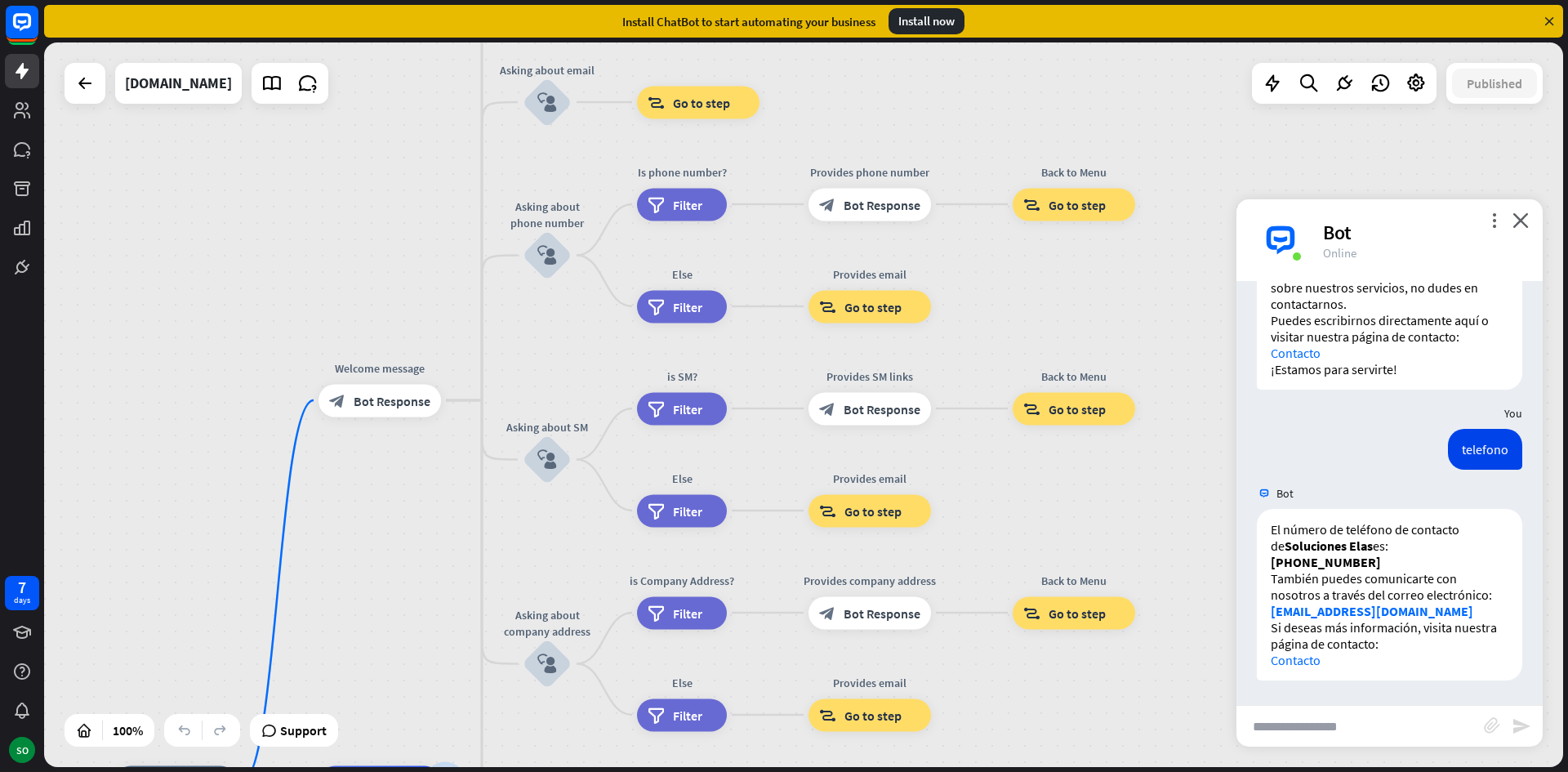
drag, startPoint x: 906, startPoint y: 421, endPoint x: 1064, endPoint y: 729, distance: 346.2
click at [1068, 738] on div "home_2 Start point Welcome message block_bot_response Bot Response About us blo…" at bounding box center [804, 405] width 1519 height 725
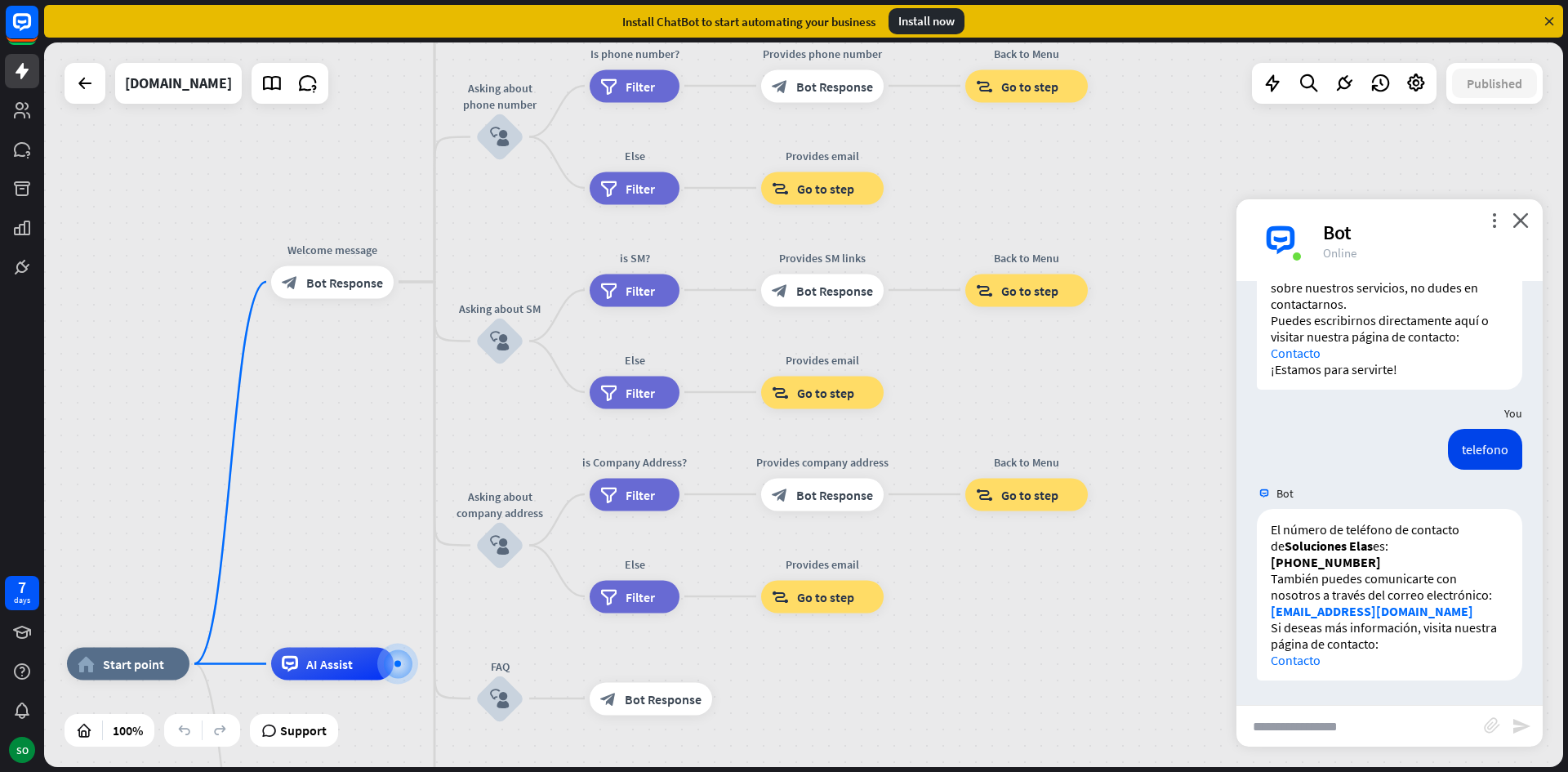
drag, startPoint x: 1064, startPoint y: 729, endPoint x: 1016, endPoint y: 613, distance: 125.5
click at [1016, 613] on div "home_2 Start point Welcome message block_bot_response Bot Response About us blo…" at bounding box center [804, 405] width 1519 height 725
click at [1425, 86] on icon at bounding box center [1416, 83] width 22 height 22
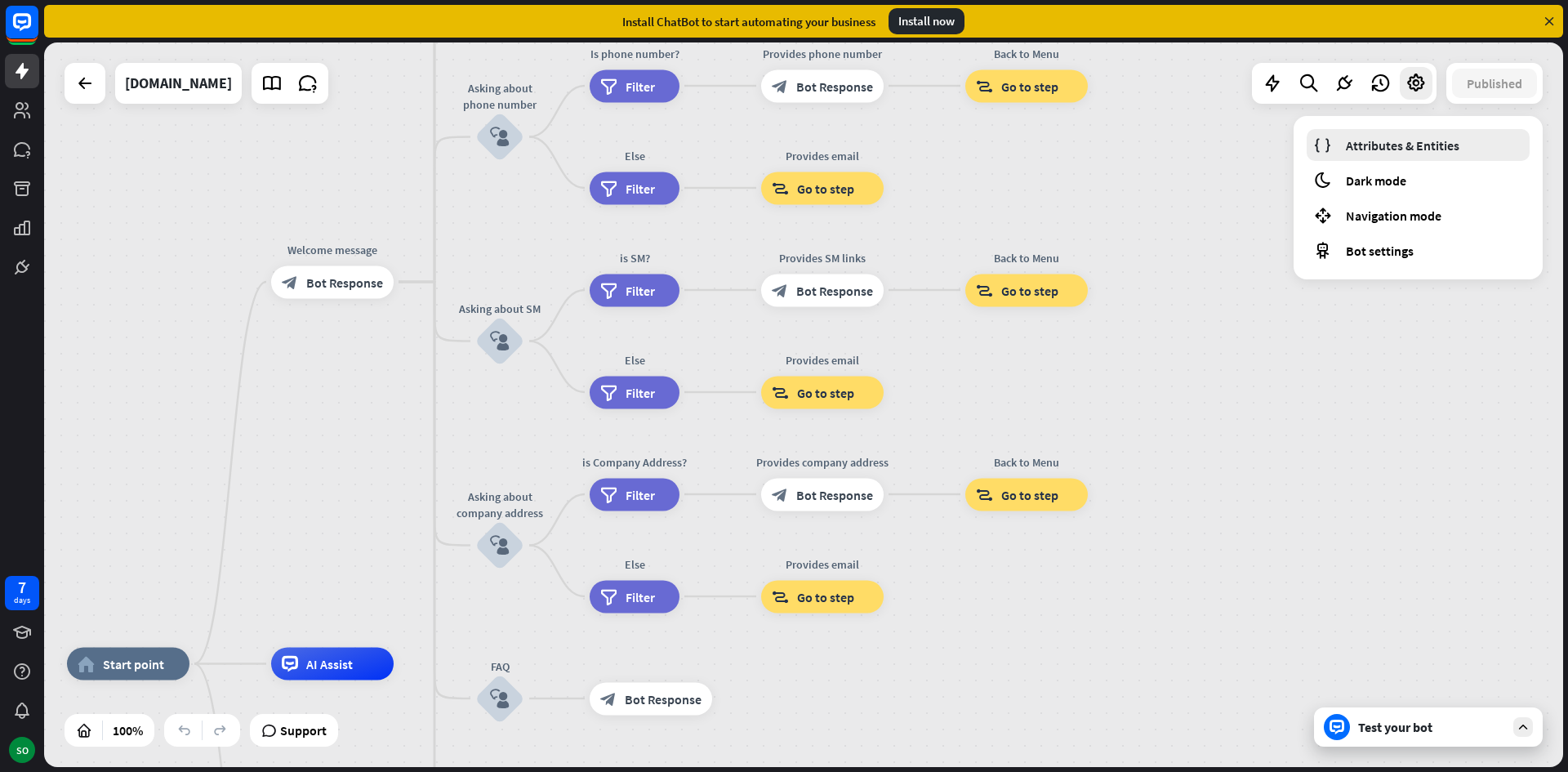
click at [1360, 158] on link "Attributes & Entities" at bounding box center [1418, 145] width 223 height 32
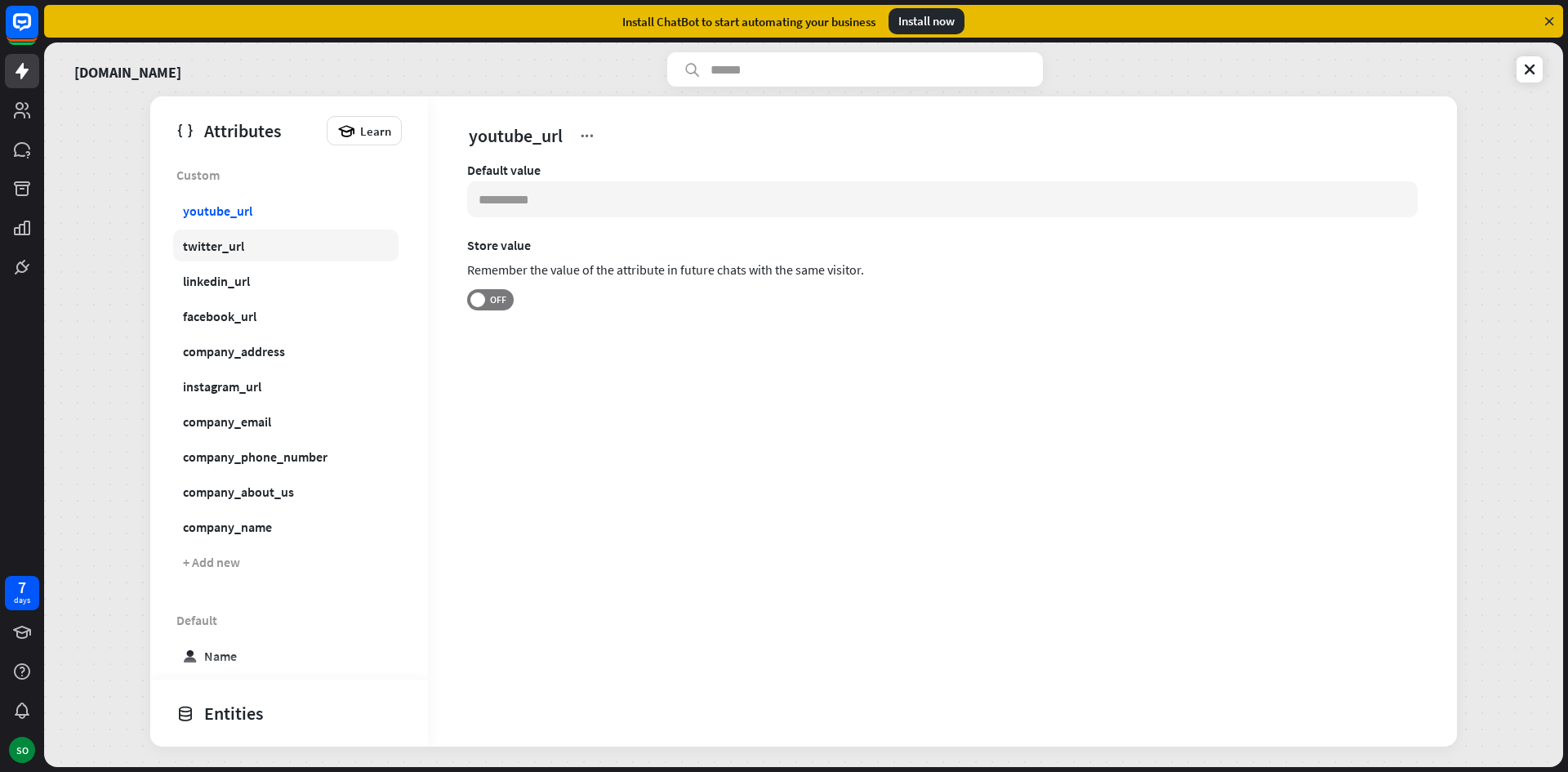
click at [277, 239] on link "twitter_url" at bounding box center [285, 245] width 225 height 32
click at [283, 208] on link "youtube_url" at bounding box center [285, 210] width 225 height 32
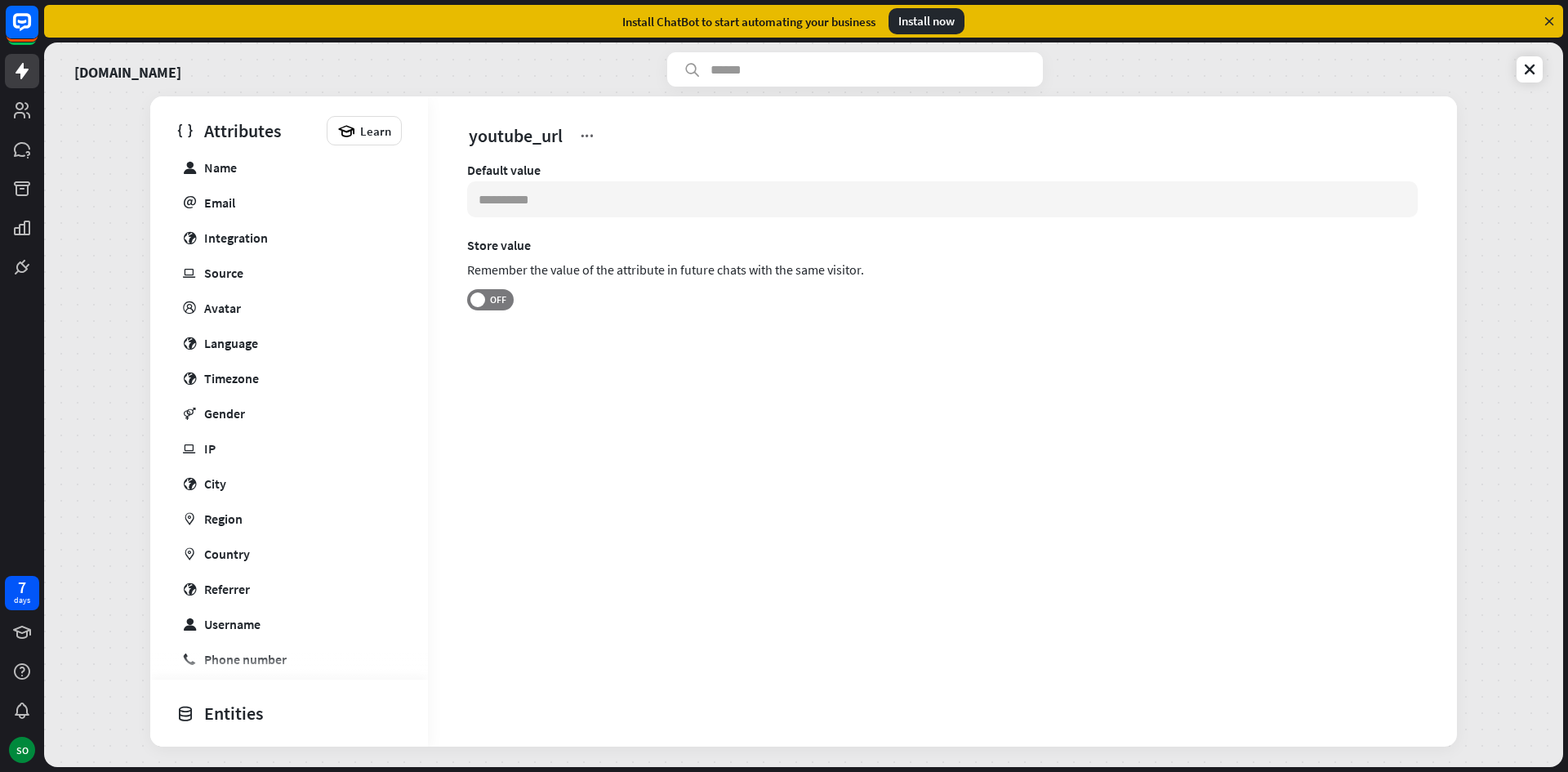
scroll to position [490, 0]
click at [231, 199] on div "Email" at bounding box center [219, 201] width 31 height 17
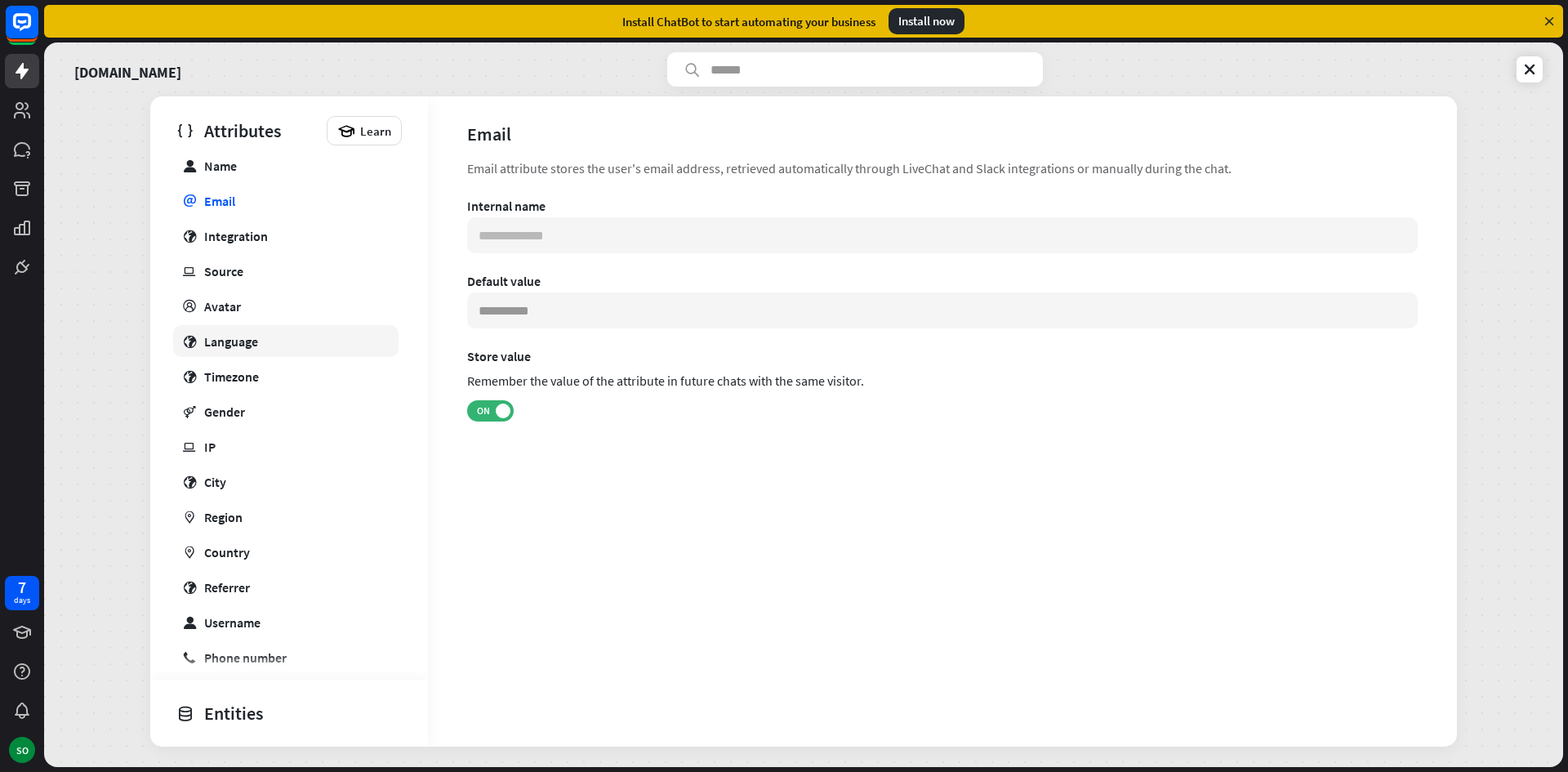
click at [296, 352] on link "globe Language" at bounding box center [285, 341] width 225 height 32
click at [273, 523] on link "marker Region" at bounding box center [285, 516] width 225 height 32
type input "**********"
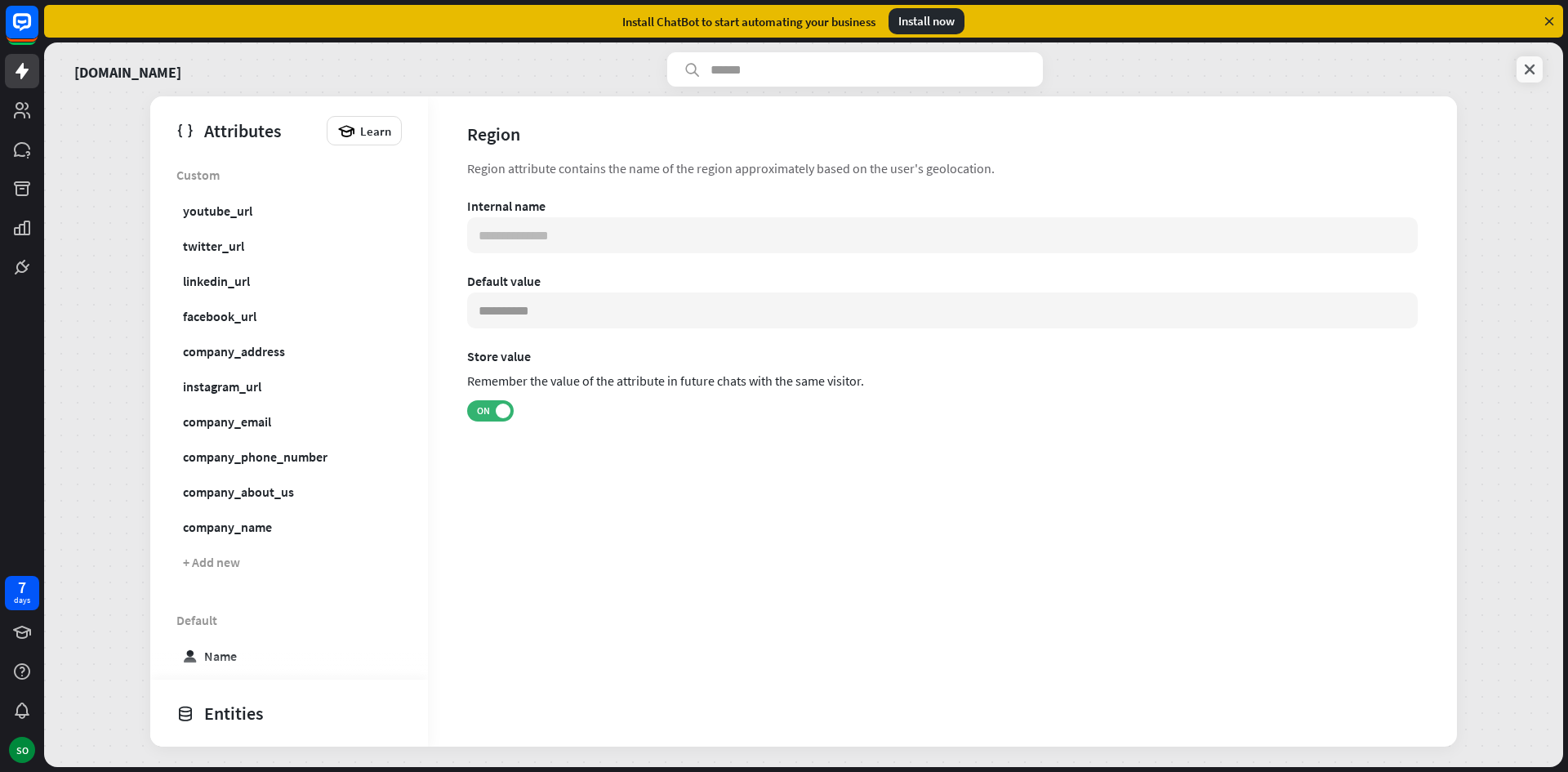
click at [1535, 77] on link at bounding box center [1529, 69] width 26 height 26
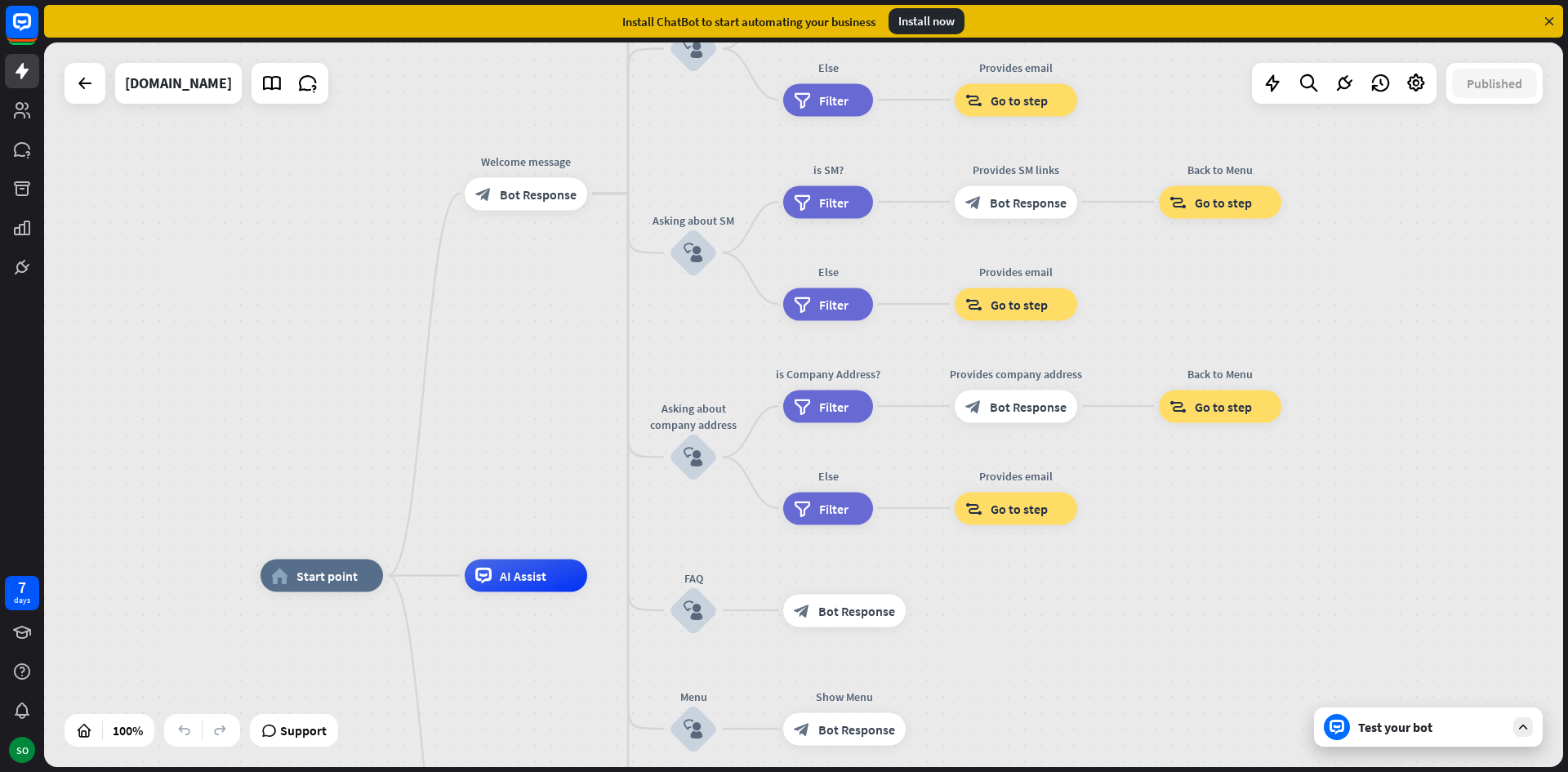
drag, startPoint x: 1478, startPoint y: 370, endPoint x: 1384, endPoint y: 548, distance: 201.3
click at [1384, 548] on div "home_2 Start point Welcome message block_bot_response Bot Response About us blo…" at bounding box center [804, 405] width 1519 height 725
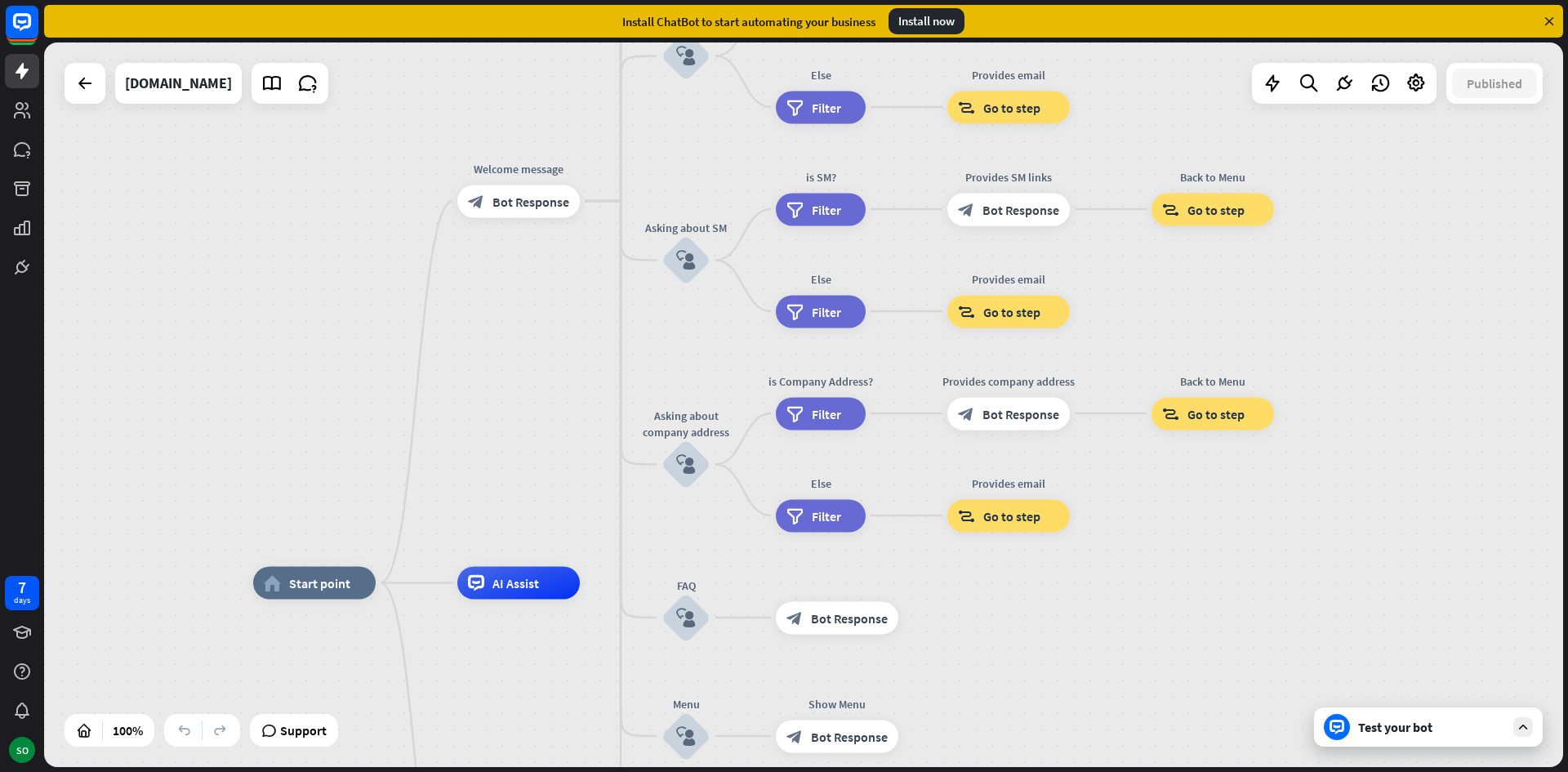
click at [1400, 734] on div "Test your bot" at bounding box center [1431, 727] width 147 height 17
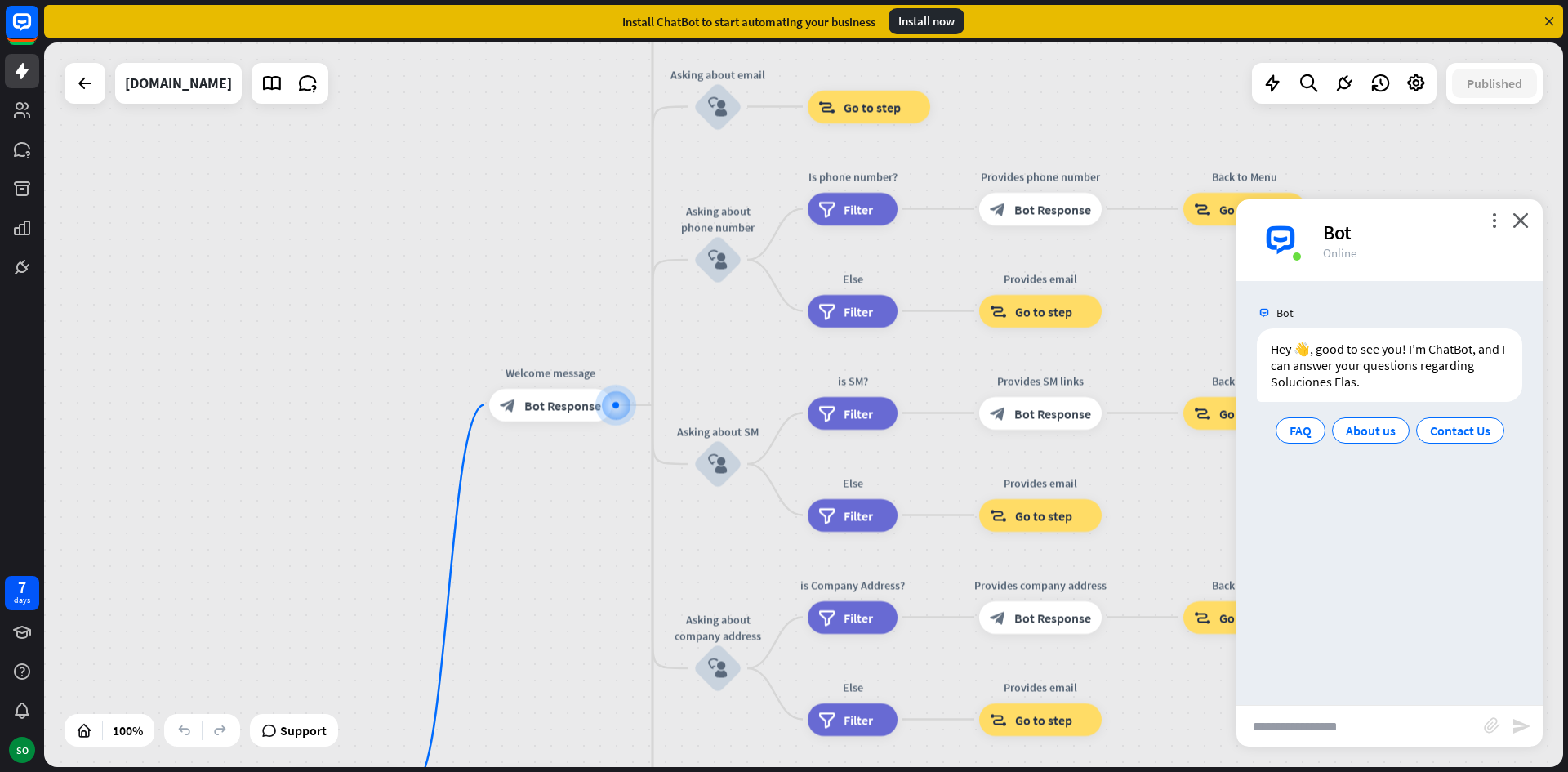
click at [1352, 729] on input "text" at bounding box center [1360, 725] width 248 height 41
type input "**********"
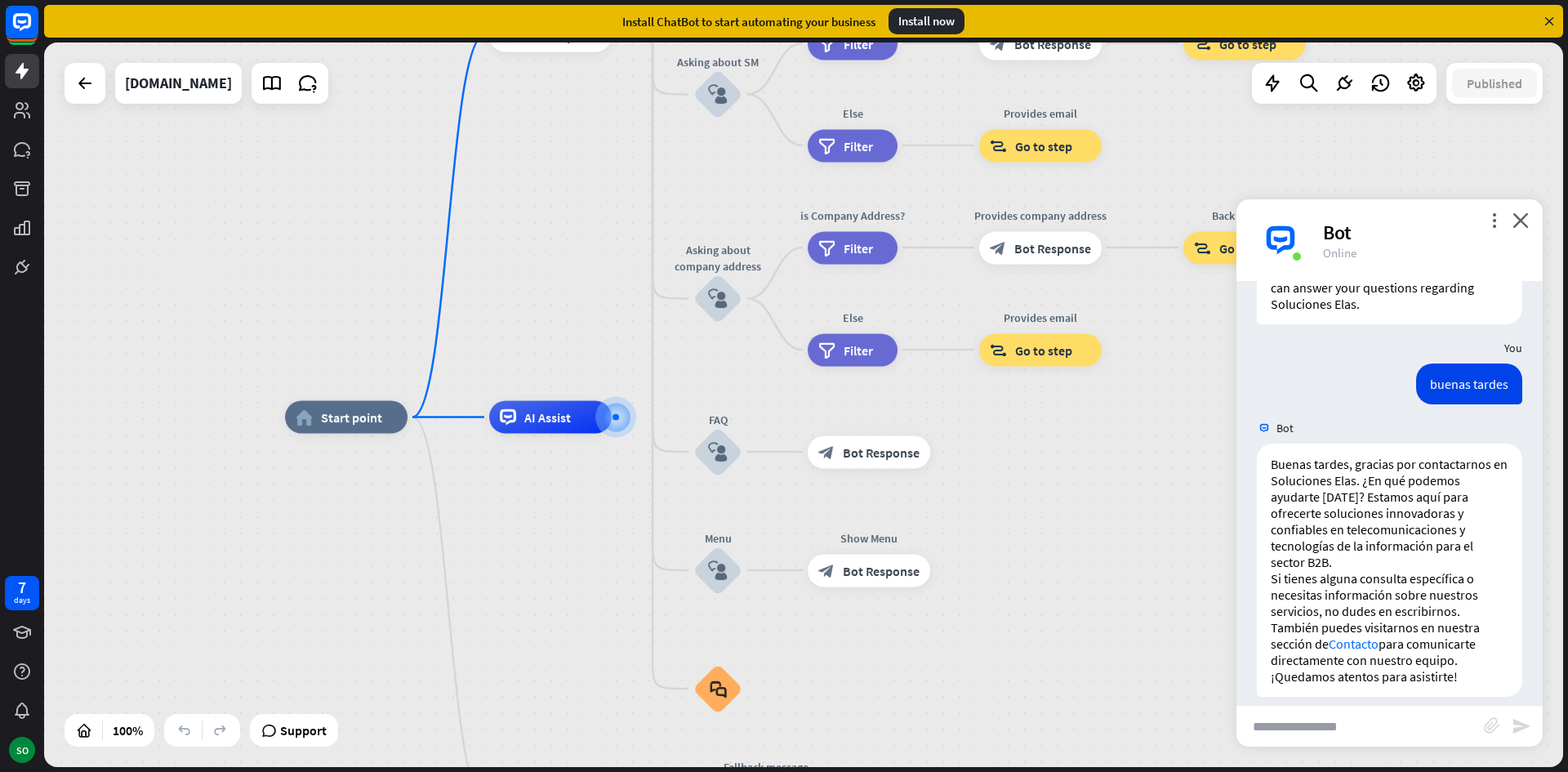
scroll to position [94, 0]
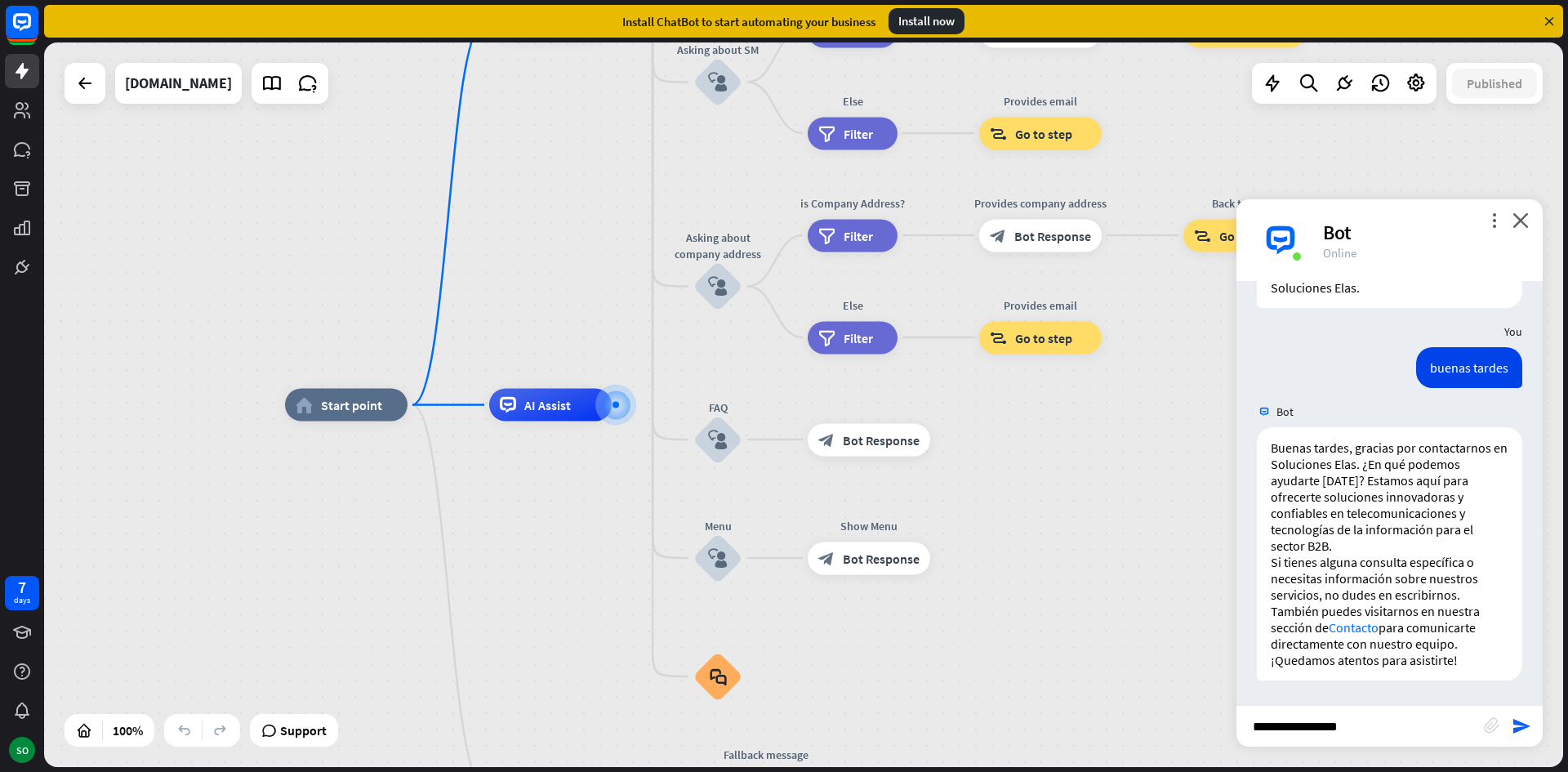
type input "**********"
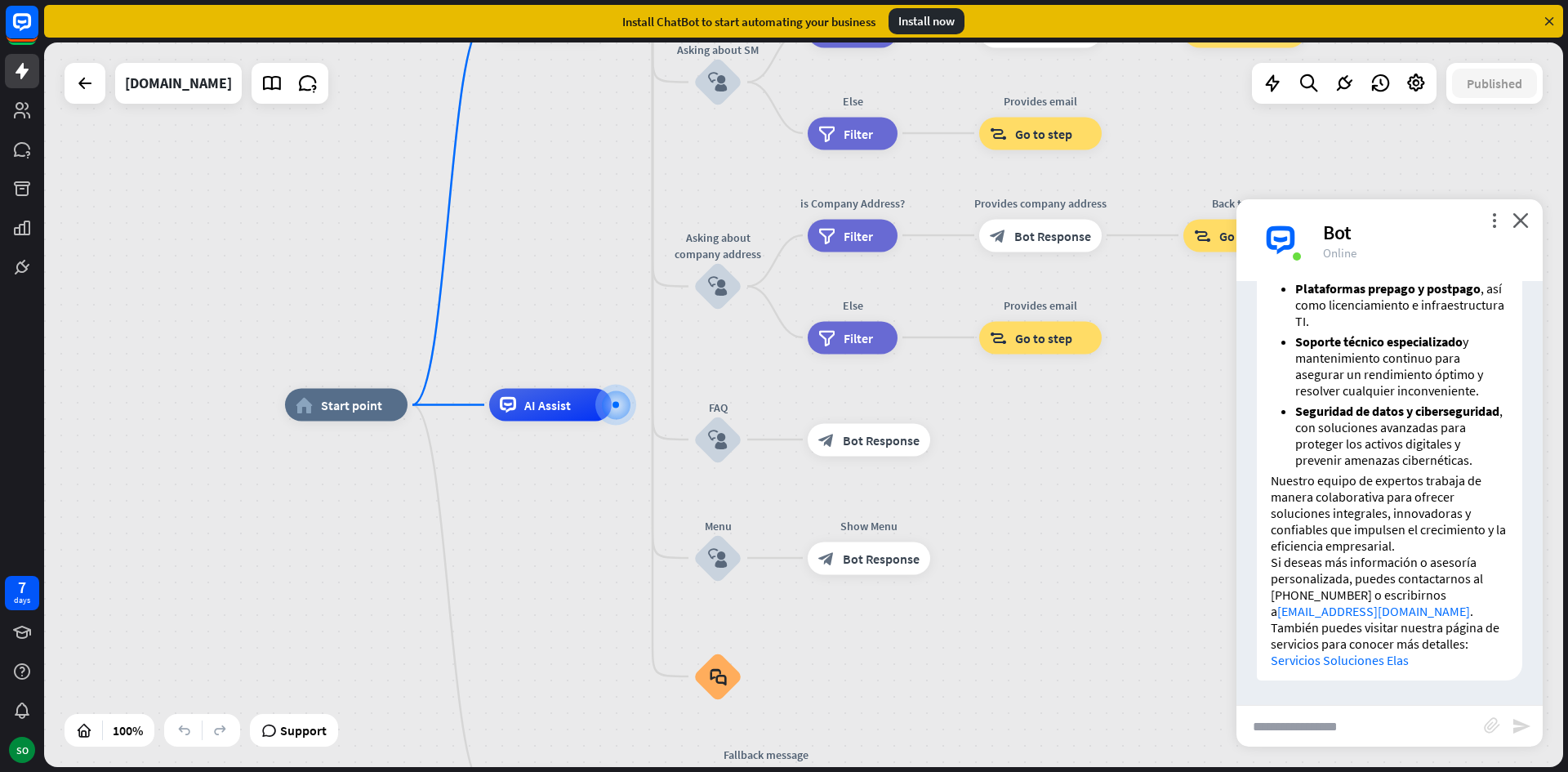
scroll to position [936, 0]
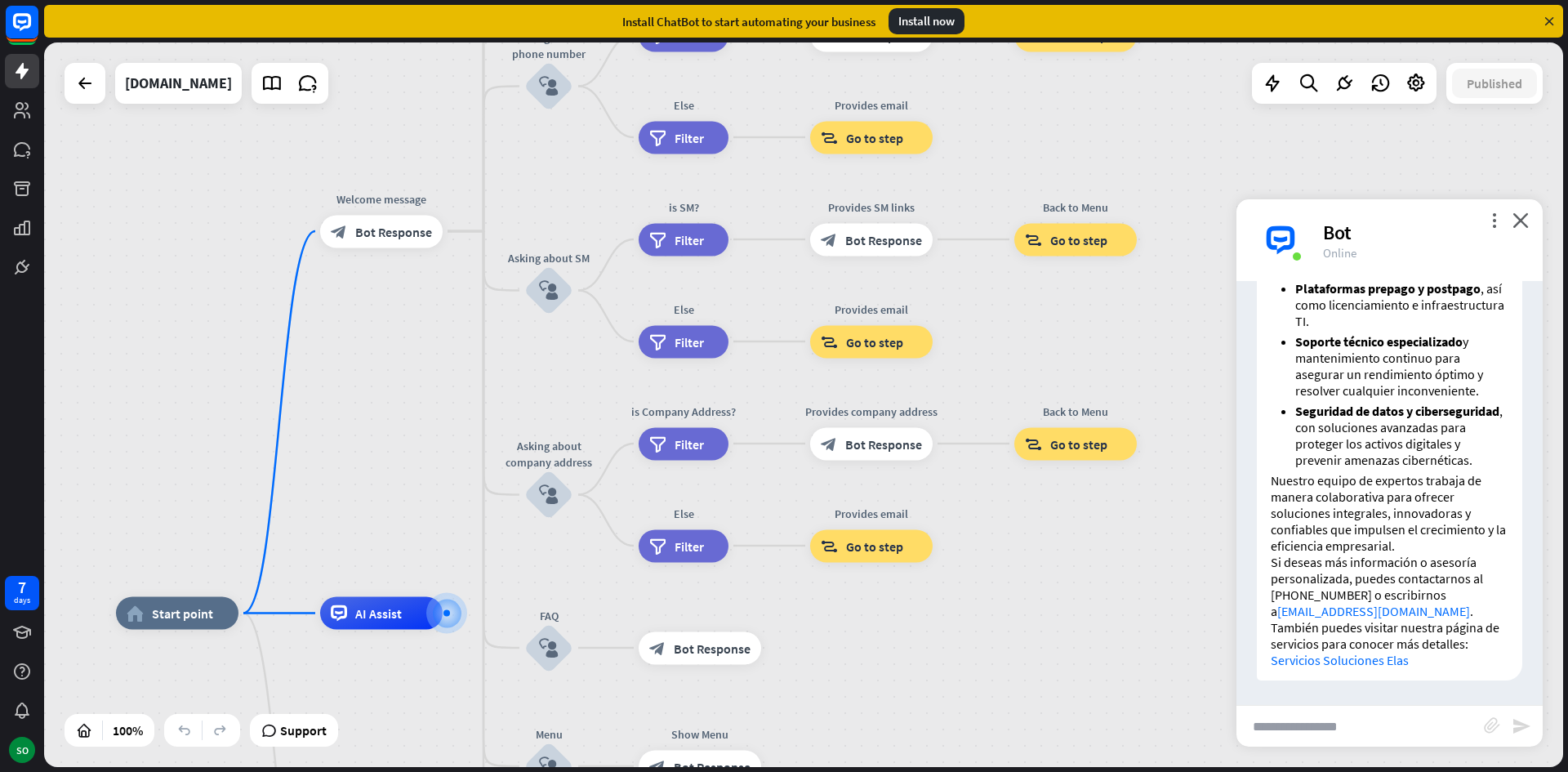
drag, startPoint x: 1145, startPoint y: 353, endPoint x: 975, endPoint y: 568, distance: 274.1
click at [976, 568] on div "home_2 Start point Welcome message block_bot_response Bot Response About us blo…" at bounding box center [804, 405] width 1519 height 725
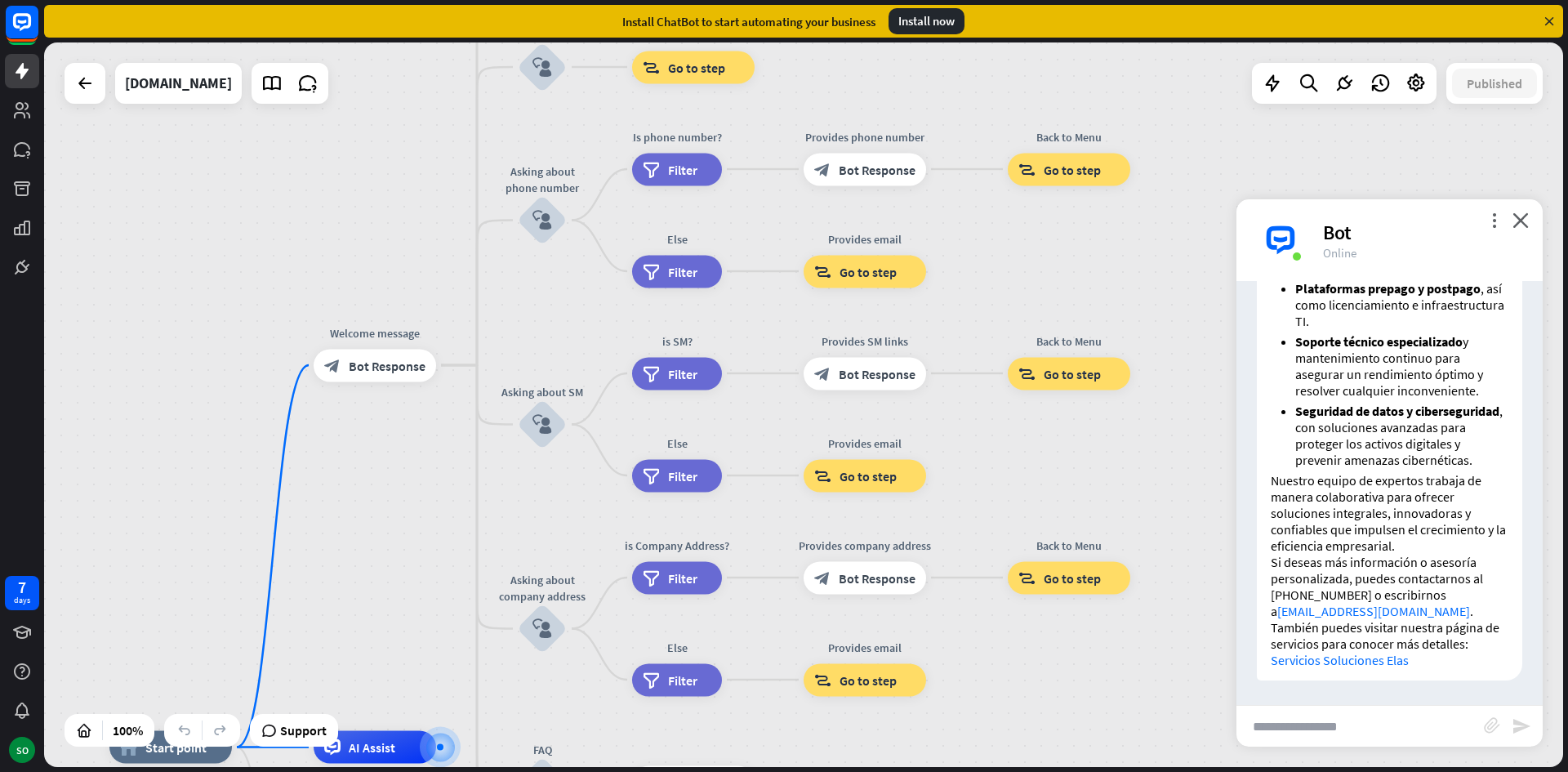
drag, startPoint x: 1012, startPoint y: 542, endPoint x: 1005, endPoint y: 668, distance: 126.2
click at [1005, 668] on div "home_2 Start point Welcome message block_bot_response Bot Response About us blo…" at bounding box center [804, 405] width 1519 height 725
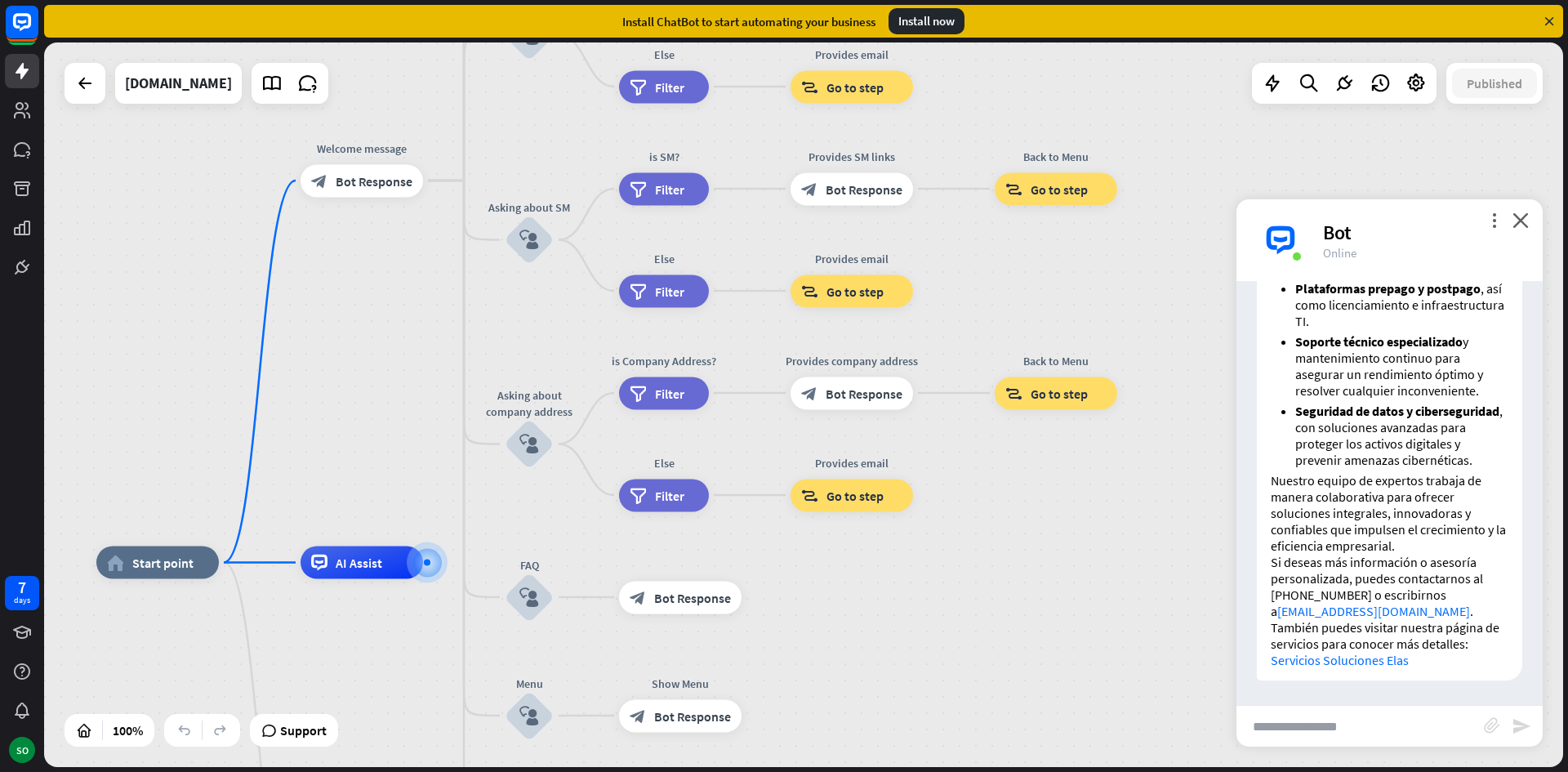
drag, startPoint x: 1021, startPoint y: 652, endPoint x: 1014, endPoint y: 476, distance: 176.1
click at [1014, 476] on div "home_2 Start point Welcome message block_bot_response Bot Response About us blo…" at bounding box center [804, 405] width 1519 height 725
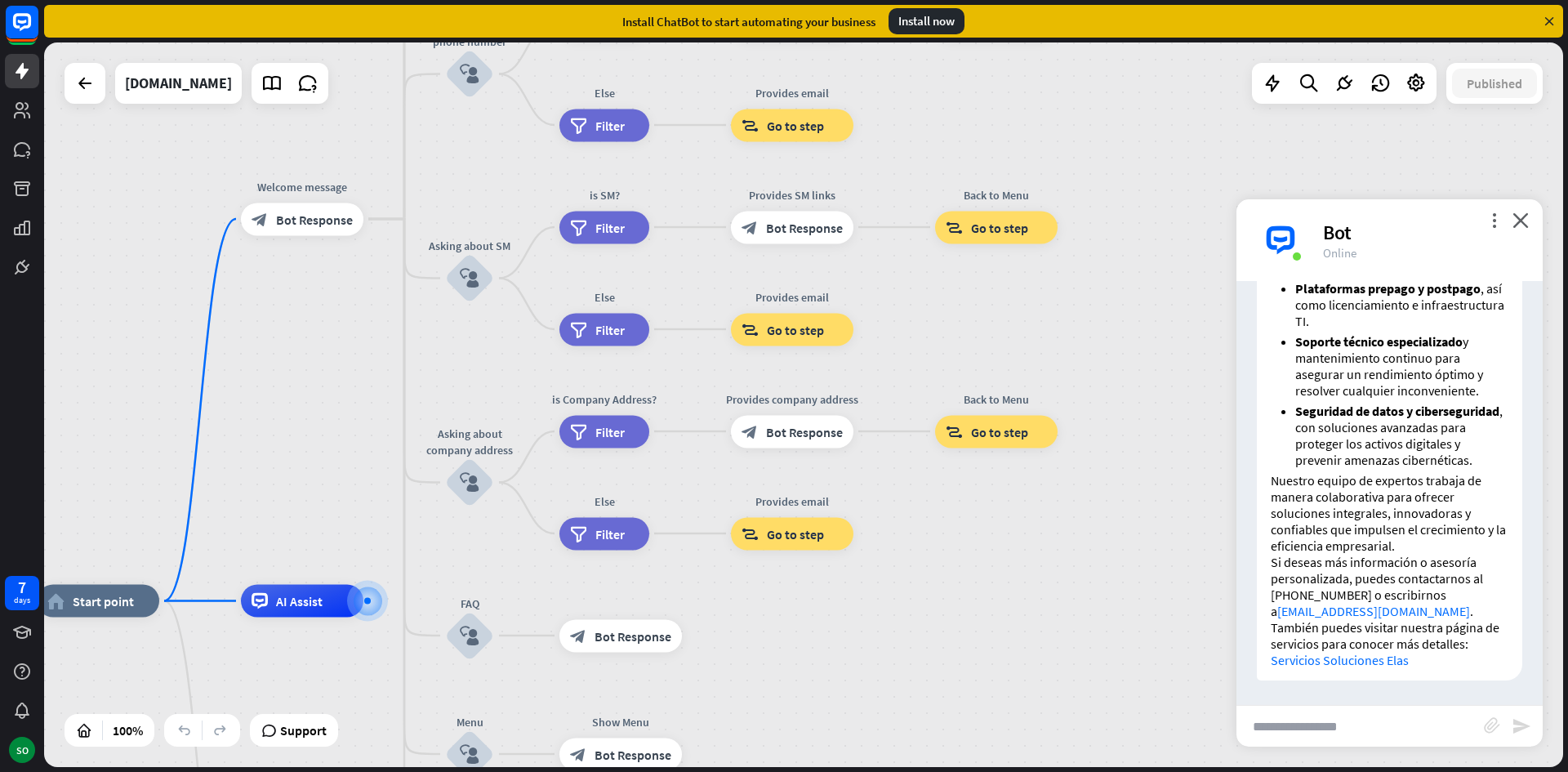
drag, startPoint x: 1192, startPoint y: 263, endPoint x: 1128, endPoint y: 303, distance: 75.5
click at [1128, 303] on div "home_2 Start point Welcome message block_bot_response Bot Response About us blo…" at bounding box center [804, 405] width 1519 height 725
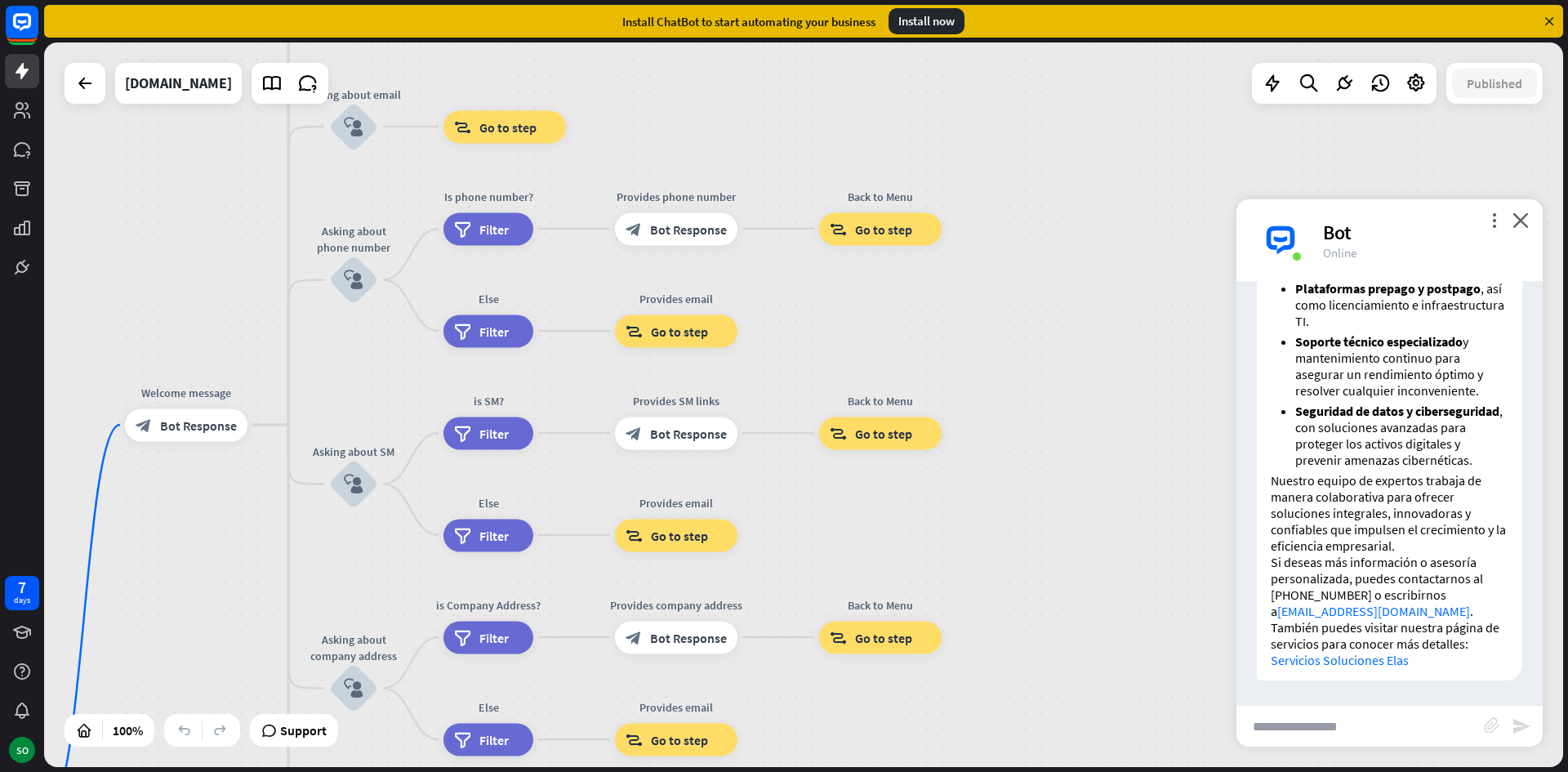
drag, startPoint x: 1118, startPoint y: 583, endPoint x: 1012, endPoint y: 765, distance: 210.6
click at [1010, 770] on div "home_2 Start point Welcome message block_bot_response Bot Response About us blo…" at bounding box center [806, 407] width 1524 height 730
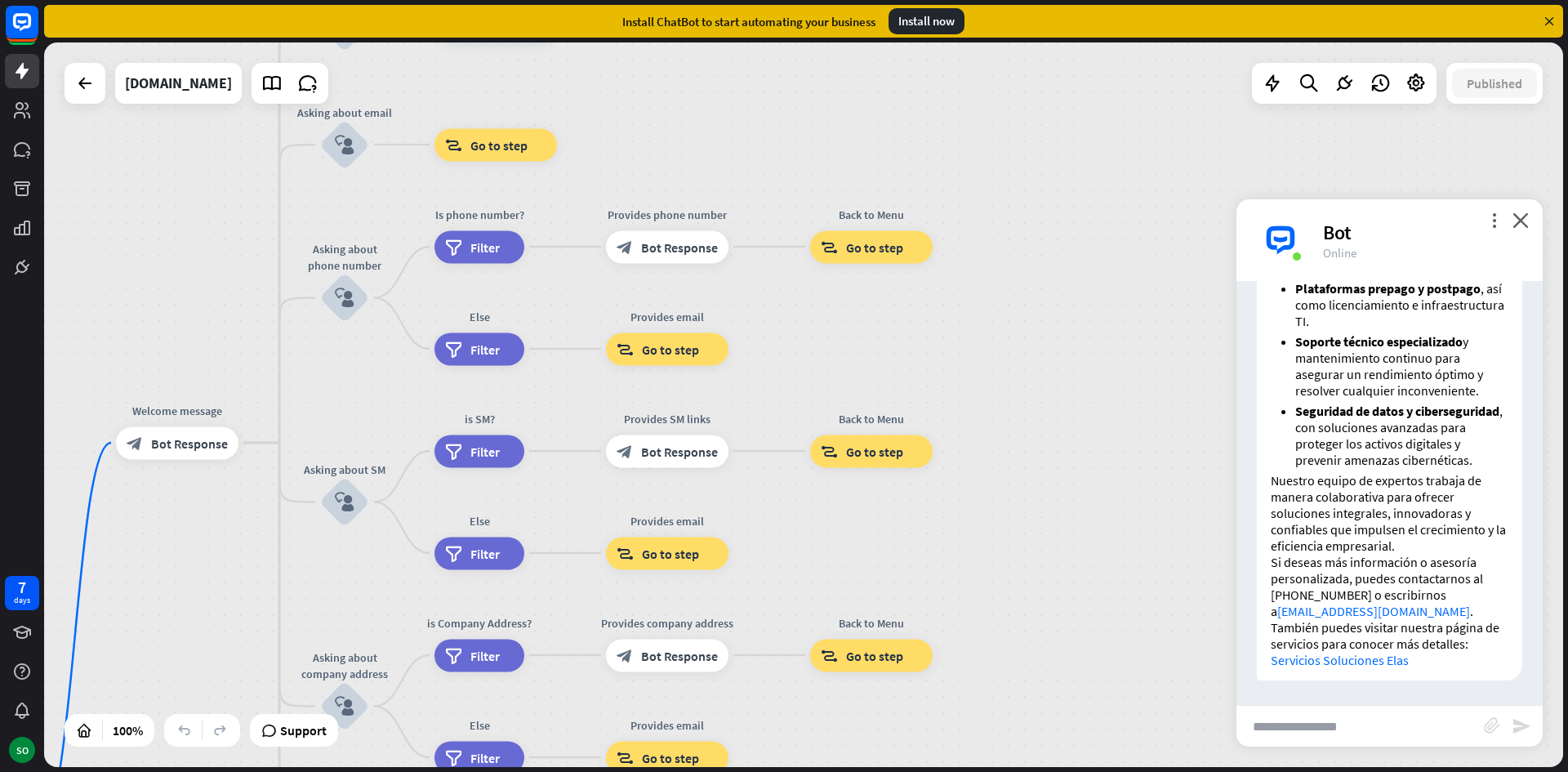
drag, startPoint x: 1026, startPoint y: 514, endPoint x: 1015, endPoint y: 550, distance: 37.6
click at [1015, 550] on div "home_2 Start point Welcome message block_bot_response Bot Response About us blo…" at bounding box center [804, 405] width 1519 height 725
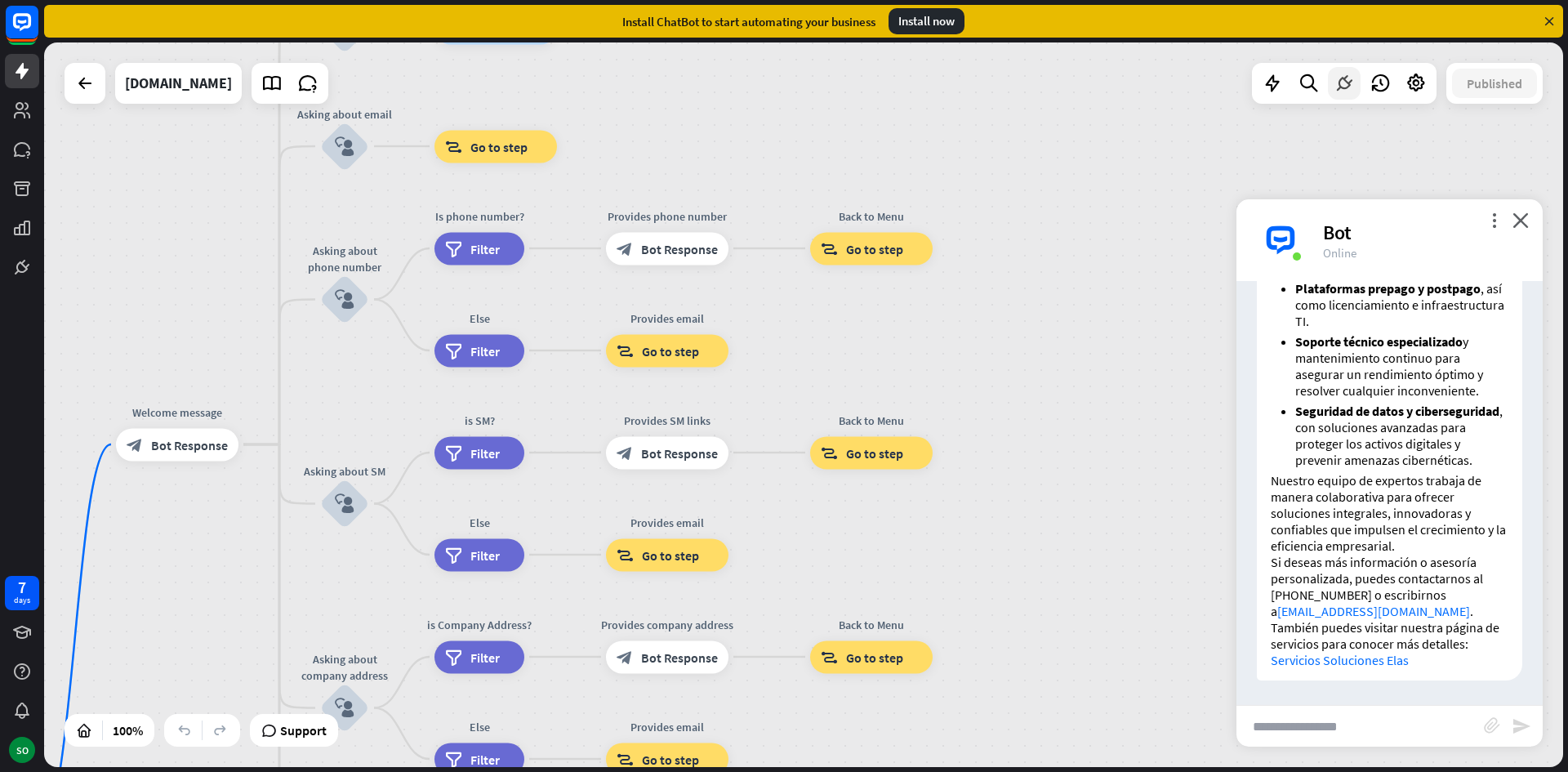
click at [1349, 85] on icon at bounding box center [1344, 83] width 22 height 22
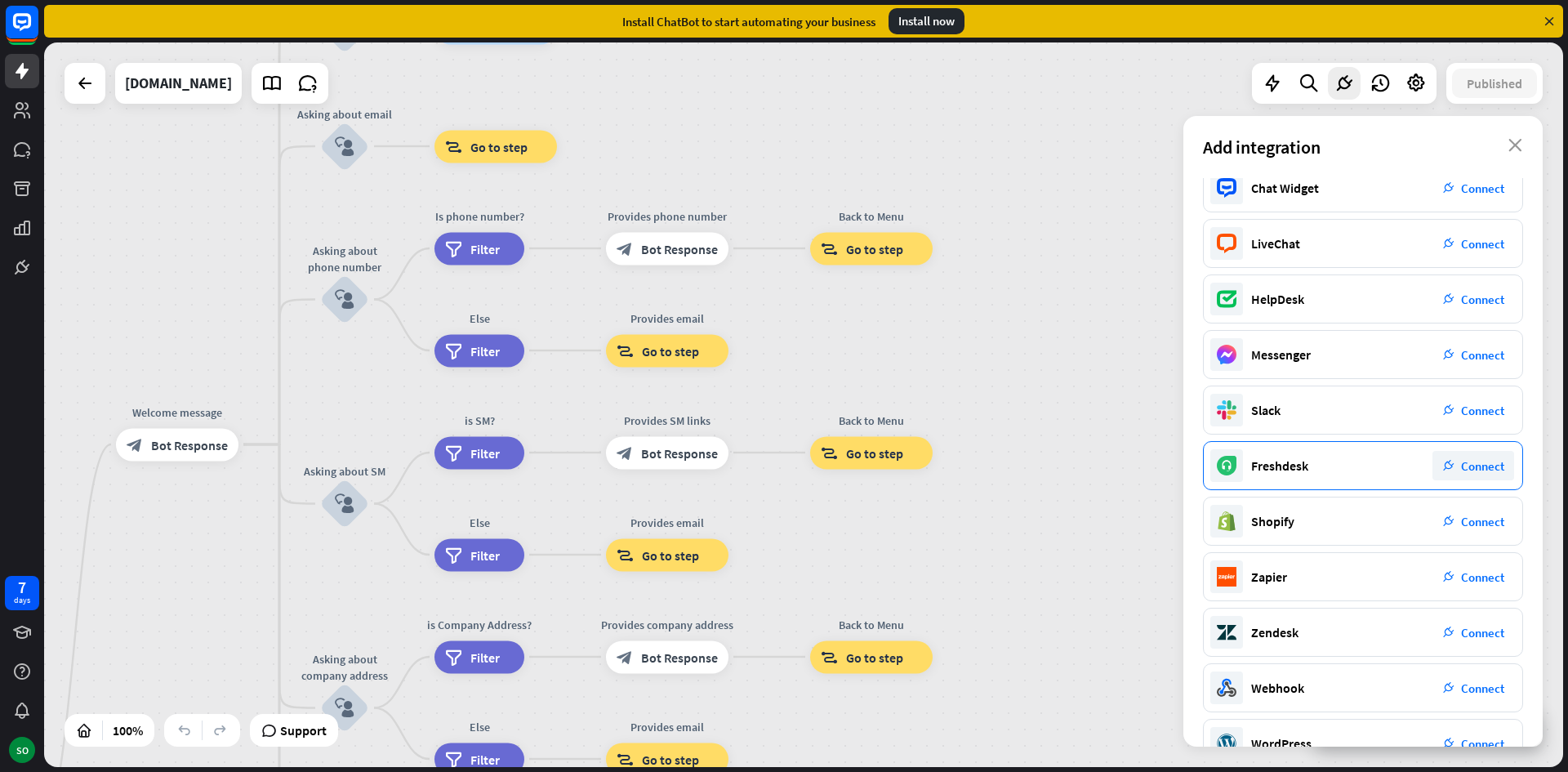
scroll to position [0, 0]
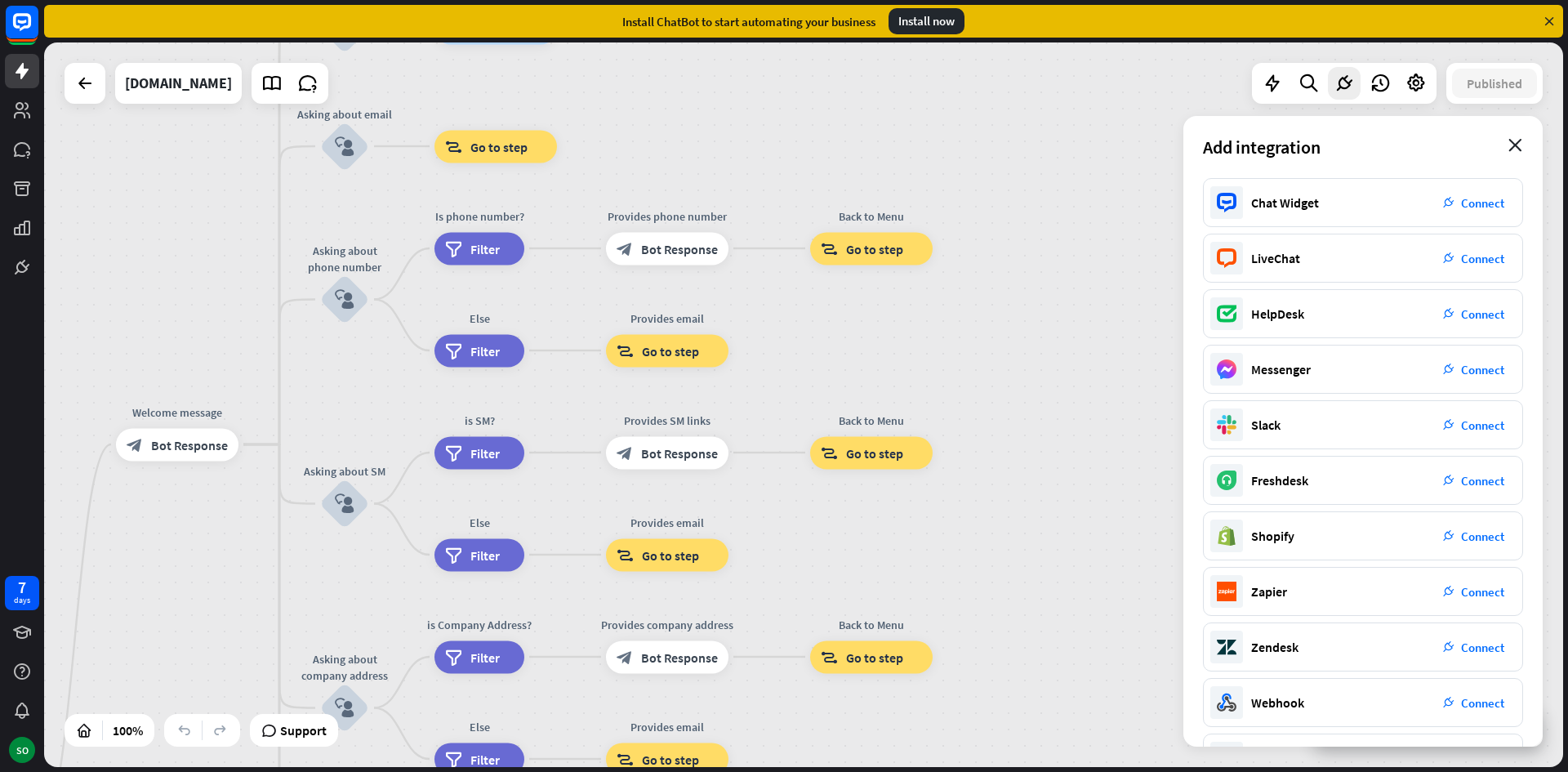
click at [1511, 143] on icon "close" at bounding box center [1515, 145] width 14 height 13
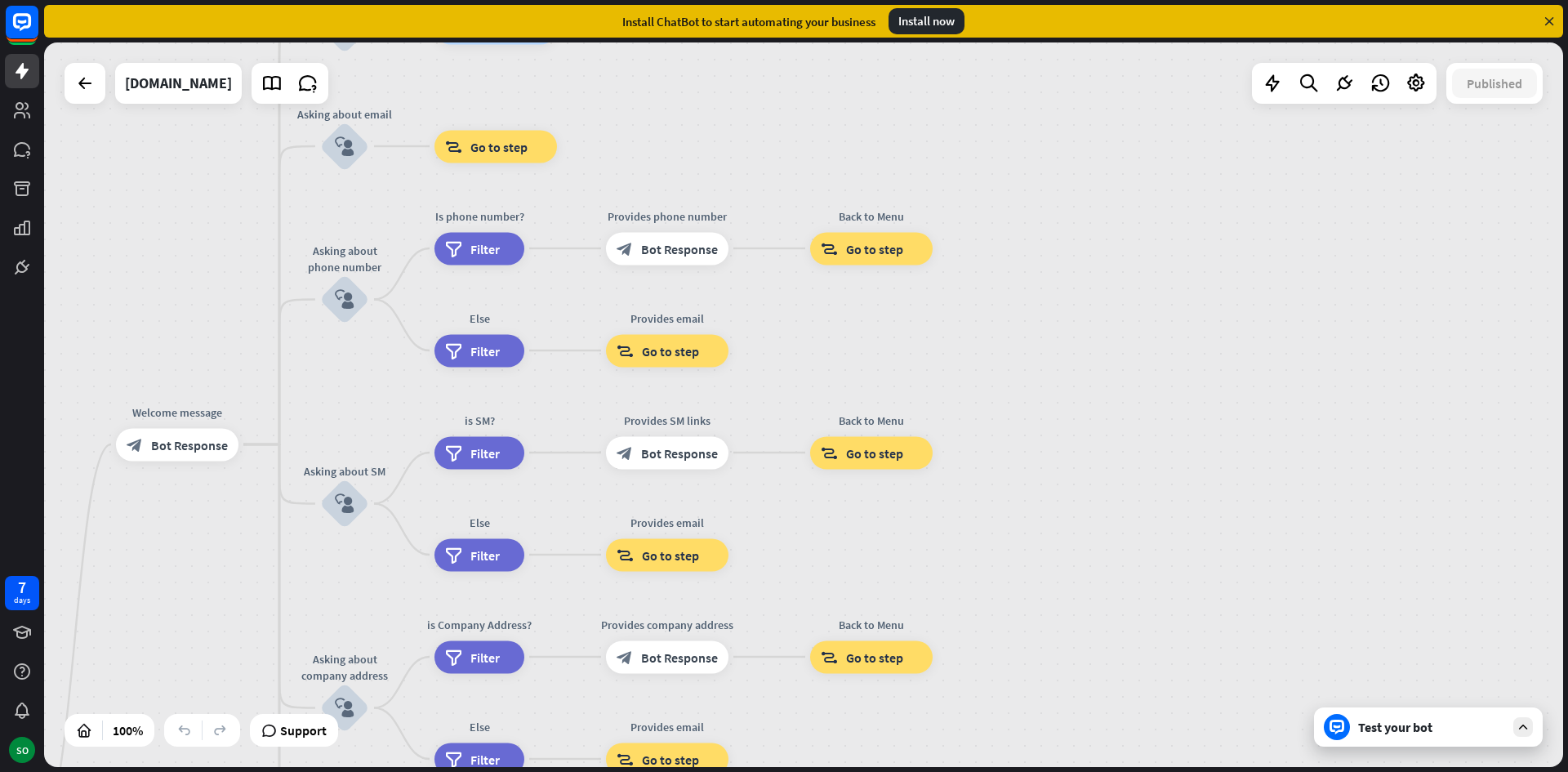
click at [1395, 730] on div "Test your bot" at bounding box center [1431, 727] width 147 height 17
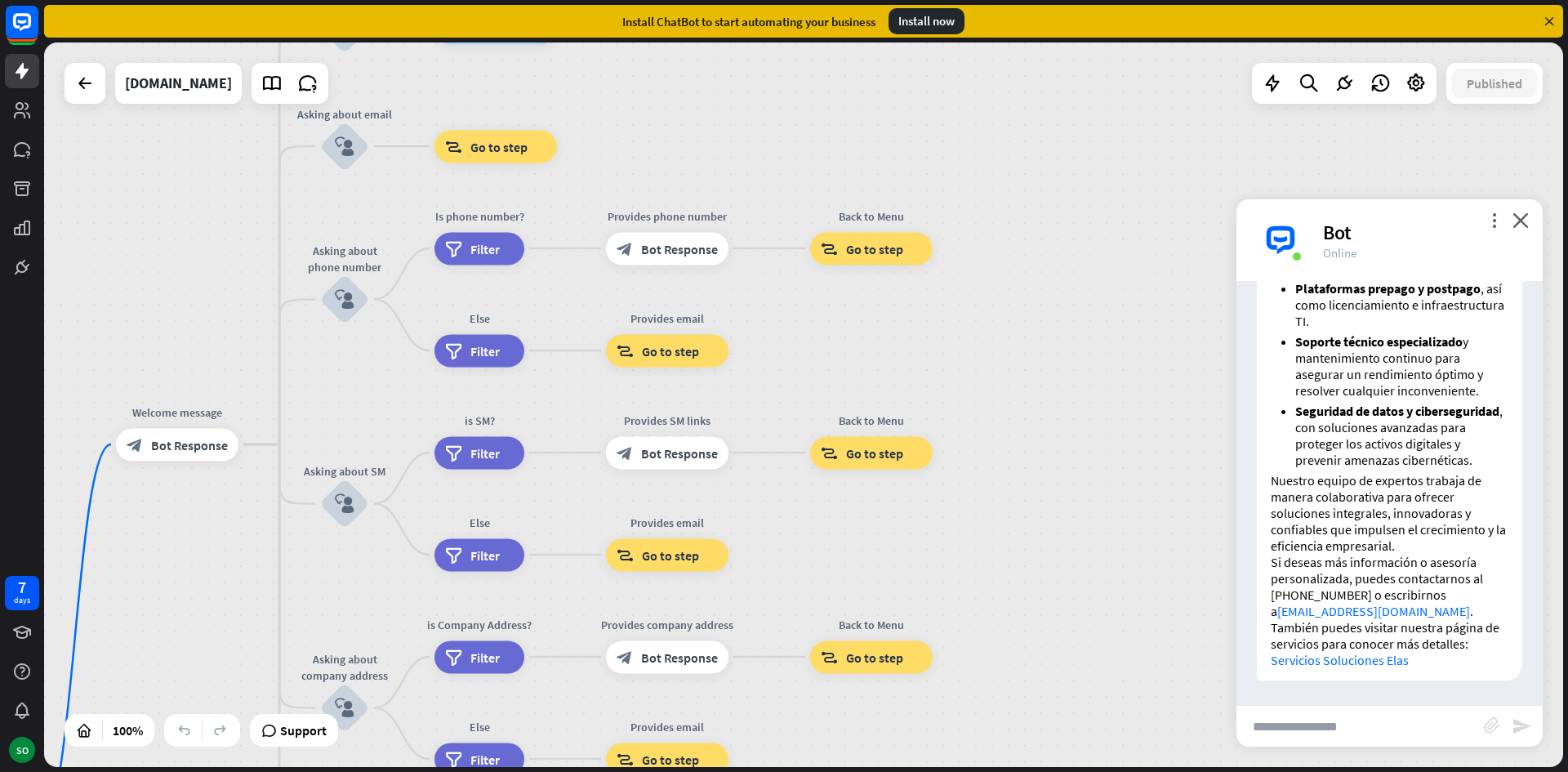
scroll to position [936, 0]
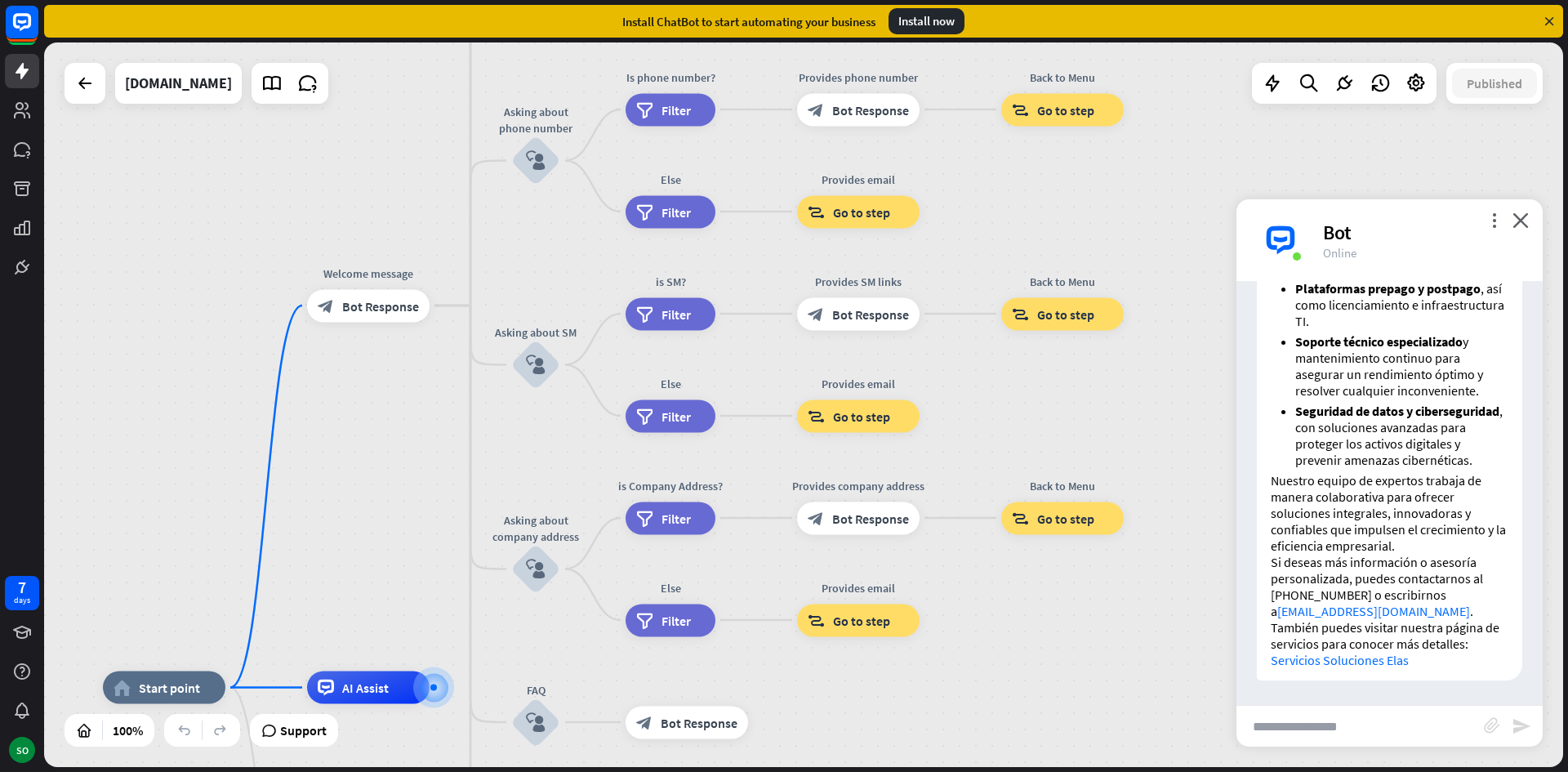
drag, startPoint x: 1004, startPoint y: 542, endPoint x: 1209, endPoint y: 389, distance: 255.8
click at [1209, 389] on div "home_2 Start point Welcome message block_bot_response Bot Response About us blo…" at bounding box center [804, 405] width 1519 height 725
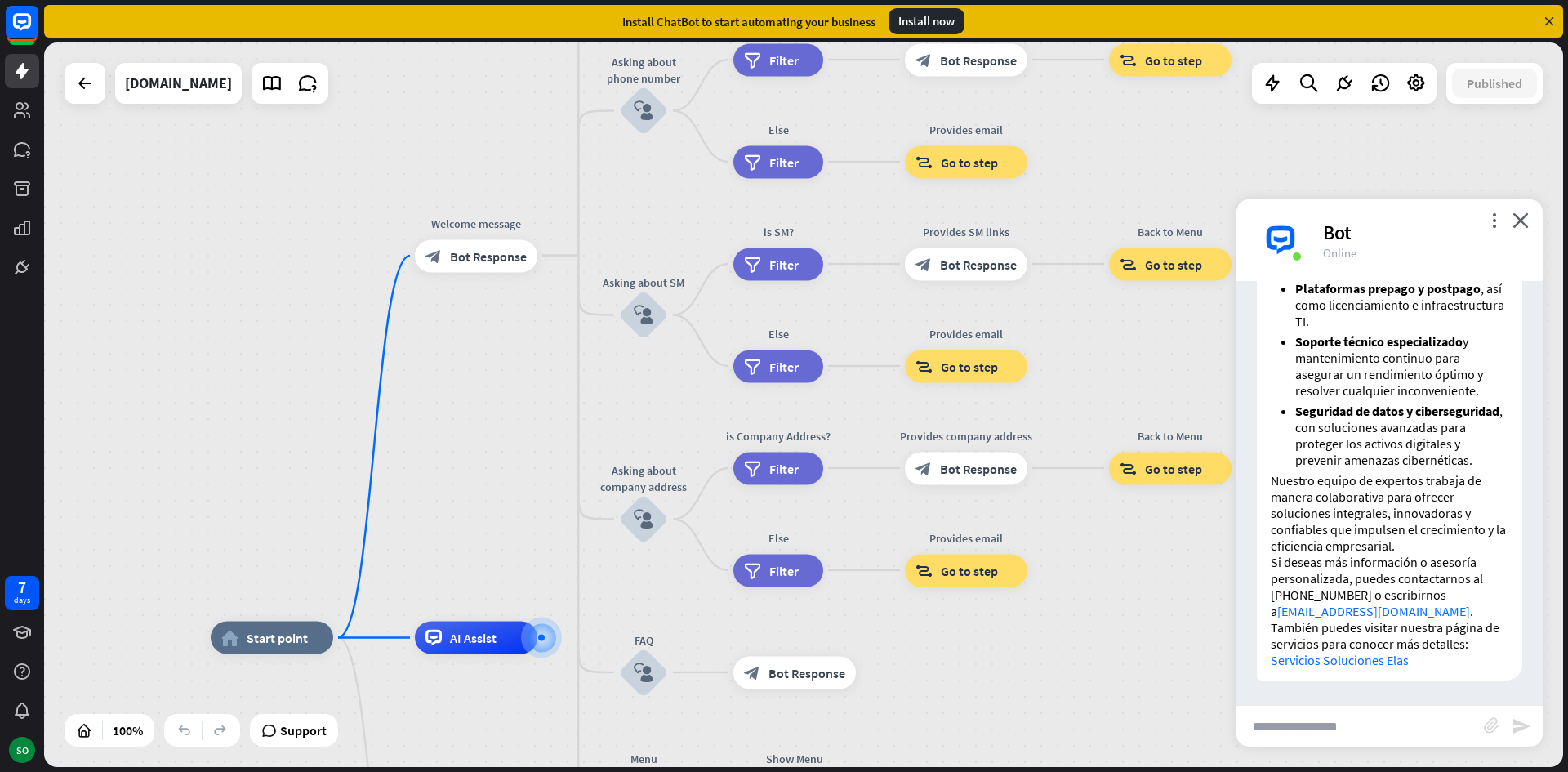
drag, startPoint x: 1025, startPoint y: 659, endPoint x: 1115, endPoint y: 623, distance: 96.9
click at [1115, 623] on div "home_2 Start point Welcome message block_bot_response Bot Response About us blo…" at bounding box center [804, 405] width 1519 height 725
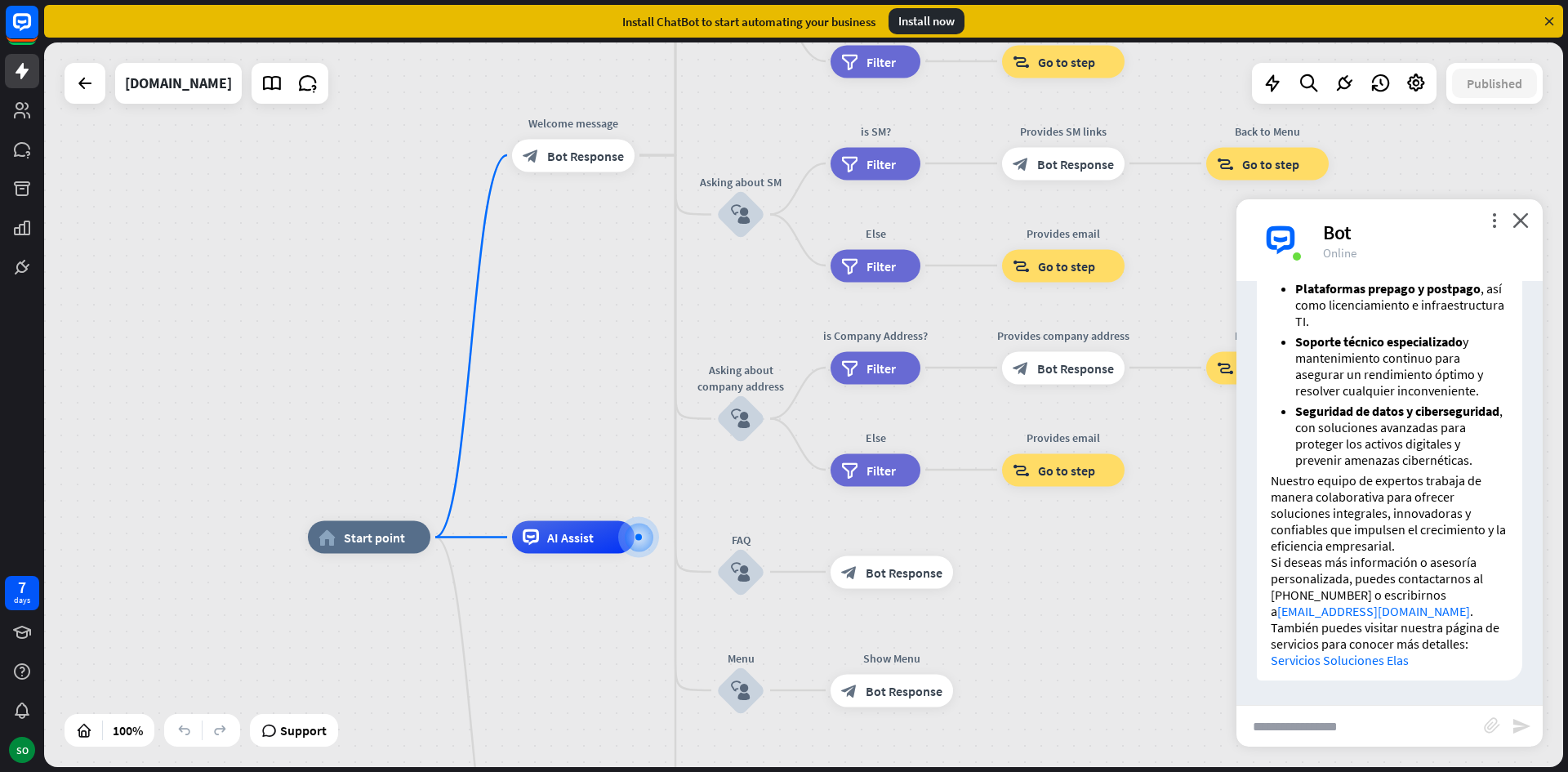
drag, startPoint x: 243, startPoint y: 369, endPoint x: 316, endPoint y: 277, distance: 117.4
click at [316, 277] on div "home_2 Start point Welcome message block_bot_response Bot Response About us blo…" at bounding box center [804, 405] width 1519 height 725
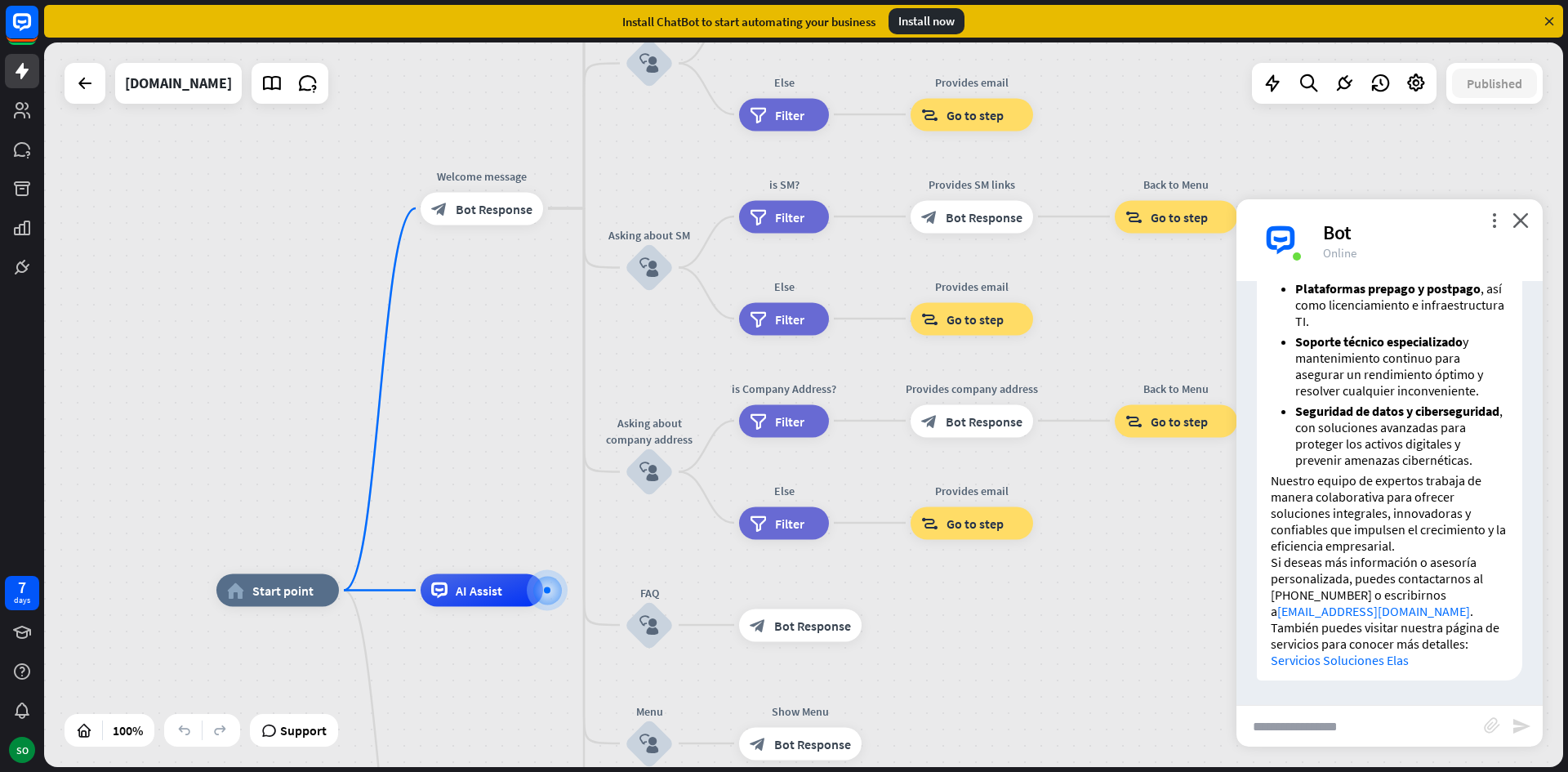
drag, startPoint x: 317, startPoint y: 332, endPoint x: 225, endPoint y: 385, distance: 106.2
click at [225, 385] on div "home_2 Start point Welcome message block_bot_response Bot Response About us blo…" at bounding box center [804, 405] width 1519 height 725
click at [1416, 82] on icon at bounding box center [1416, 83] width 22 height 22
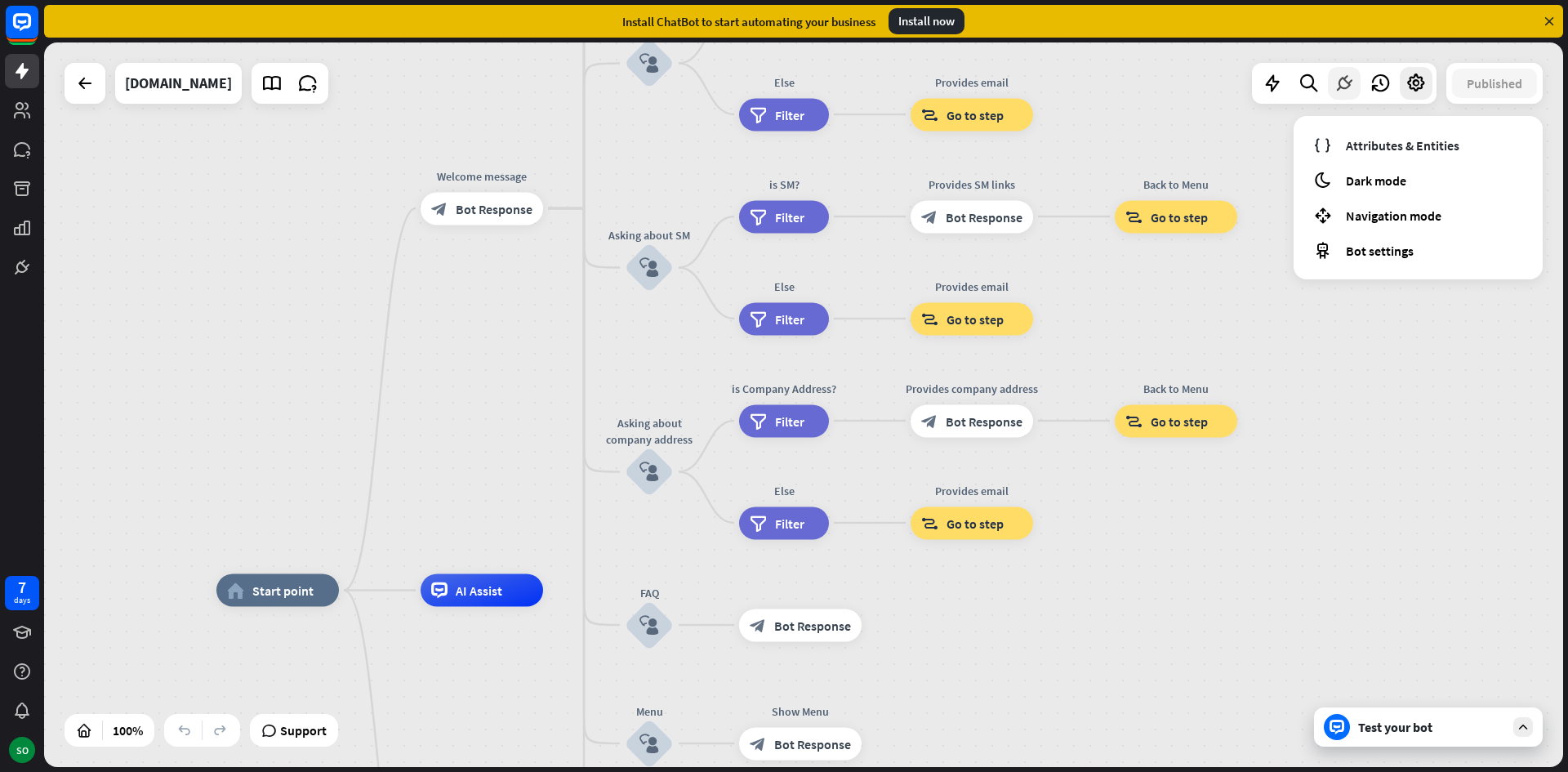
click at [1343, 86] on icon at bounding box center [1344, 83] width 22 height 22
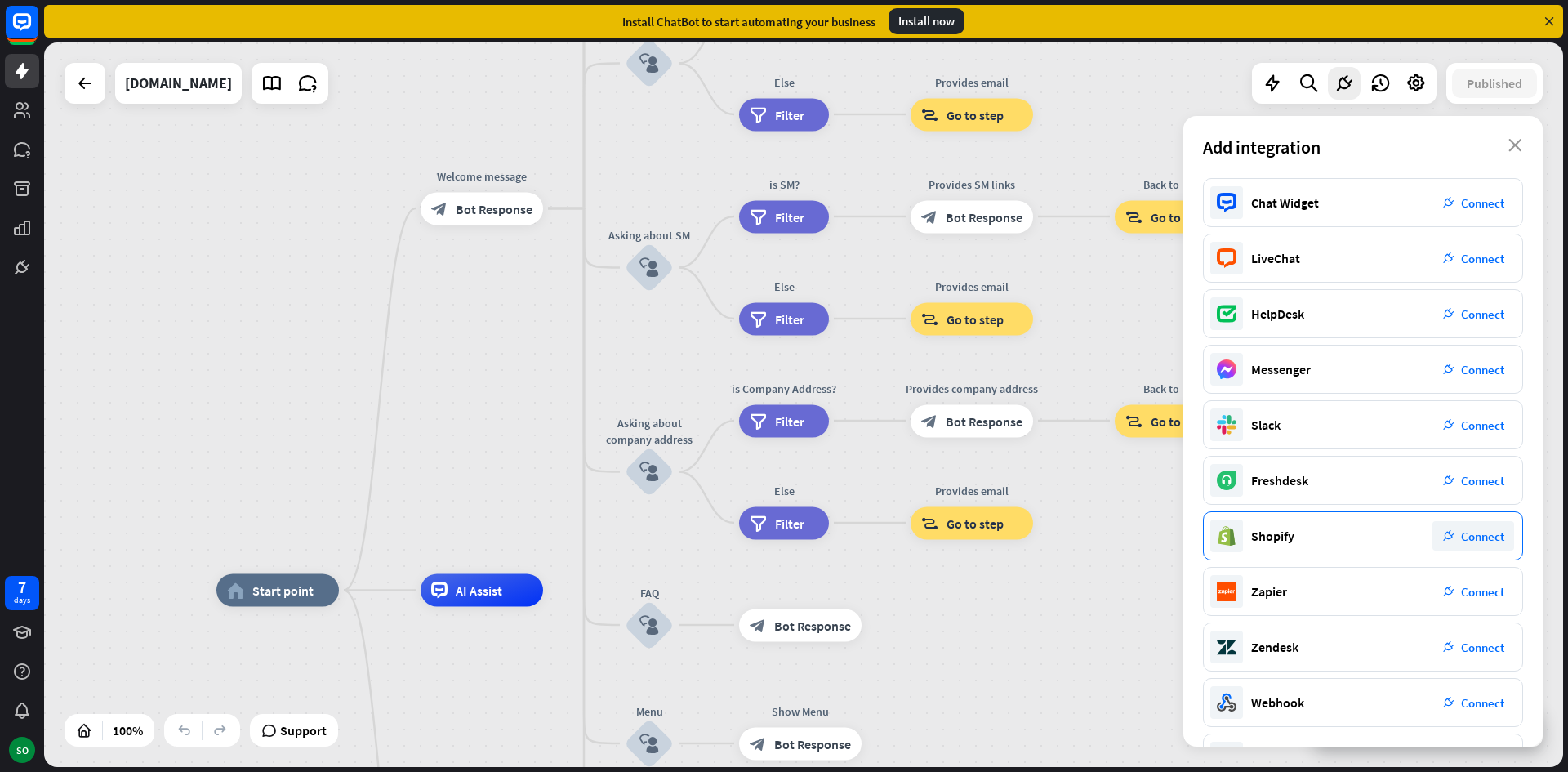
scroll to position [56, 0]
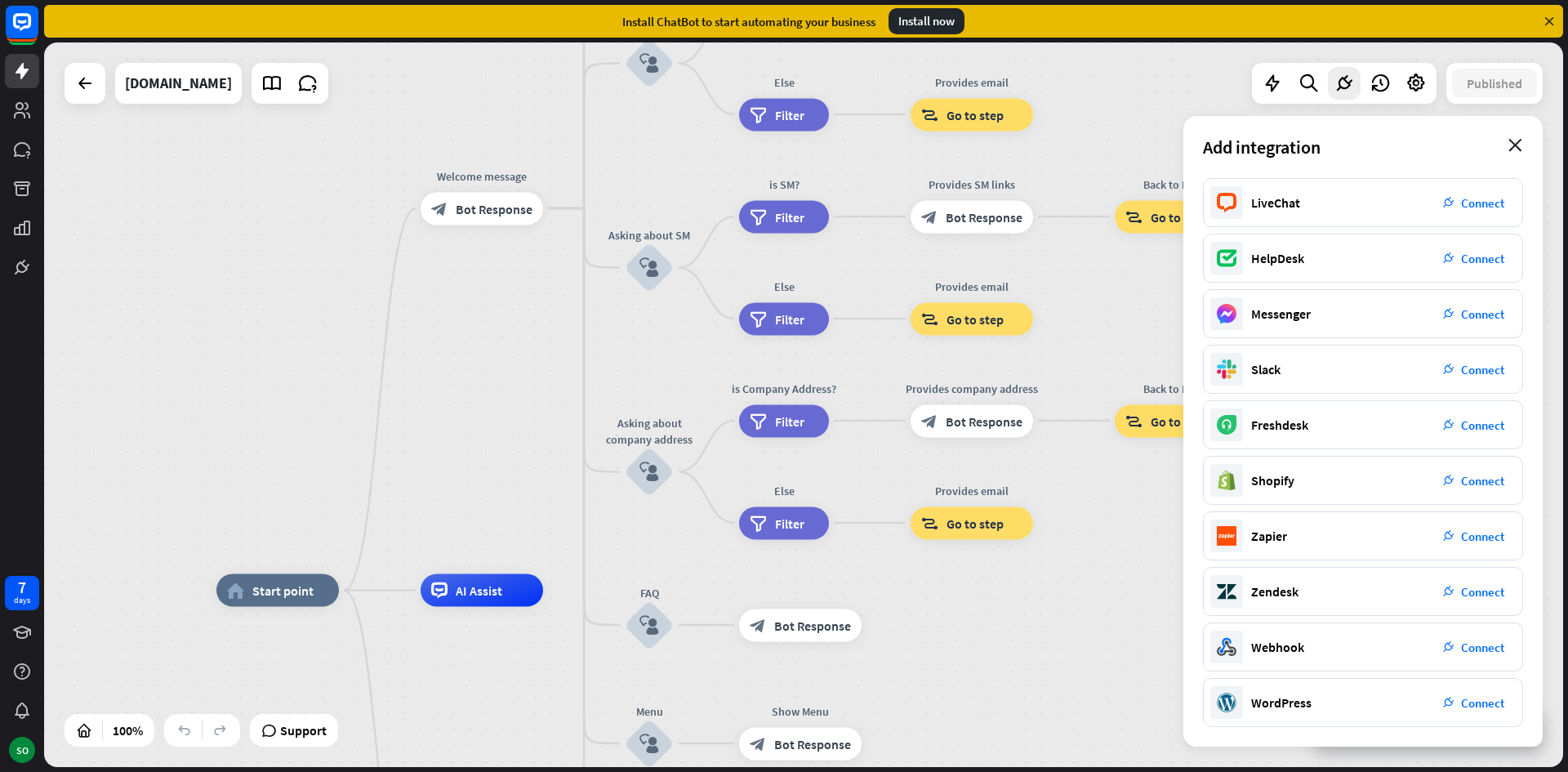
click at [1519, 145] on icon "close" at bounding box center [1515, 145] width 14 height 13
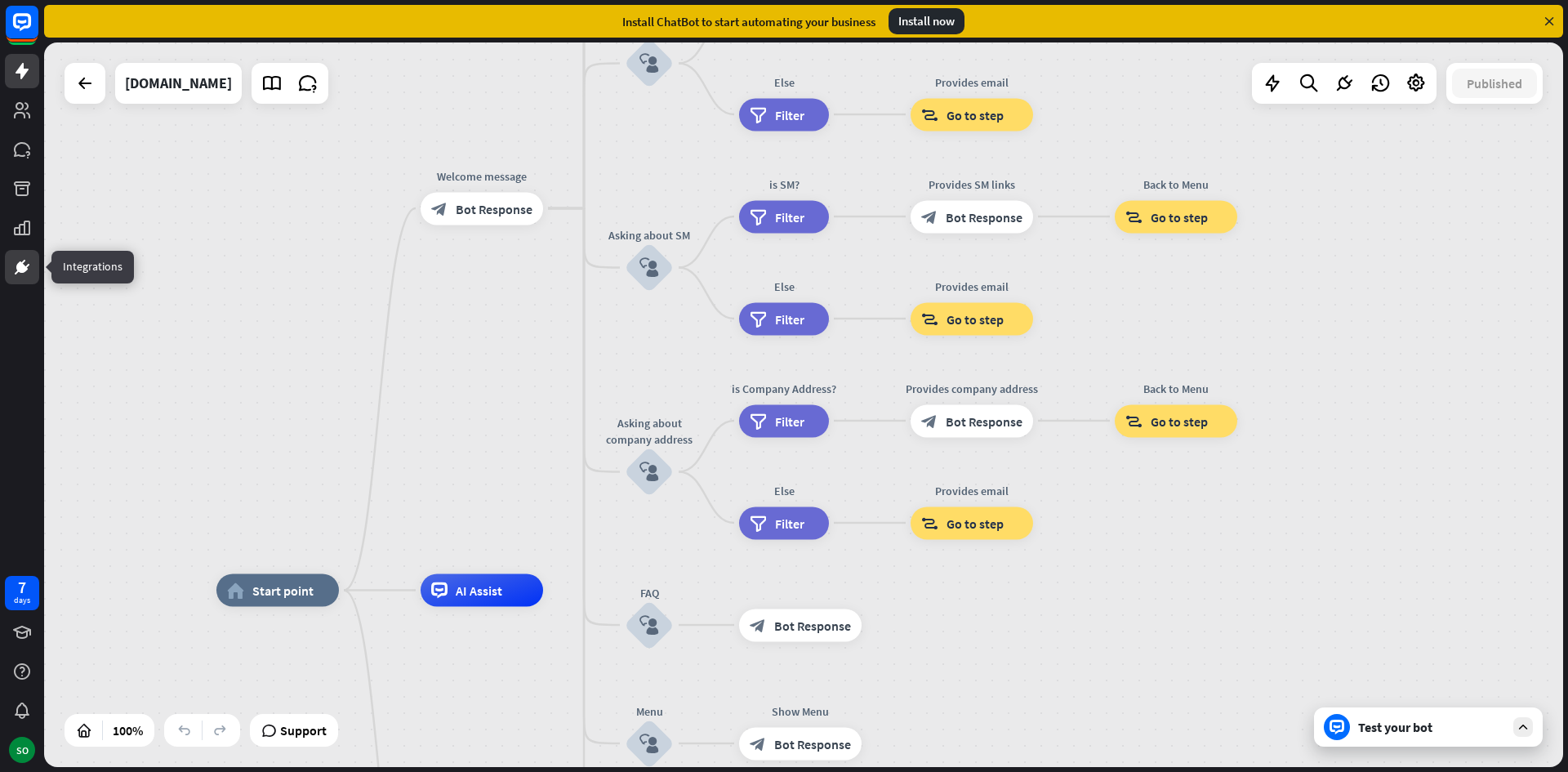
click at [20, 268] on icon at bounding box center [22, 267] width 10 height 10
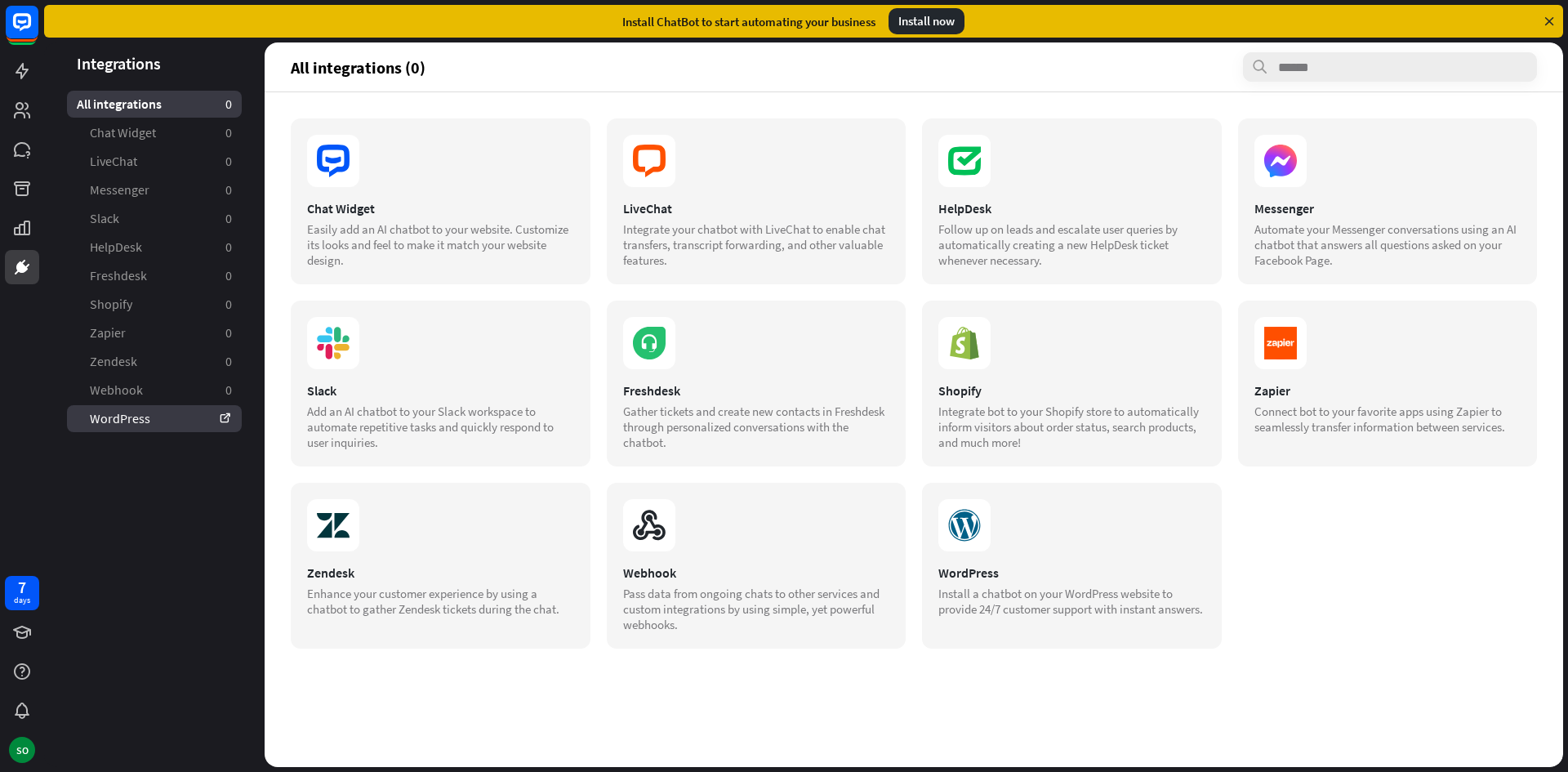
click at [158, 416] on link "WordPress" at bounding box center [155, 418] width 174 height 27
click at [22, 76] on icon at bounding box center [22, 71] width 13 height 17
